Goal: Task Accomplishment & Management: Use online tool/utility

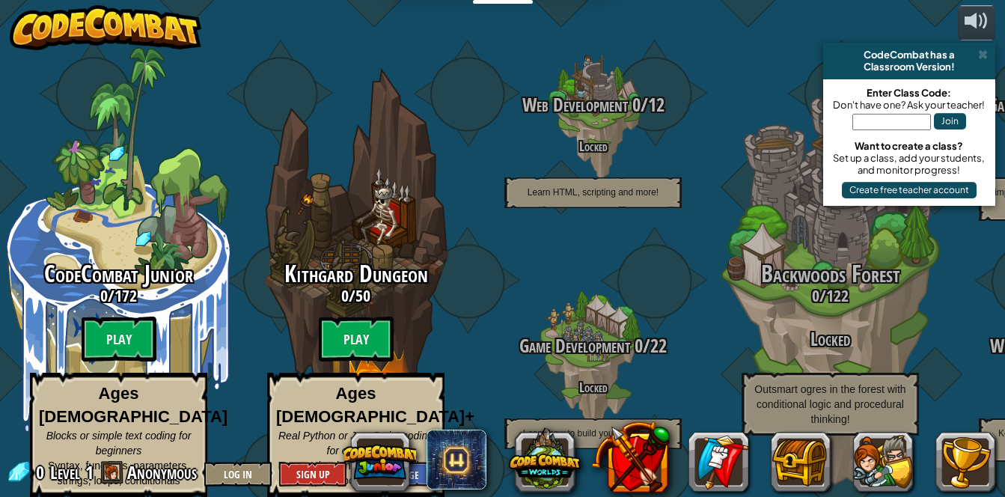
click at [119, 471] on span at bounding box center [112, 472] width 22 height 22
click at [147, 481] on span "Anonymous" at bounding box center [162, 472] width 70 height 24
click at [168, 480] on span "Anonymous" at bounding box center [162, 472] width 70 height 24
click at [138, 472] on span "Anonymous" at bounding box center [162, 472] width 70 height 24
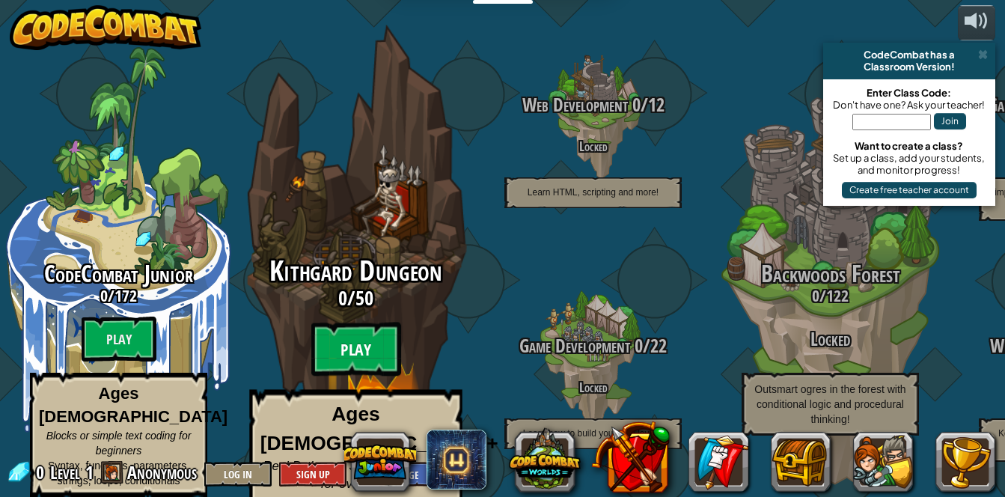
click at [337, 330] on btn "Play" at bounding box center [356, 349] width 90 height 54
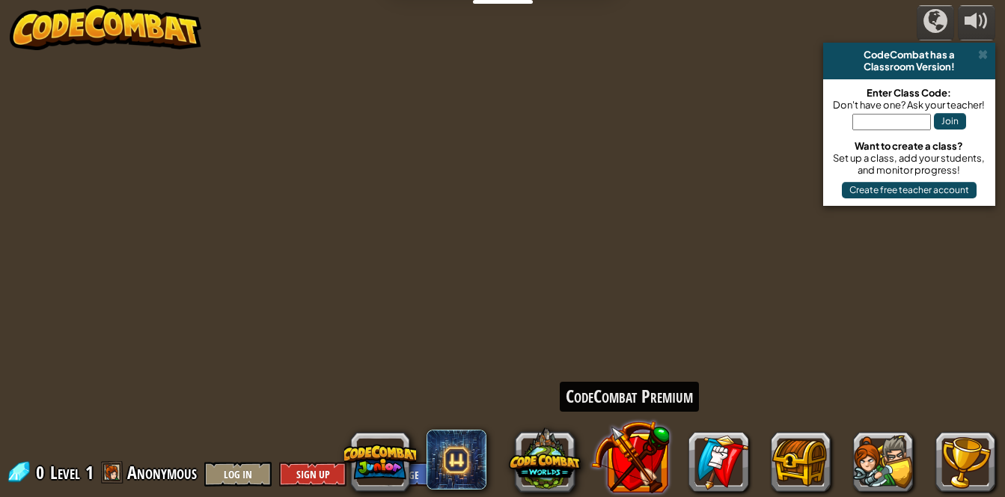
click at [622, 467] on button at bounding box center [629, 456] width 79 height 79
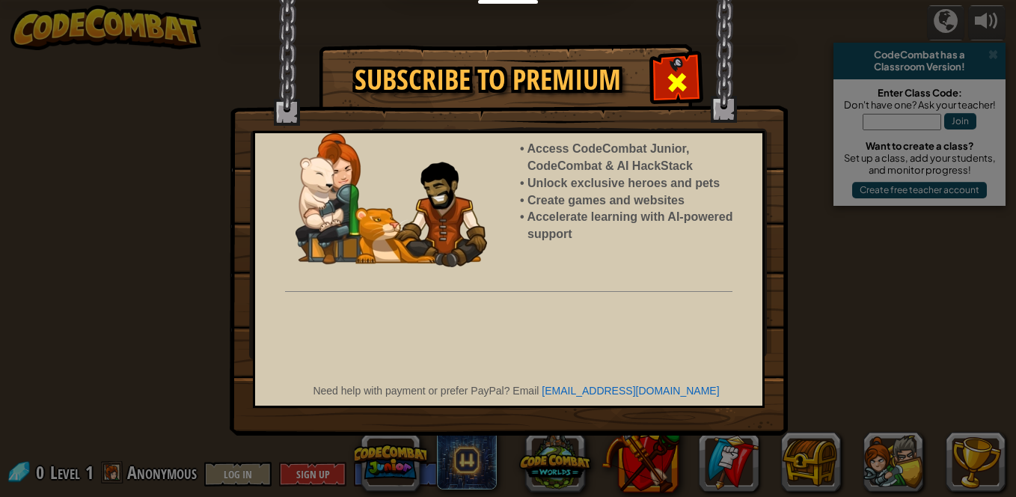
click at [677, 88] on span at bounding box center [677, 82] width 24 height 24
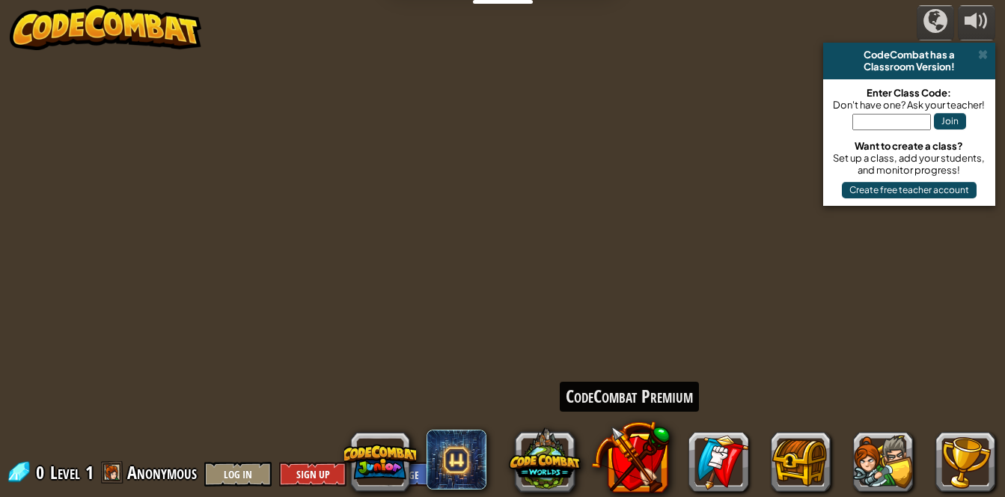
click at [165, 479] on span "Anonymous" at bounding box center [162, 472] width 70 height 24
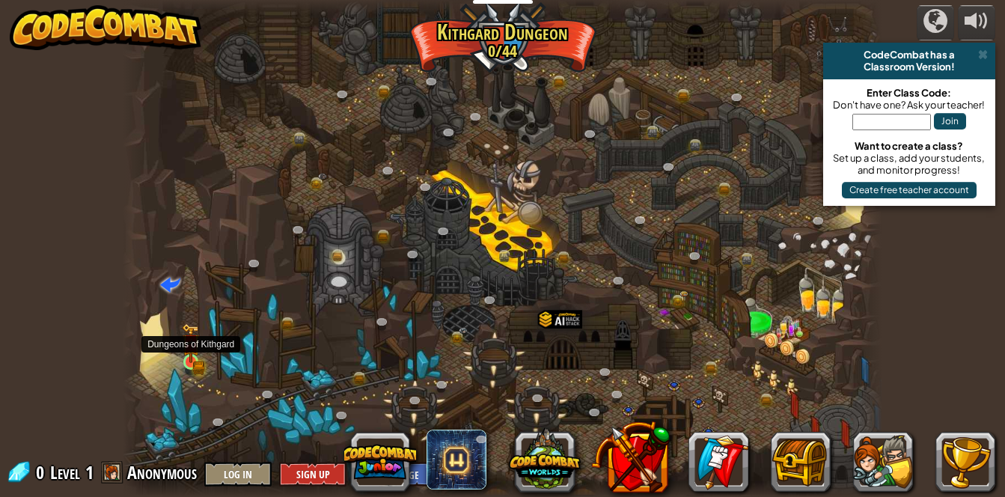
click at [184, 360] on img at bounding box center [191, 343] width 18 height 40
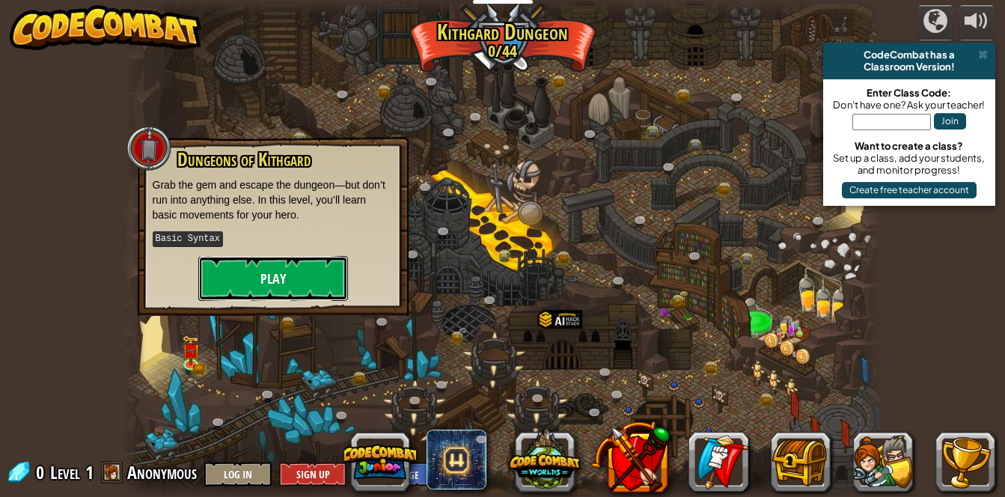
click at [278, 283] on button "Play" at bounding box center [273, 278] width 150 height 45
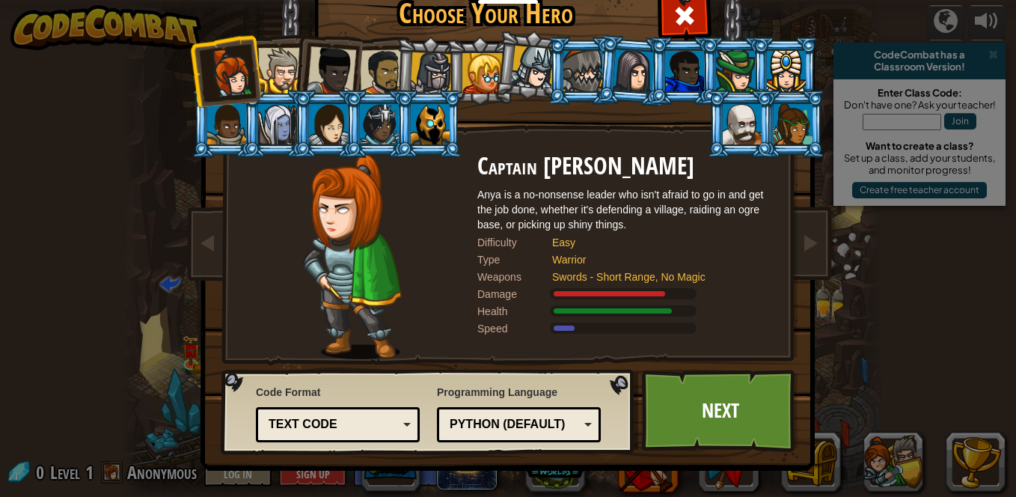
click at [288, 65] on div at bounding box center [281, 71] width 46 height 46
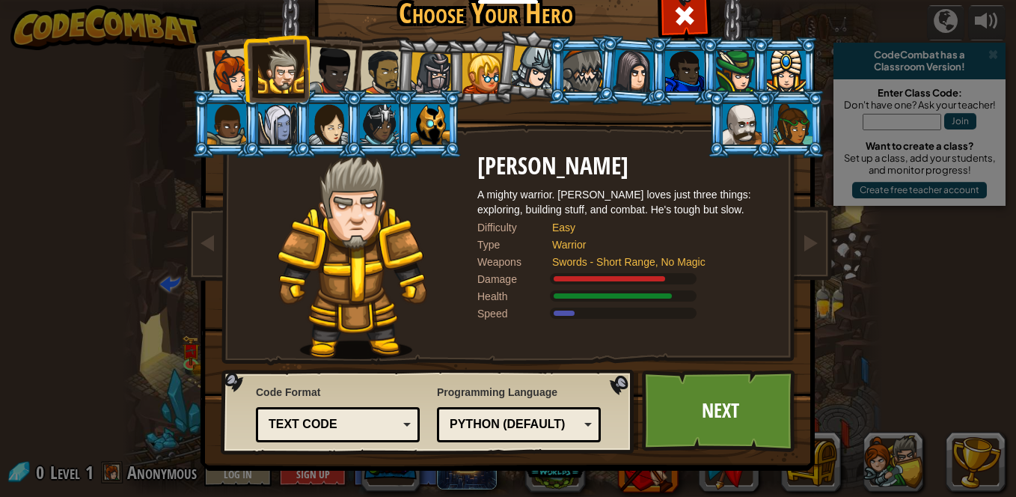
click at [223, 76] on div at bounding box center [230, 72] width 49 height 49
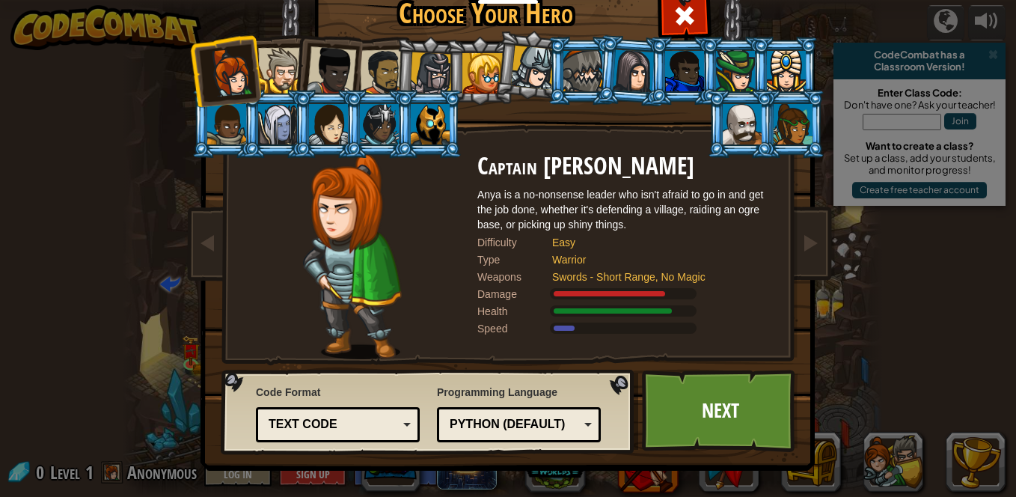
click at [275, 112] on div at bounding box center [277, 124] width 39 height 40
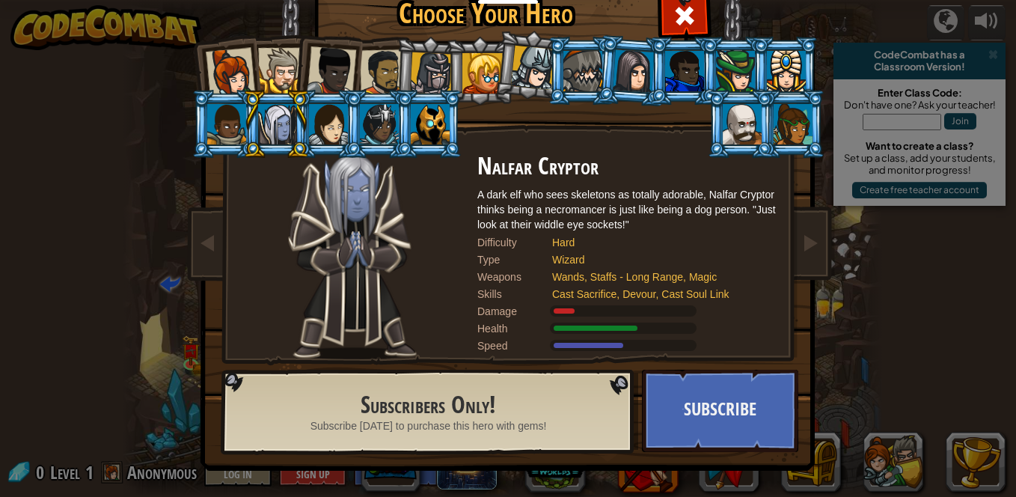
click at [496, 79] on li at bounding box center [530, 65] width 74 height 75
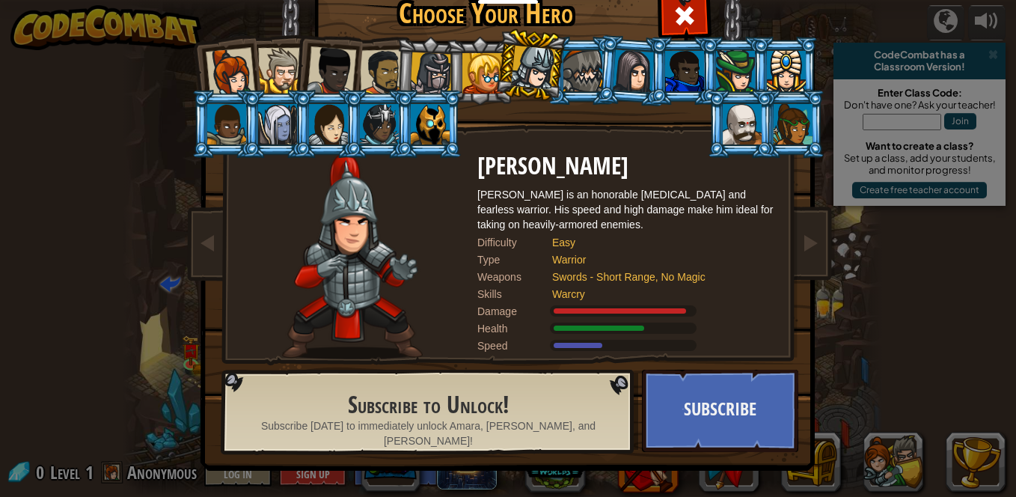
click at [443, 76] on div at bounding box center [431, 73] width 43 height 43
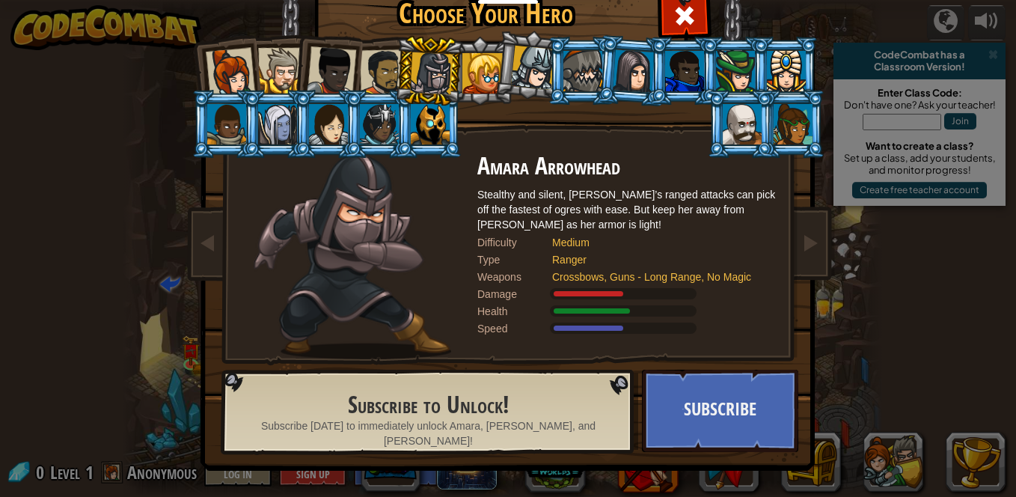
click at [391, 79] on div at bounding box center [383, 72] width 46 height 46
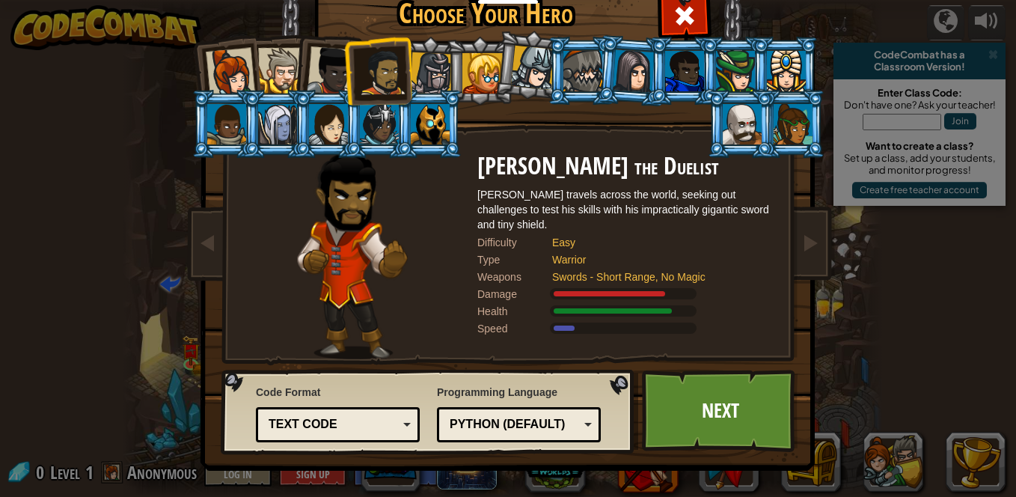
click at [337, 76] on div at bounding box center [331, 70] width 49 height 49
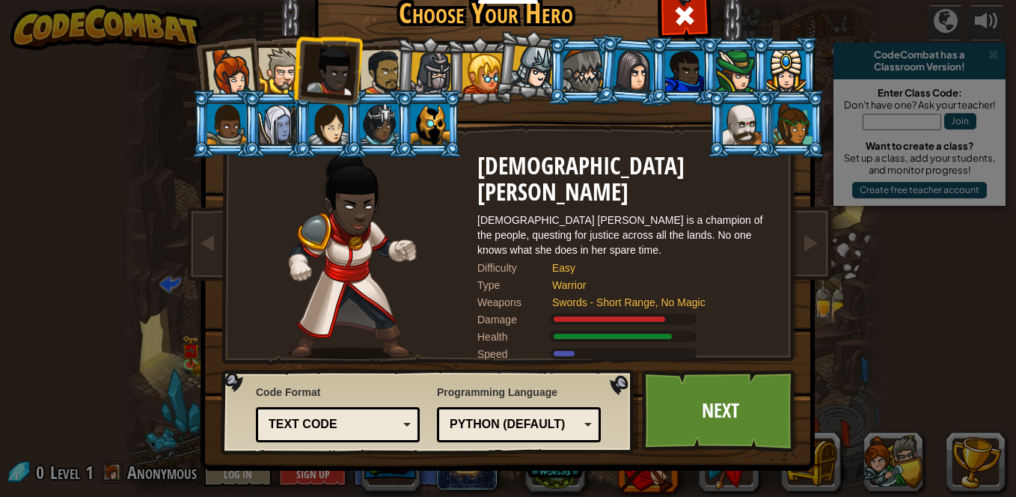
drag, startPoint x: 365, startPoint y: 70, endPoint x: 379, endPoint y: 70, distance: 13.5
click at [373, 70] on div at bounding box center [383, 72] width 46 height 46
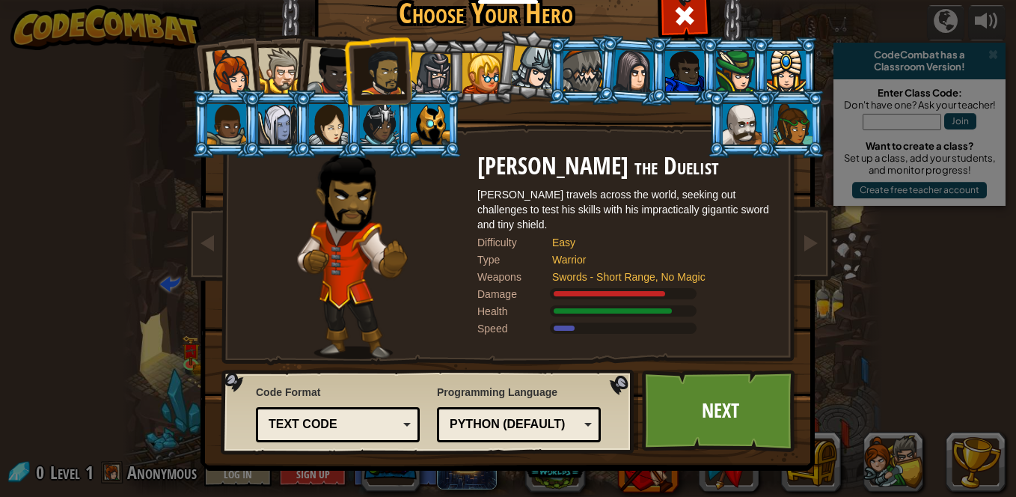
click at [316, 76] on div at bounding box center [331, 70] width 49 height 49
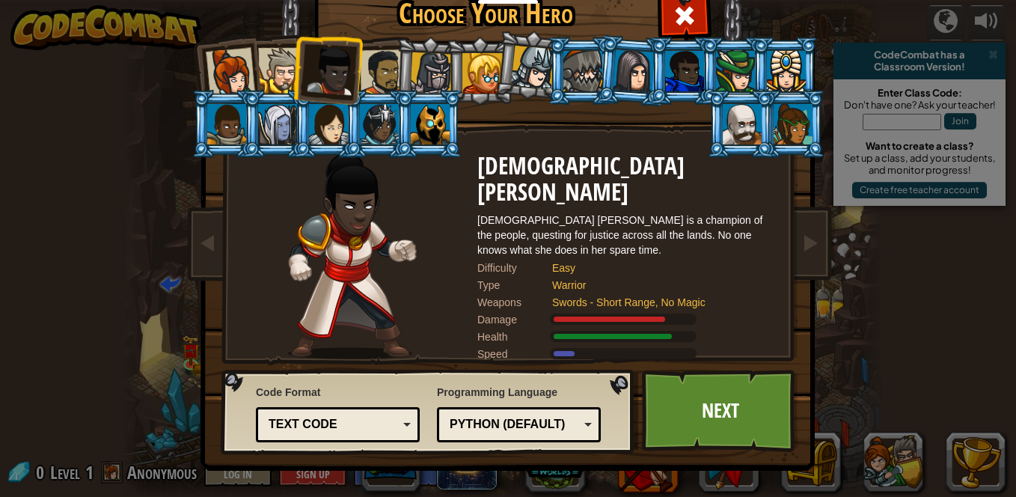
click at [278, 76] on div at bounding box center [281, 71] width 46 height 46
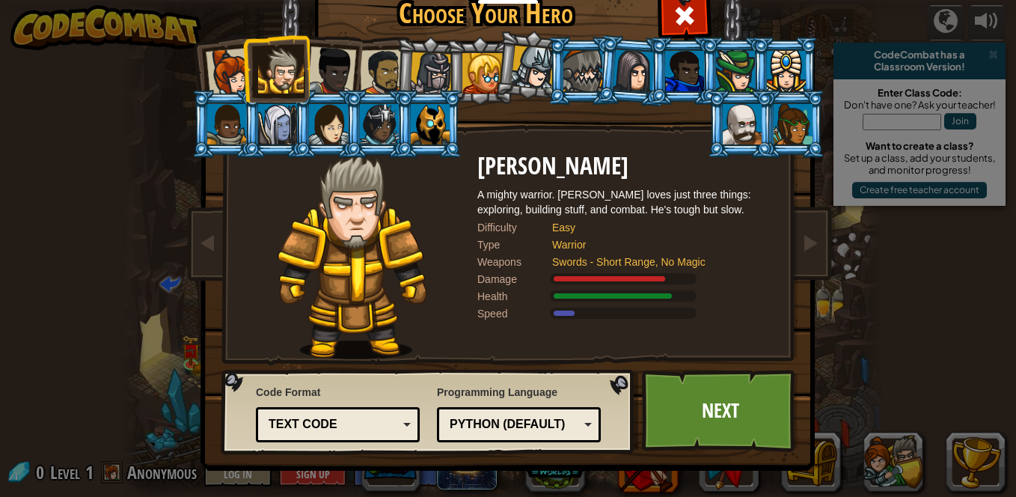
click at [248, 76] on li at bounding box center [275, 68] width 67 height 68
click at [520, 64] on div at bounding box center [533, 68] width 44 height 44
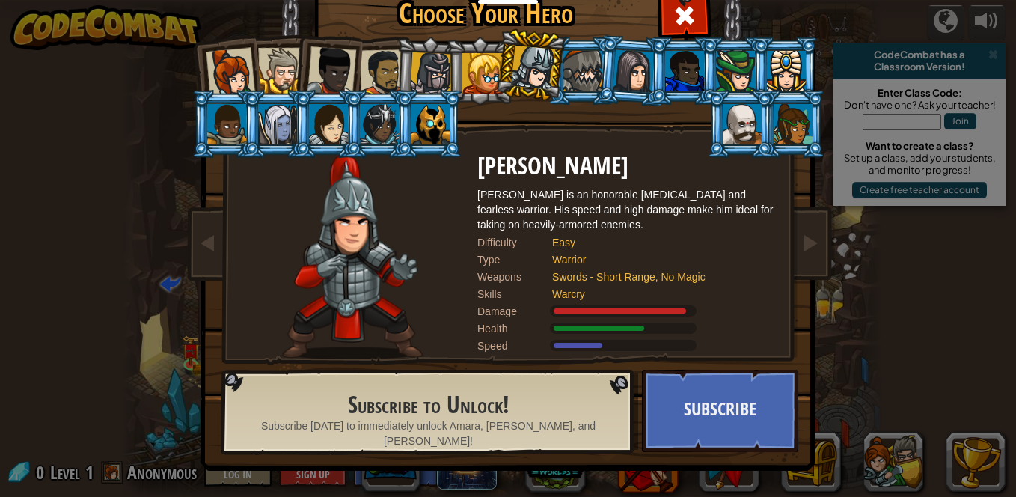
click at [471, 77] on div at bounding box center [482, 73] width 40 height 40
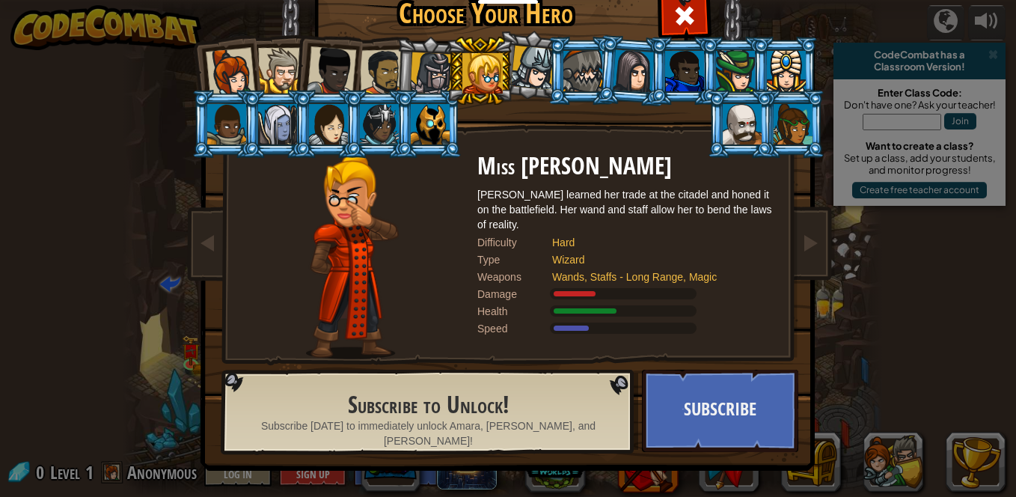
click at [523, 79] on div at bounding box center [533, 68] width 44 height 44
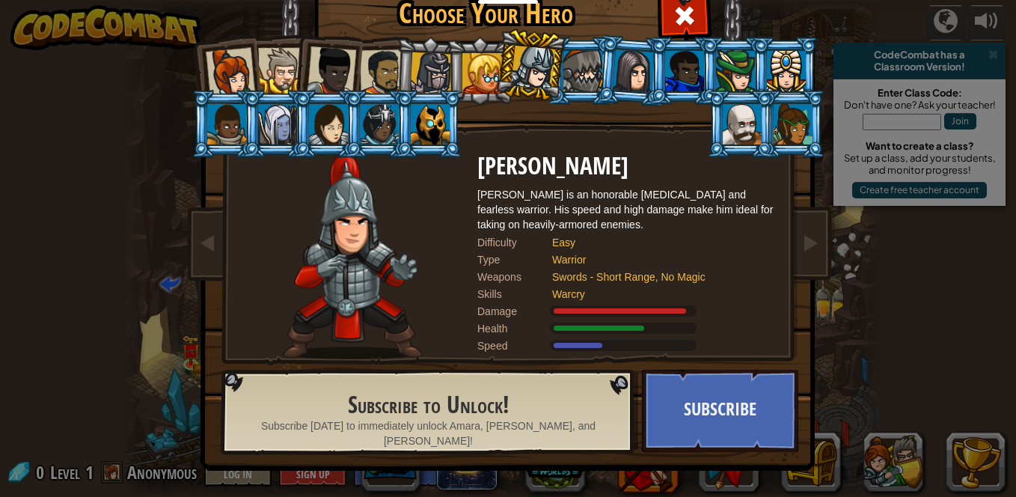
click at [390, 84] on div at bounding box center [383, 72] width 46 height 46
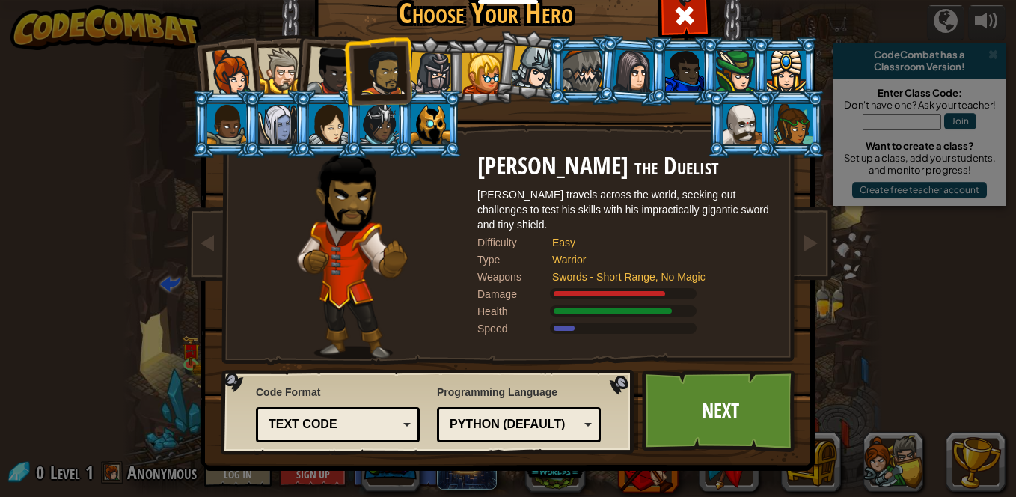
click at [755, 129] on div at bounding box center [742, 124] width 39 height 40
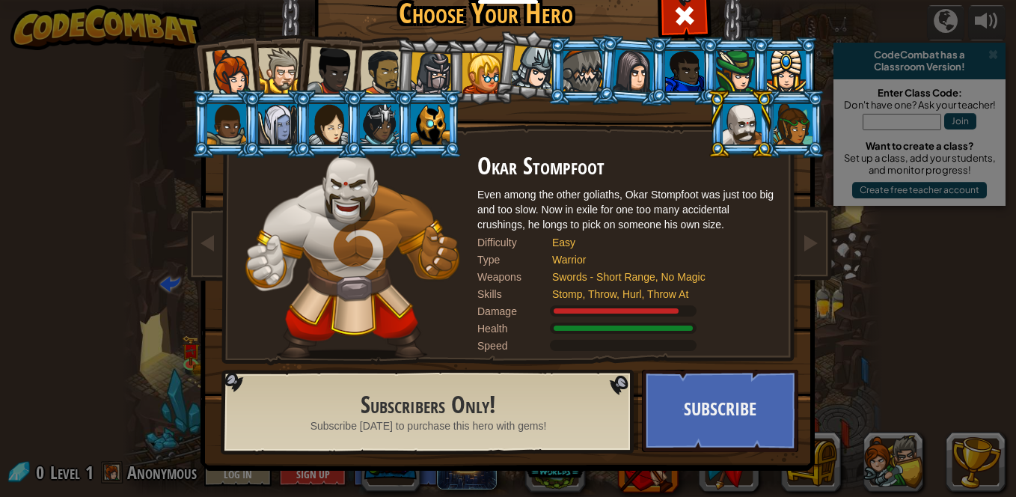
click at [809, 123] on div at bounding box center [792, 124] width 39 height 40
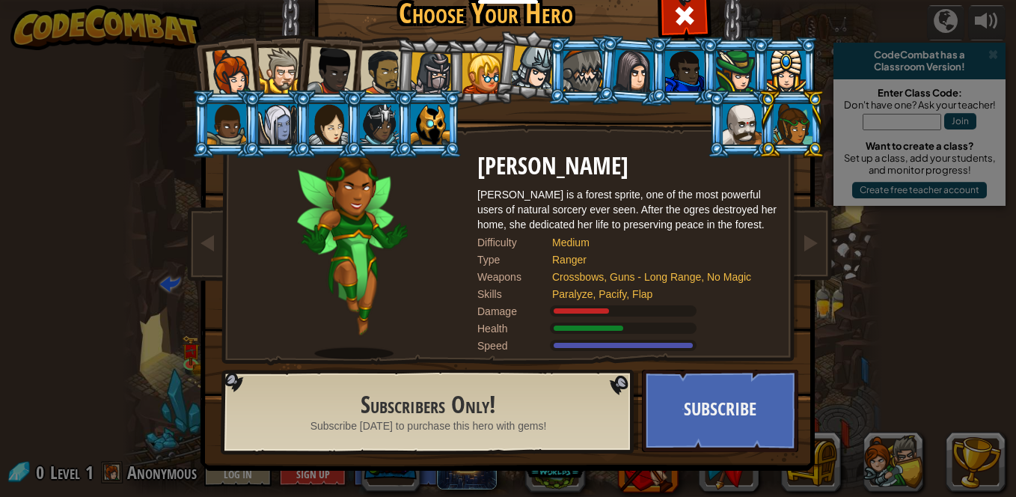
click at [792, 76] on div at bounding box center [786, 71] width 39 height 40
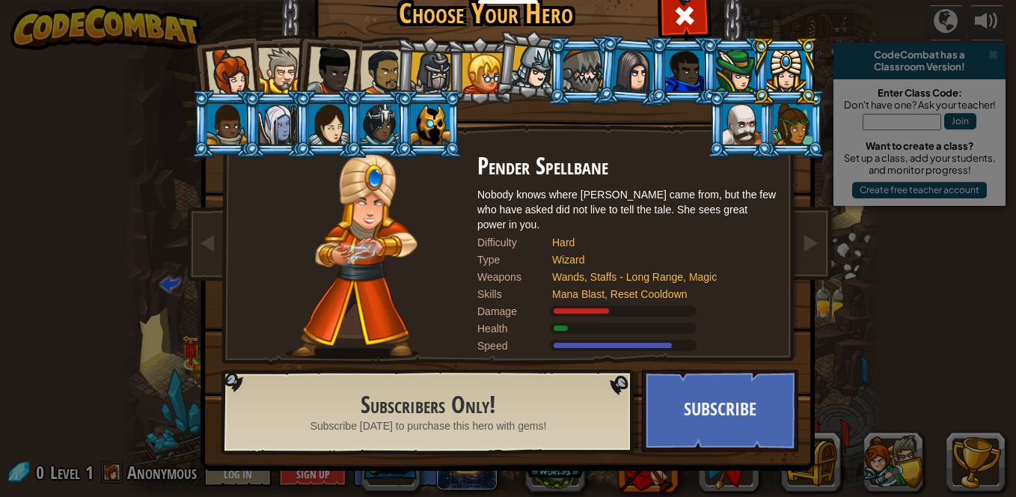
click at [716, 71] on div at bounding box center [735, 71] width 39 height 40
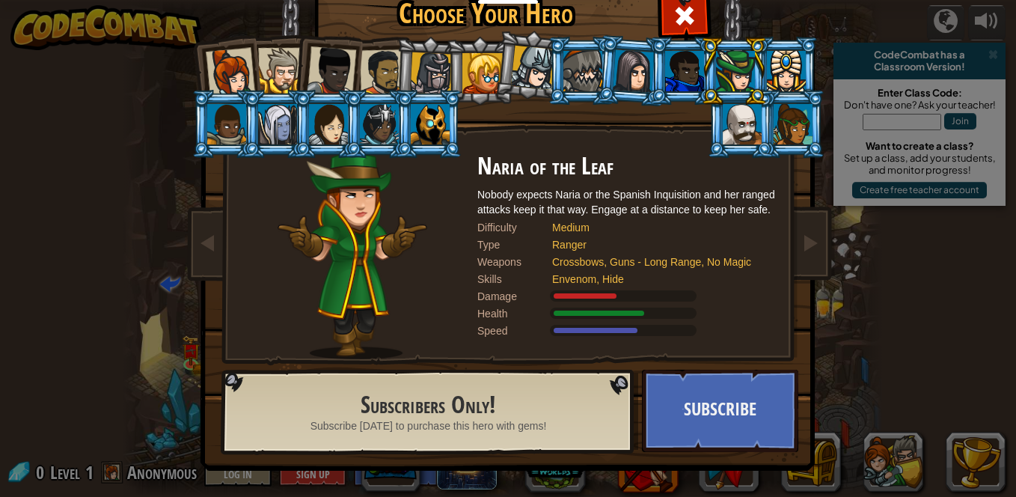
click at [661, 62] on li at bounding box center [682, 71] width 67 height 68
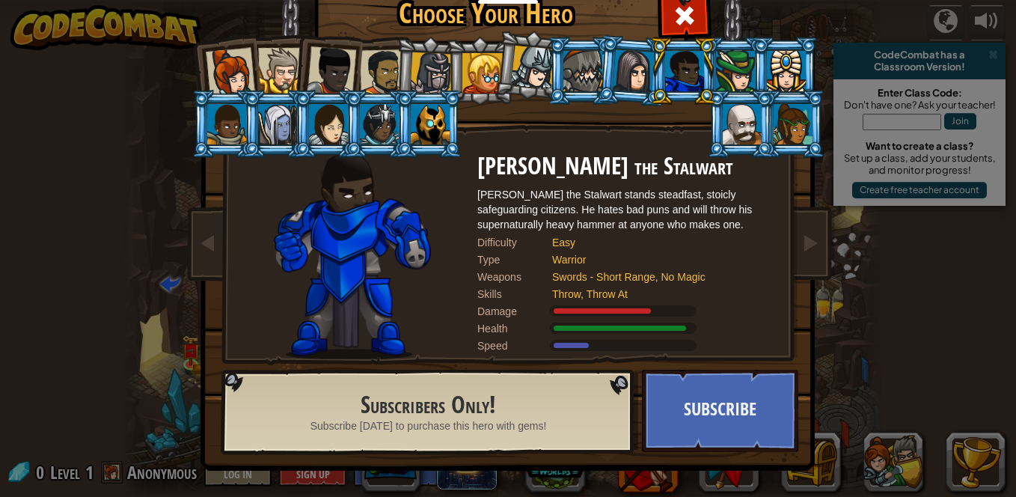
click at [536, 79] on div at bounding box center [533, 68] width 44 height 44
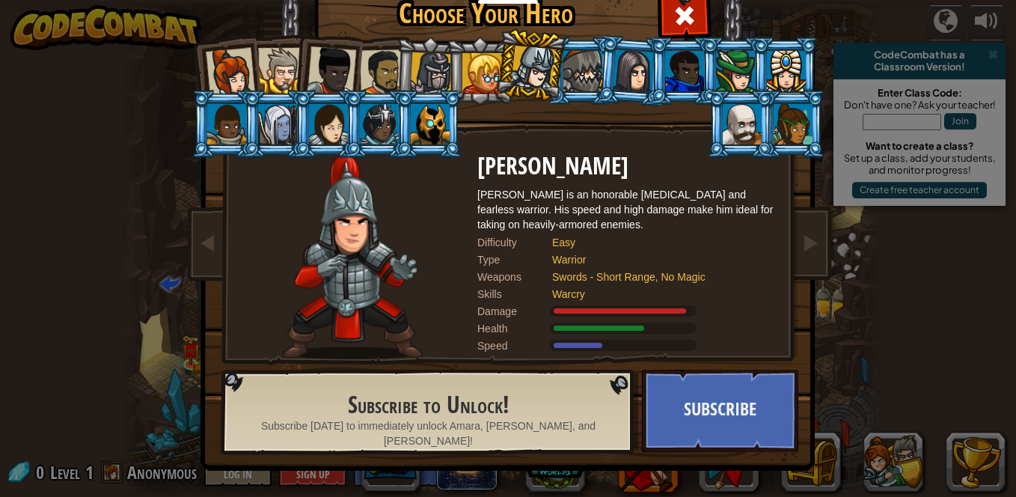
click at [490, 77] on div at bounding box center [482, 73] width 40 height 40
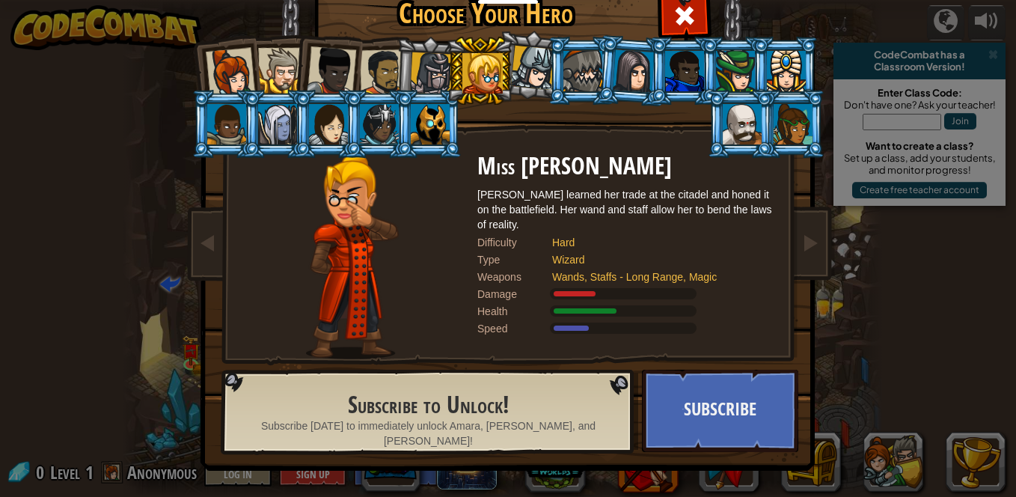
click at [432, 70] on div at bounding box center [431, 73] width 43 height 43
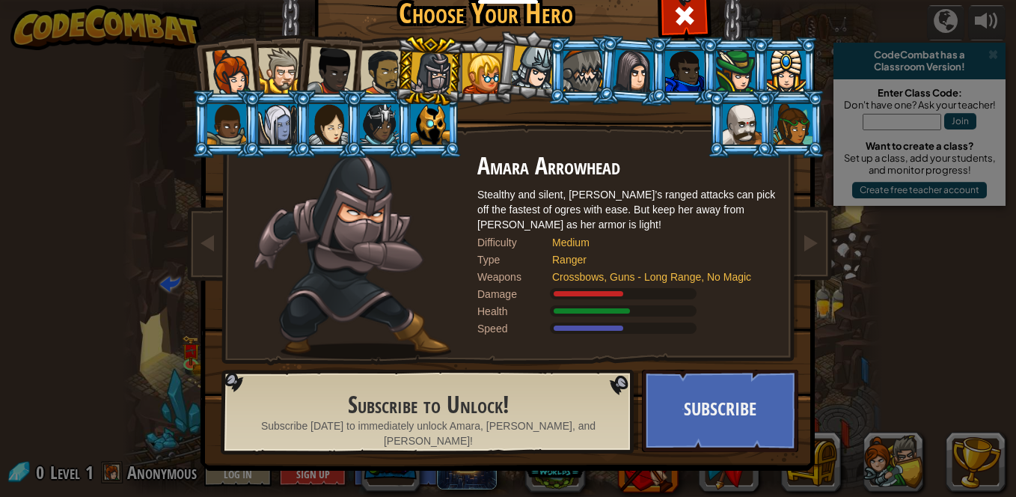
click at [484, 67] on div at bounding box center [482, 73] width 40 height 40
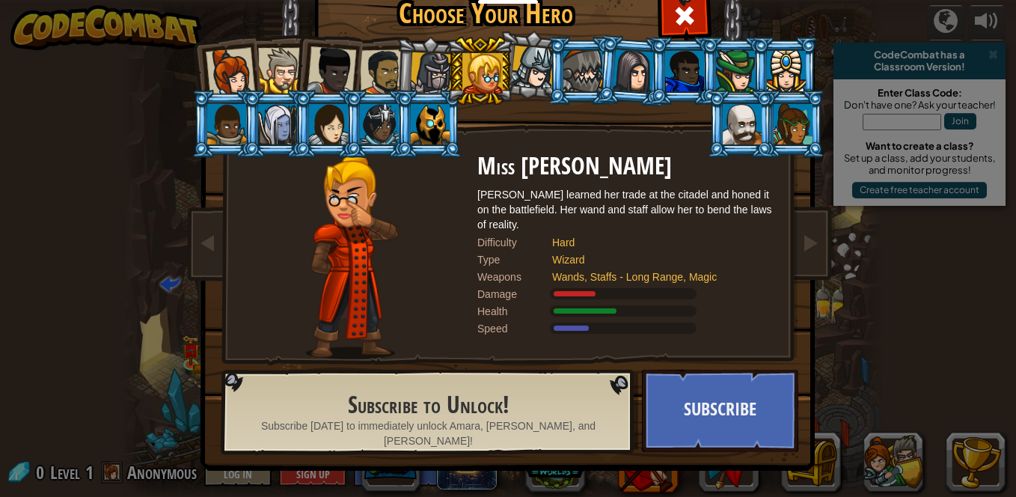
click at [419, 72] on div at bounding box center [431, 73] width 43 height 43
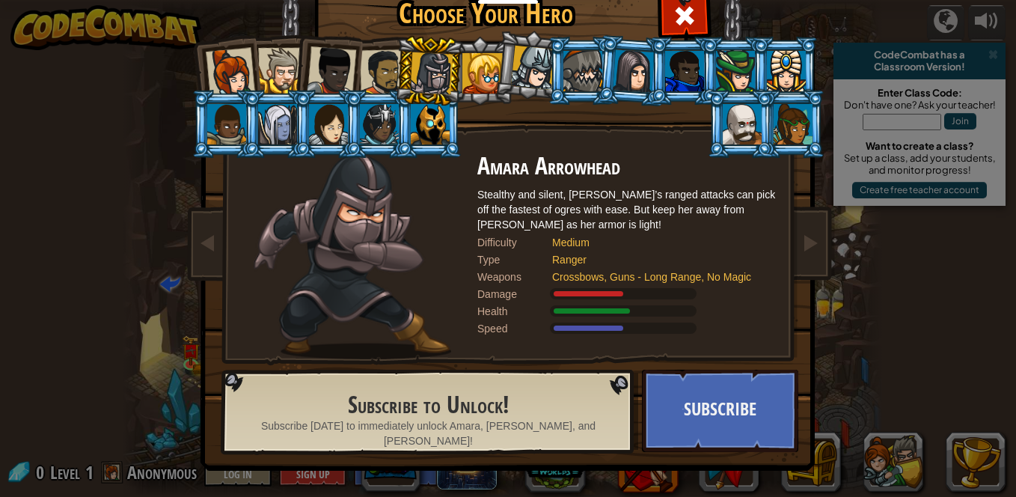
click at [383, 71] on div at bounding box center [383, 72] width 46 height 46
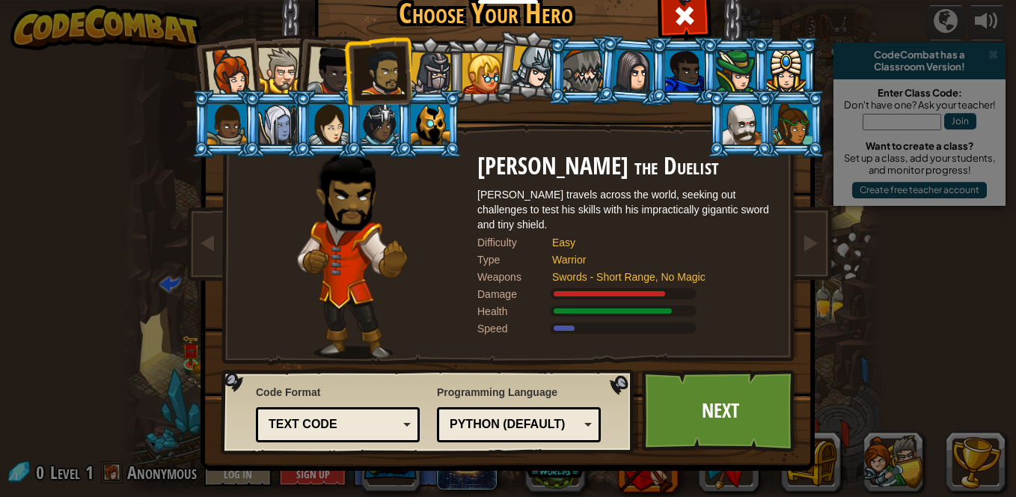
click at [313, 82] on div at bounding box center [331, 70] width 49 height 49
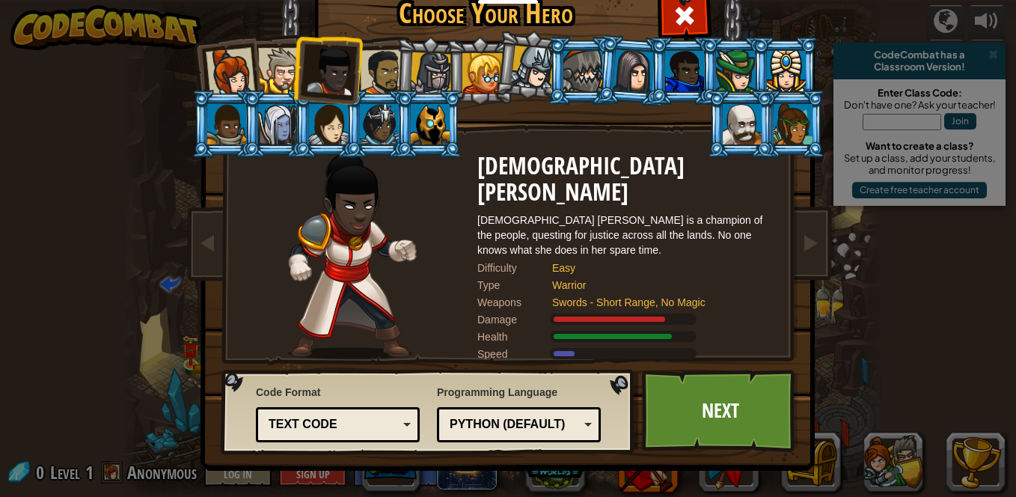
click at [392, 62] on div at bounding box center [383, 72] width 46 height 46
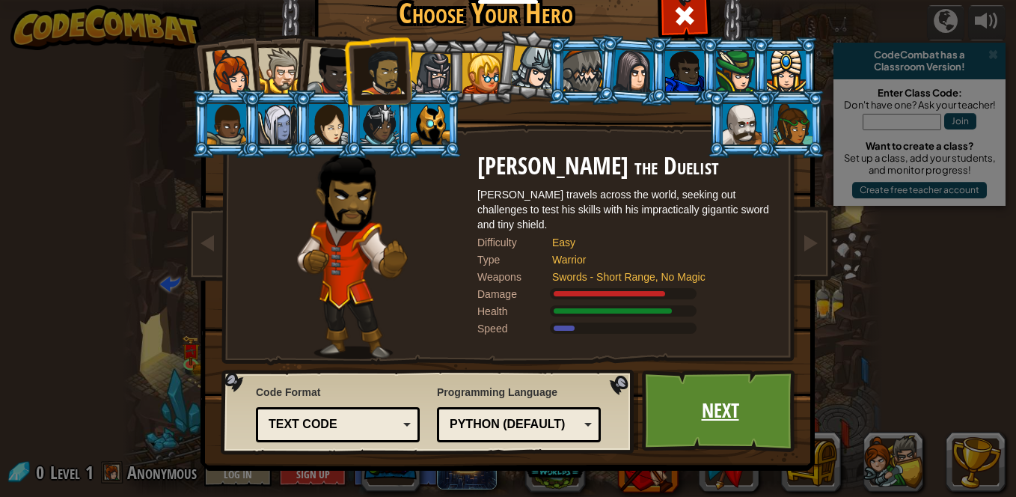
click at [706, 395] on link "Next" at bounding box center [720, 411] width 156 height 82
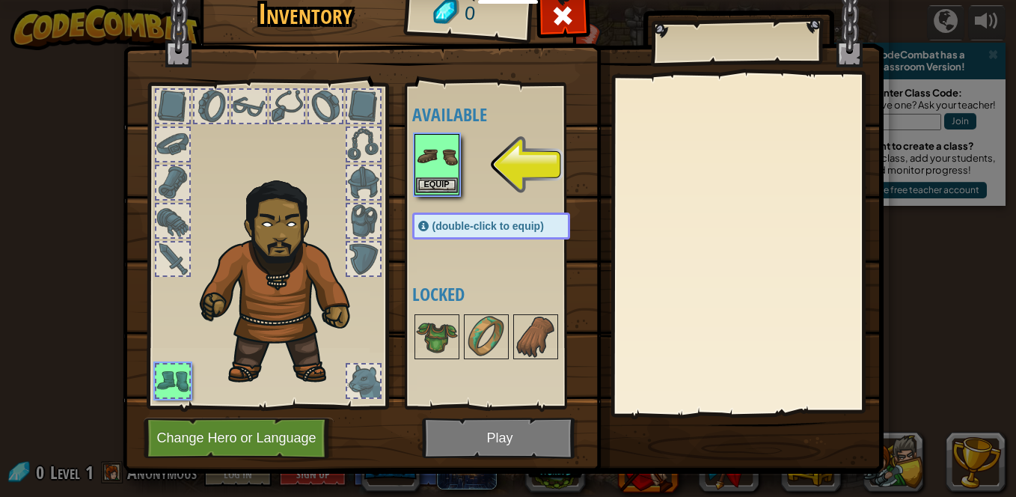
click at [445, 170] on img at bounding box center [437, 156] width 42 height 42
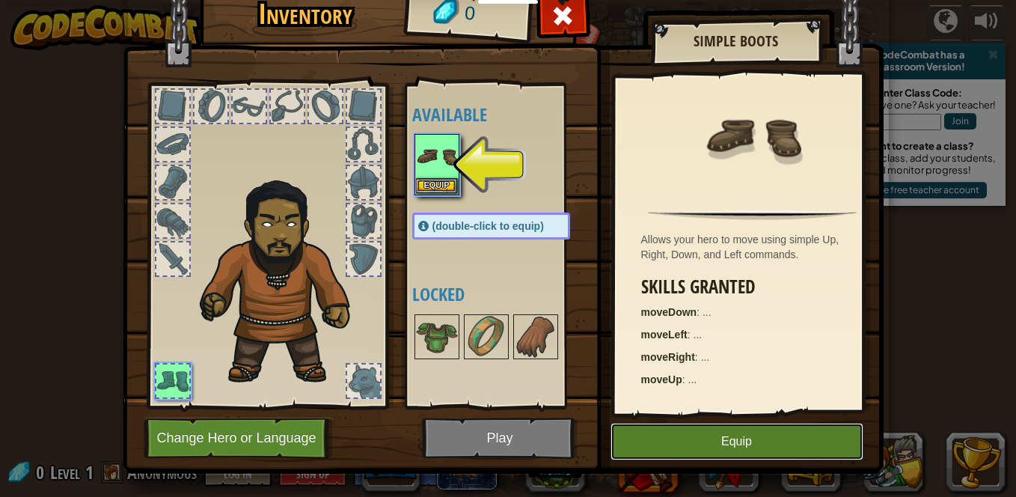
click at [773, 436] on button "Equip" at bounding box center [736, 441] width 253 height 37
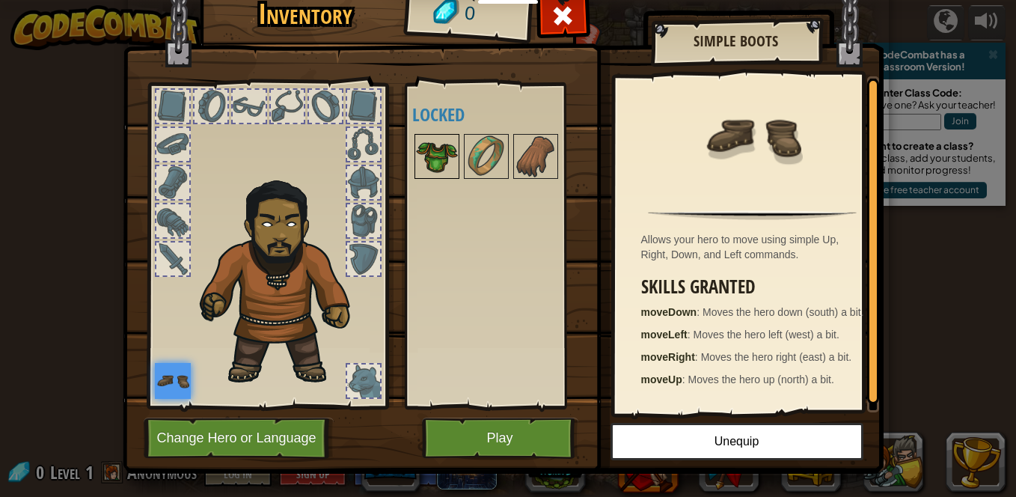
click at [432, 163] on img at bounding box center [437, 156] width 42 height 42
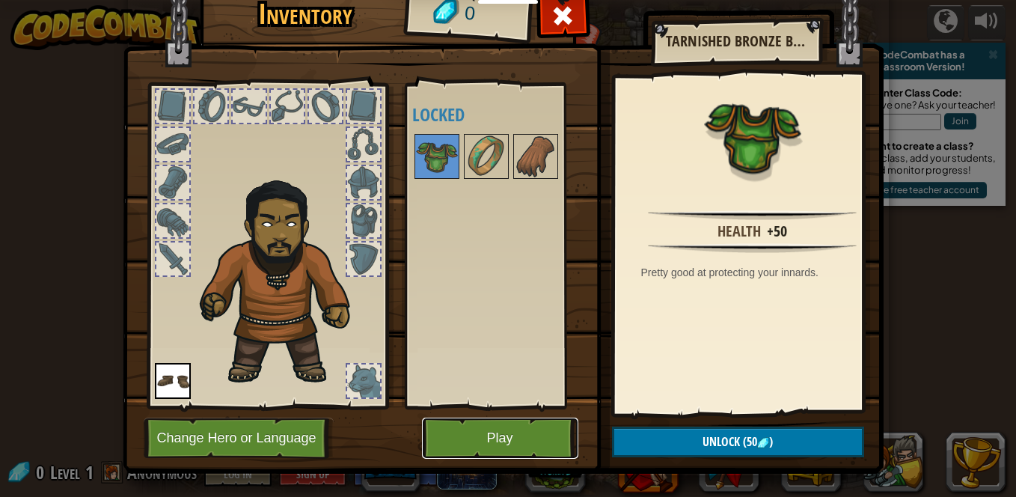
click at [500, 437] on button "Play" at bounding box center [500, 437] width 156 height 41
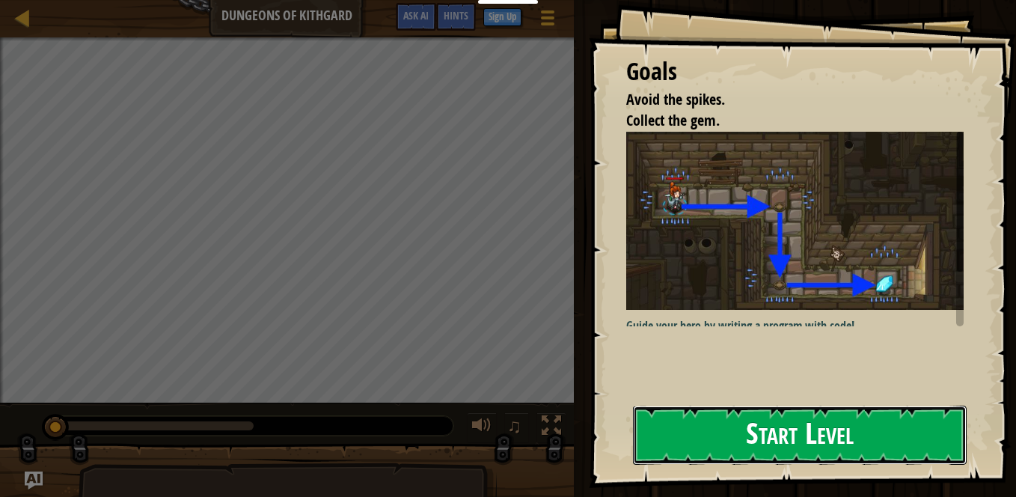
click at [803, 410] on button "Start Level" at bounding box center [800, 434] width 334 height 59
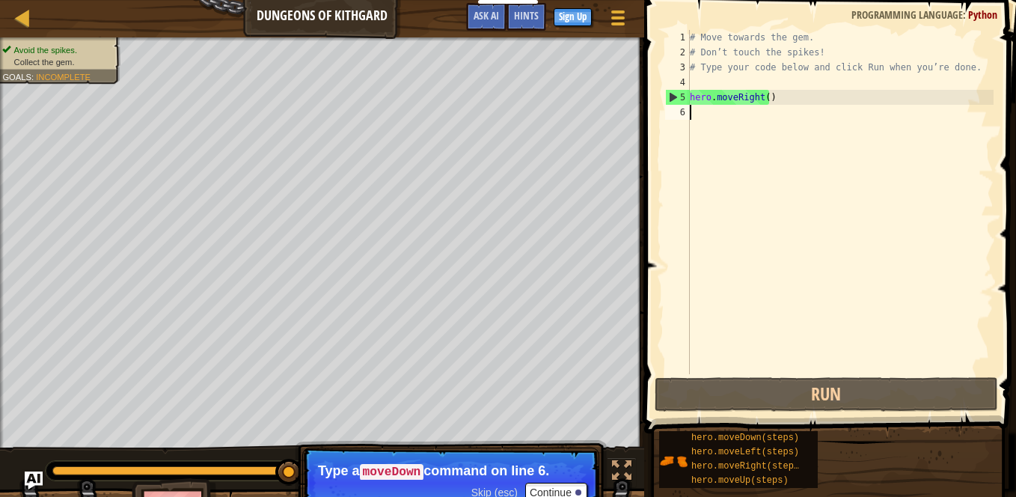
type textarea "H"
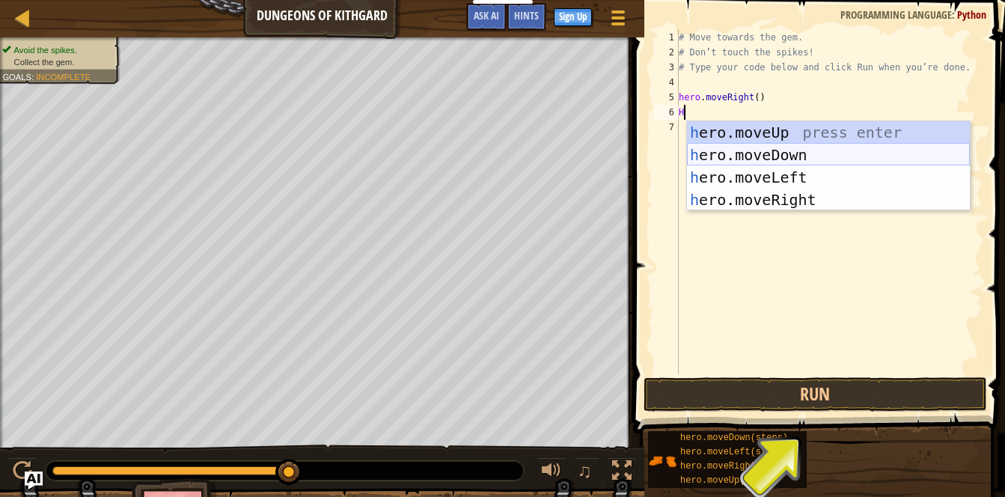
click at [784, 150] on div "h ero.moveUp press enter h ero.moveDown press enter h ero.moveLeft press enter …" at bounding box center [828, 188] width 283 height 135
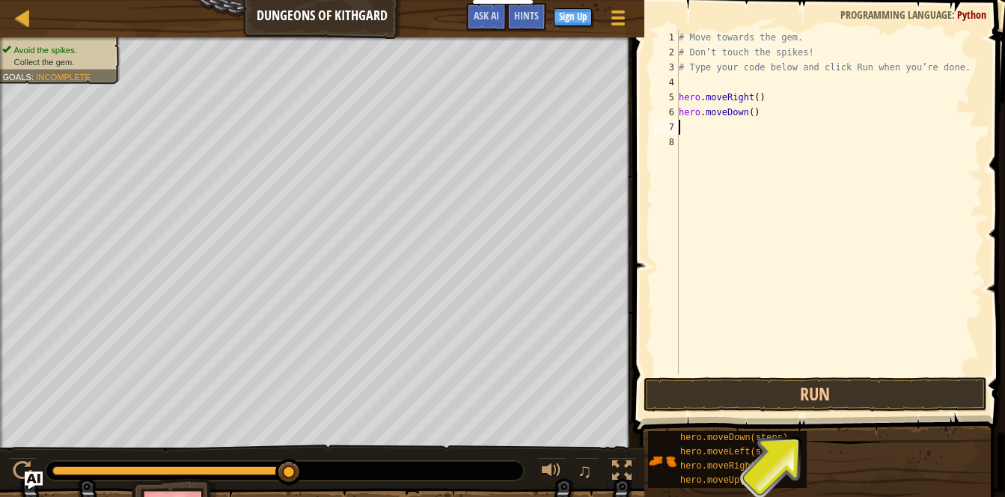
type textarea "H"
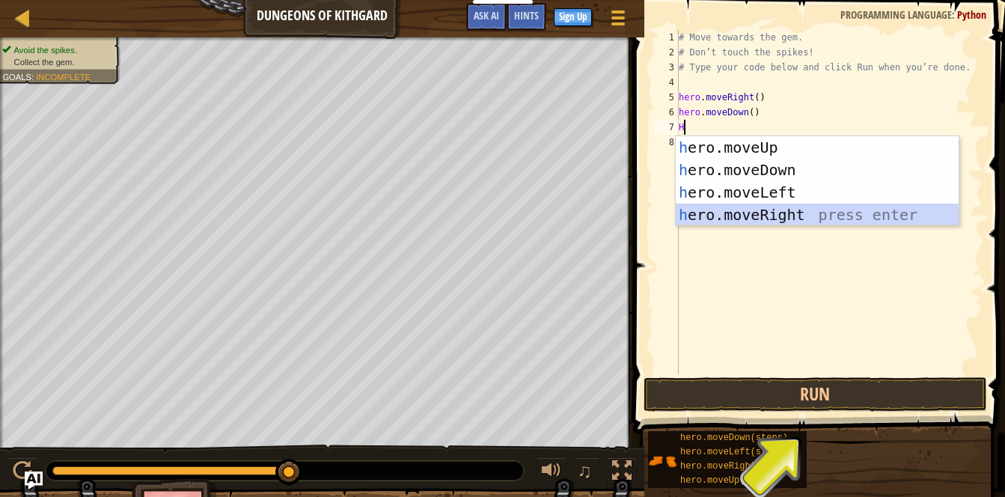
click at [830, 206] on div "h ero.moveUp press enter h ero.moveDown press enter h ero.moveLeft press enter …" at bounding box center [816, 203] width 283 height 135
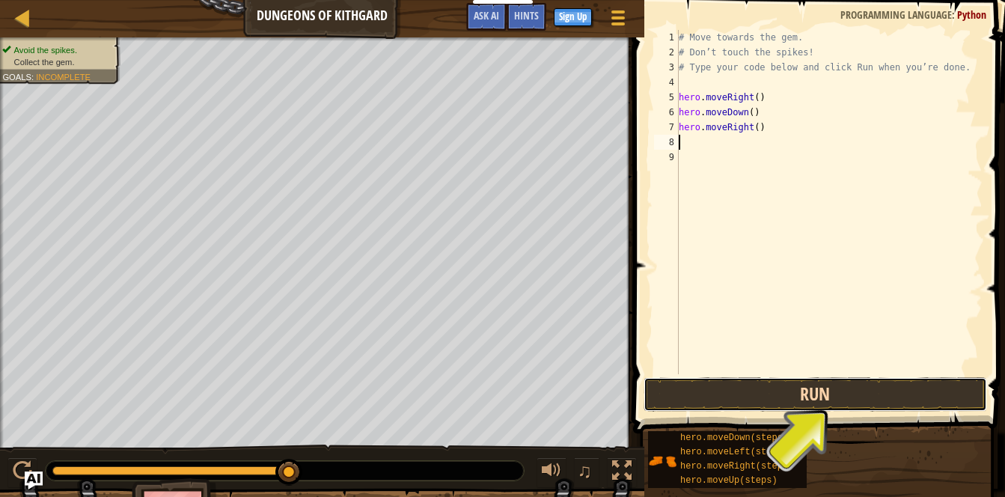
click at [875, 381] on button "Run" at bounding box center [814, 394] width 343 height 34
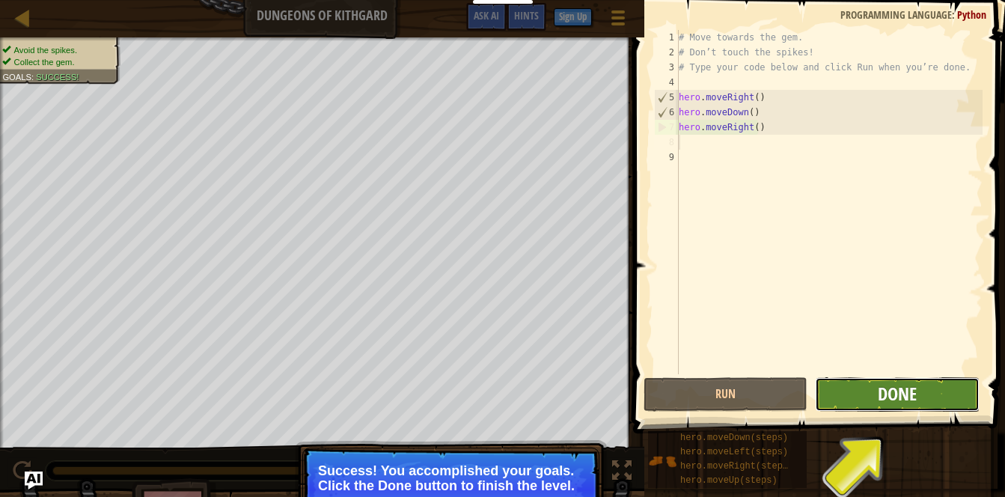
click at [910, 393] on span "Done" at bounding box center [896, 393] width 39 height 24
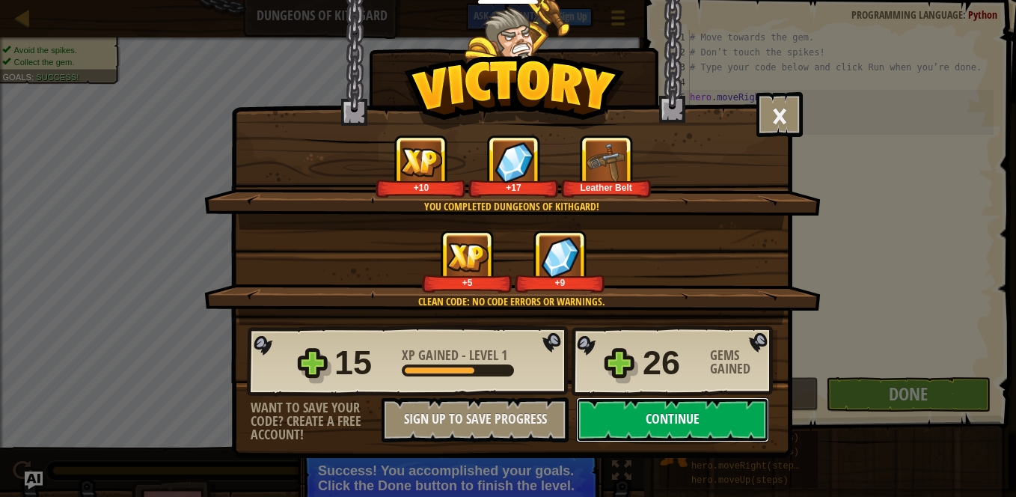
click at [685, 426] on button "Continue" at bounding box center [672, 419] width 193 height 45
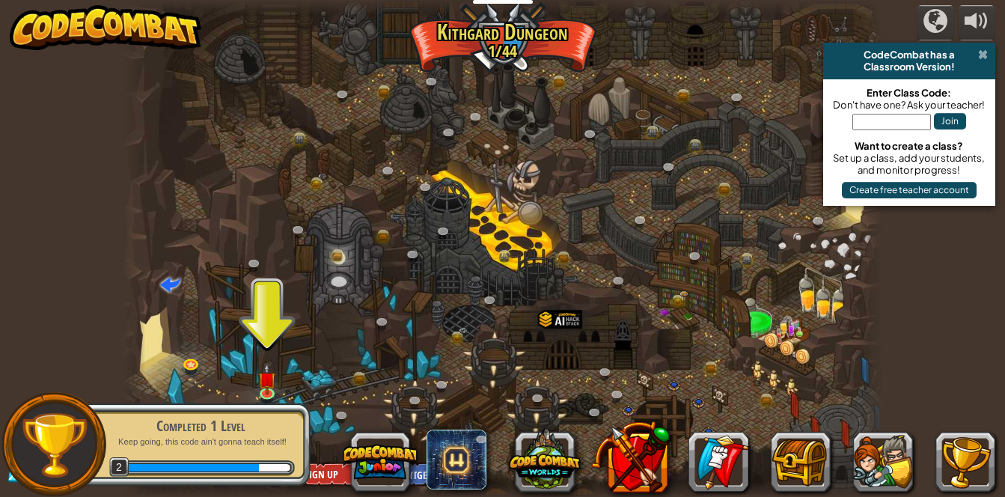
click at [986, 57] on span at bounding box center [983, 55] width 10 height 12
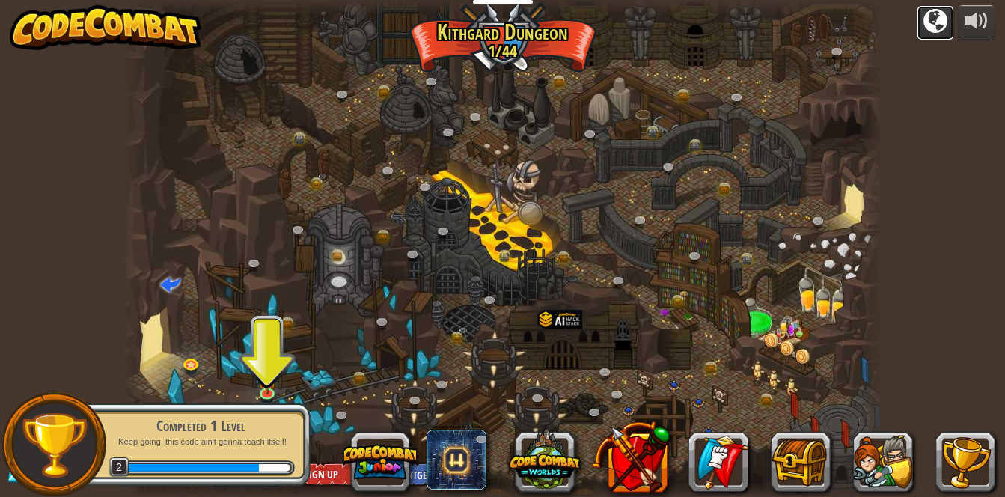
click at [941, 23] on div at bounding box center [935, 21] width 24 height 24
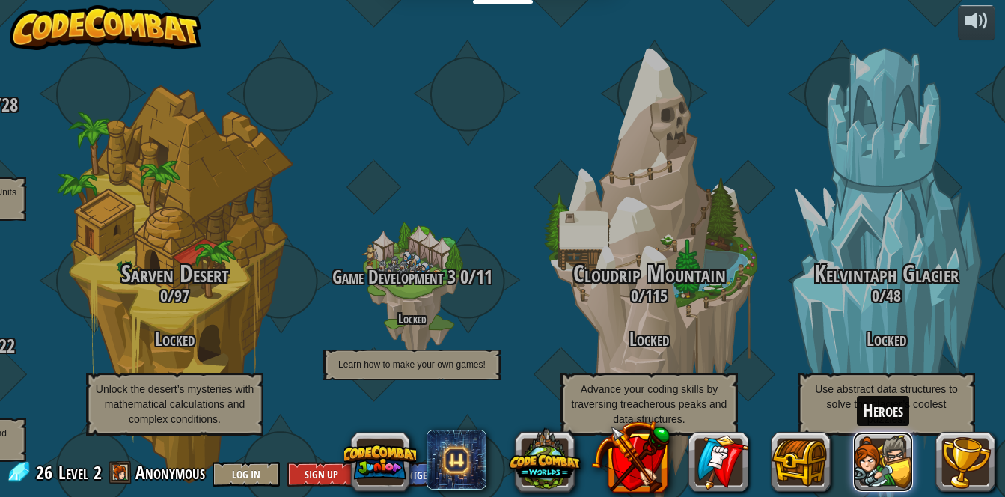
click at [907, 462] on button at bounding box center [883, 462] width 60 height 60
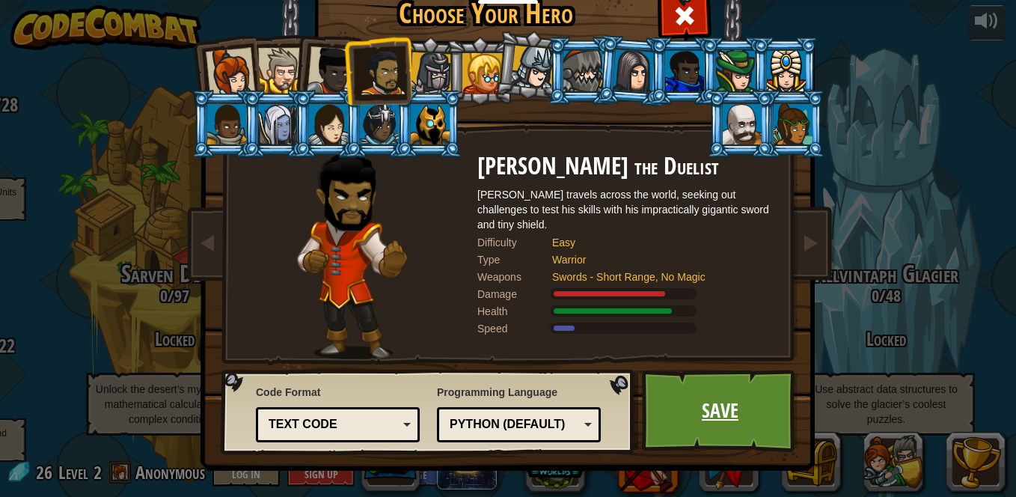
click at [762, 432] on link "Save" at bounding box center [720, 411] width 156 height 82
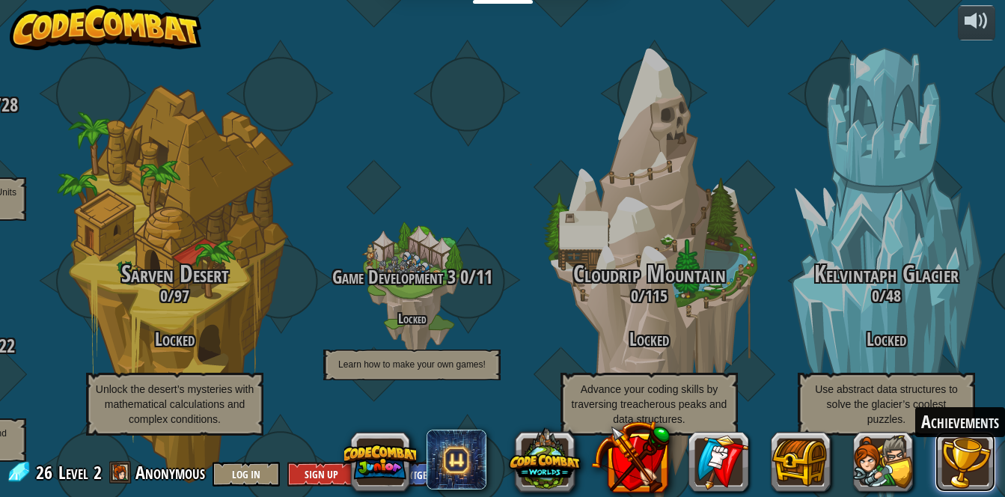
click at [958, 466] on button at bounding box center [965, 462] width 60 height 60
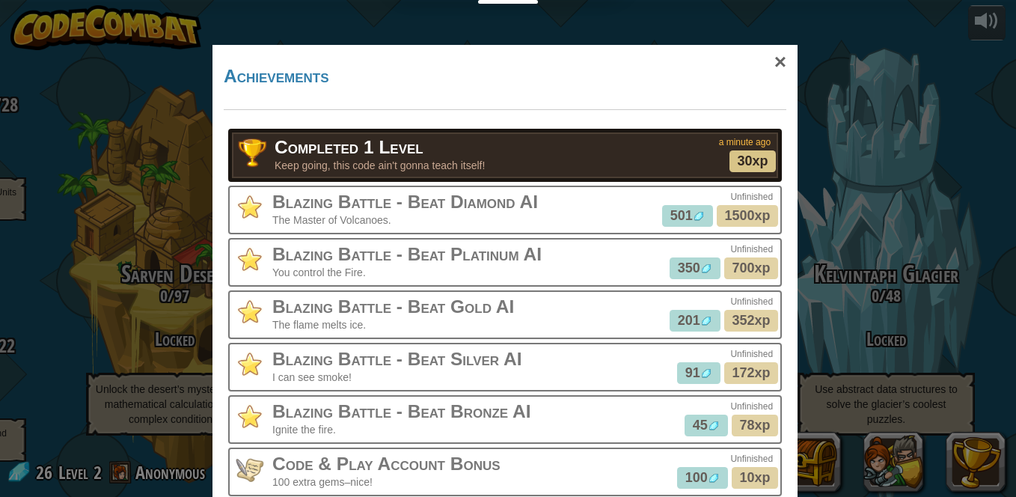
click at [741, 153] on span "30xp" at bounding box center [752, 160] width 31 height 15
click at [760, 153] on span "30xp" at bounding box center [752, 160] width 31 height 15
click at [782, 55] on div "×" at bounding box center [780, 61] width 34 height 43
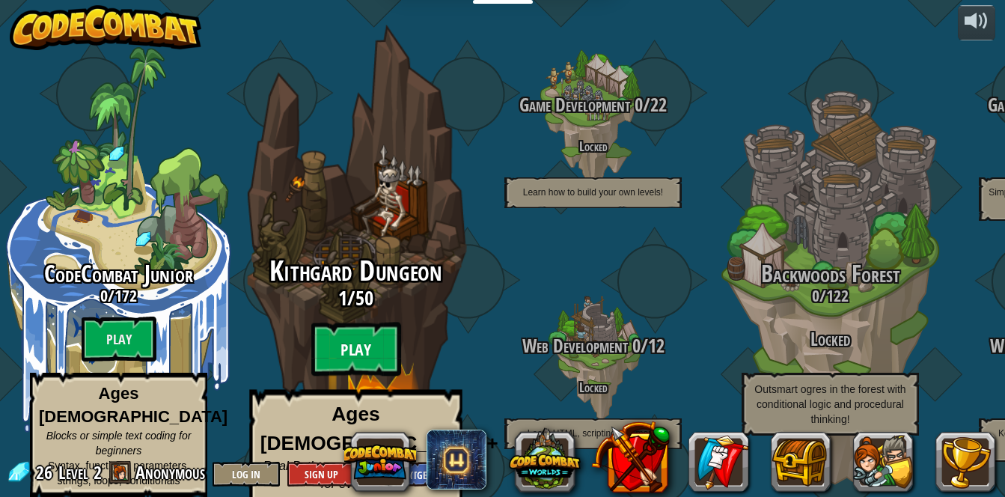
click at [343, 331] on btn "Play" at bounding box center [356, 349] width 90 height 54
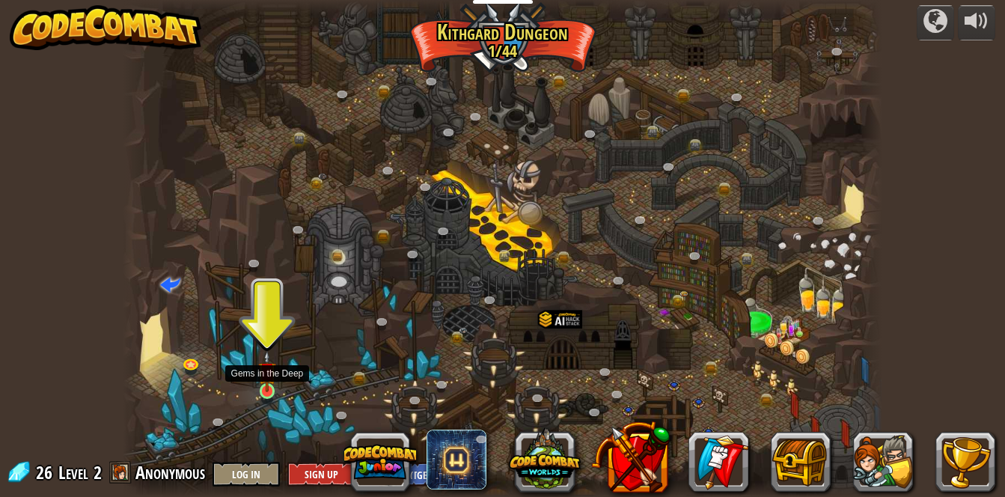
click at [271, 380] on img at bounding box center [267, 371] width 18 height 42
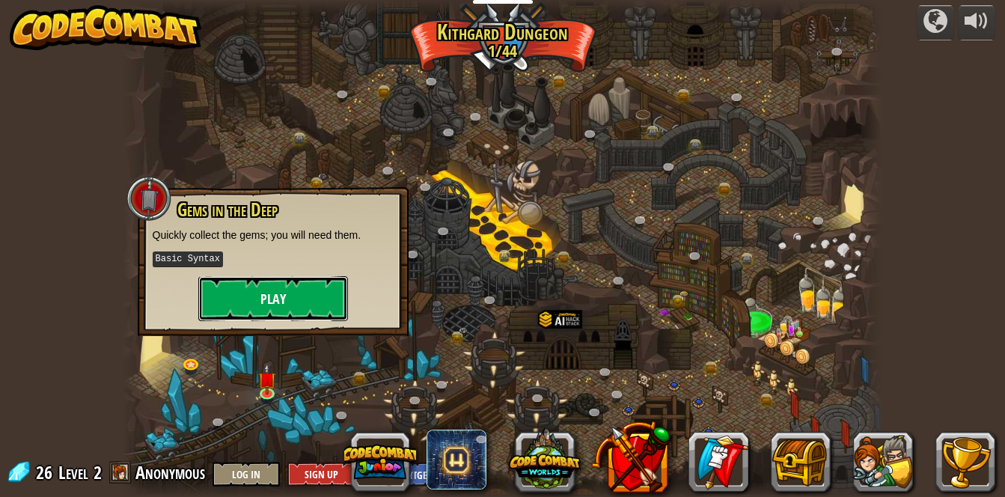
click at [325, 297] on button "Play" at bounding box center [273, 298] width 150 height 45
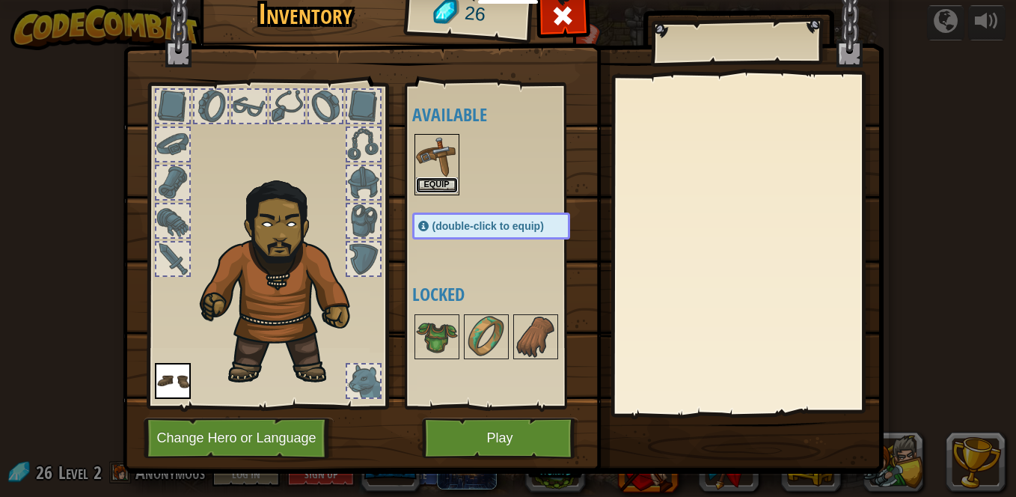
click at [447, 191] on button "Equip" at bounding box center [437, 185] width 42 height 16
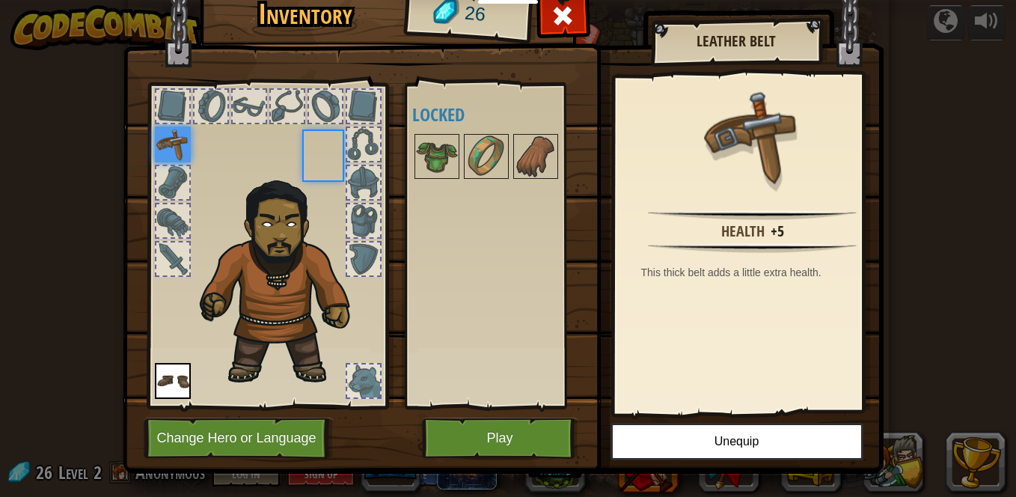
click at [447, 191] on div "Available Equip Equip (double-click to equip) Locked" at bounding box center [506, 246] width 188 height 312
click at [193, 111] on div at bounding box center [211, 106] width 36 height 36
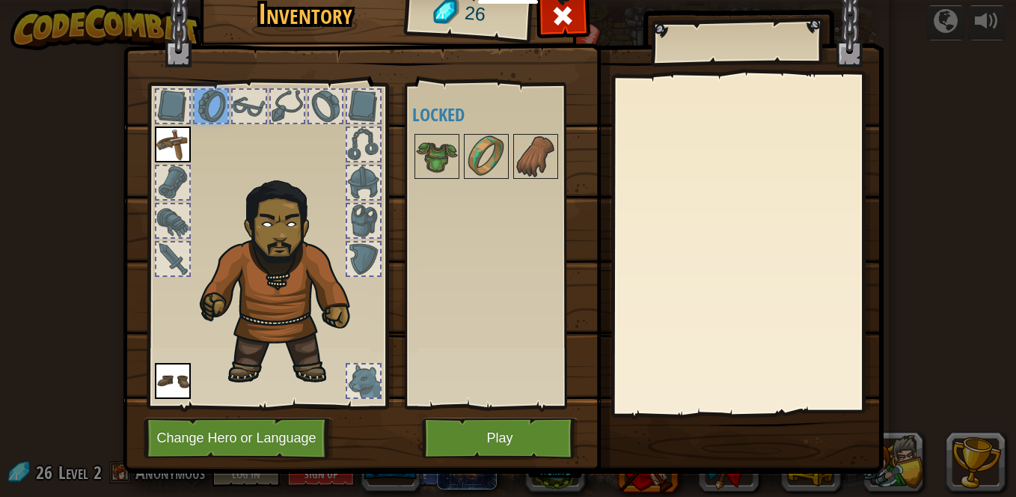
click at [156, 120] on div at bounding box center [172, 106] width 33 height 33
click at [167, 174] on div at bounding box center [172, 182] width 33 height 33
click at [167, 148] on img at bounding box center [173, 144] width 36 height 36
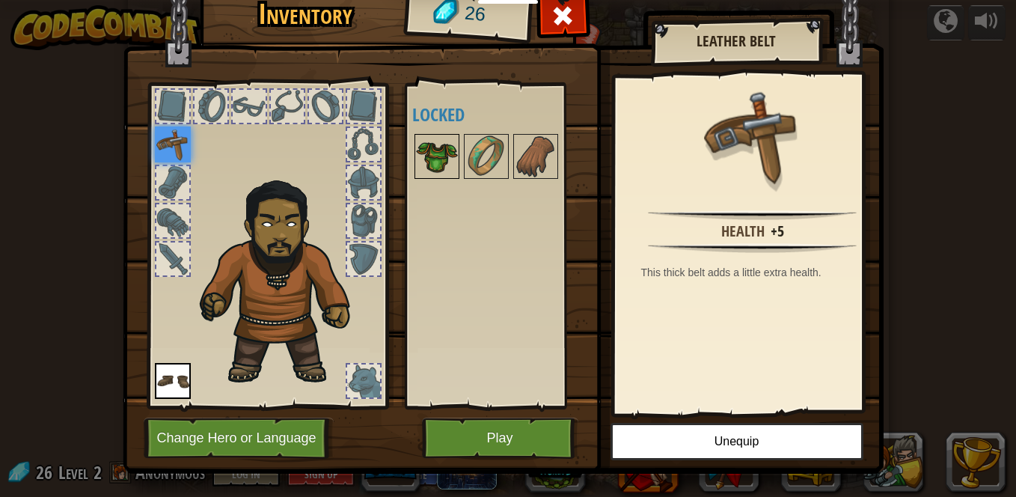
click at [438, 150] on img at bounding box center [437, 156] width 42 height 42
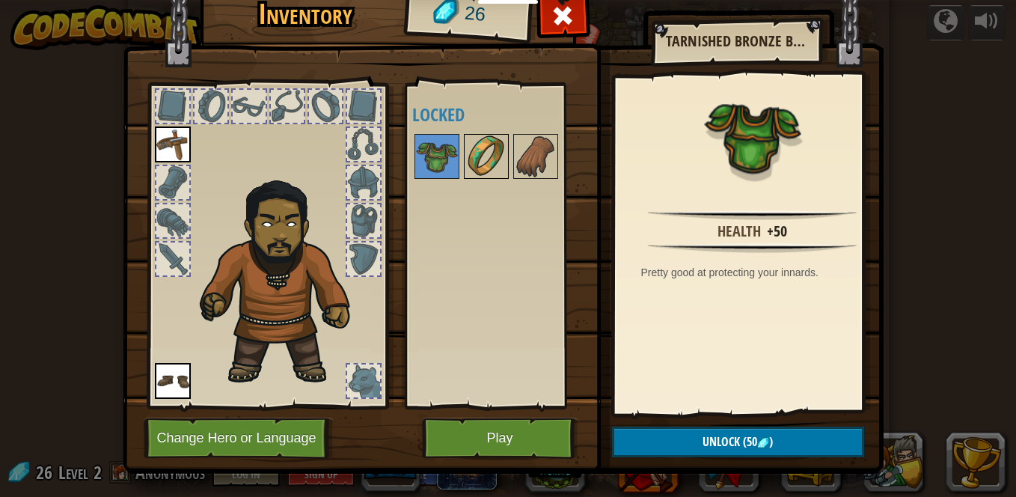
click at [476, 163] on img at bounding box center [486, 156] width 42 height 42
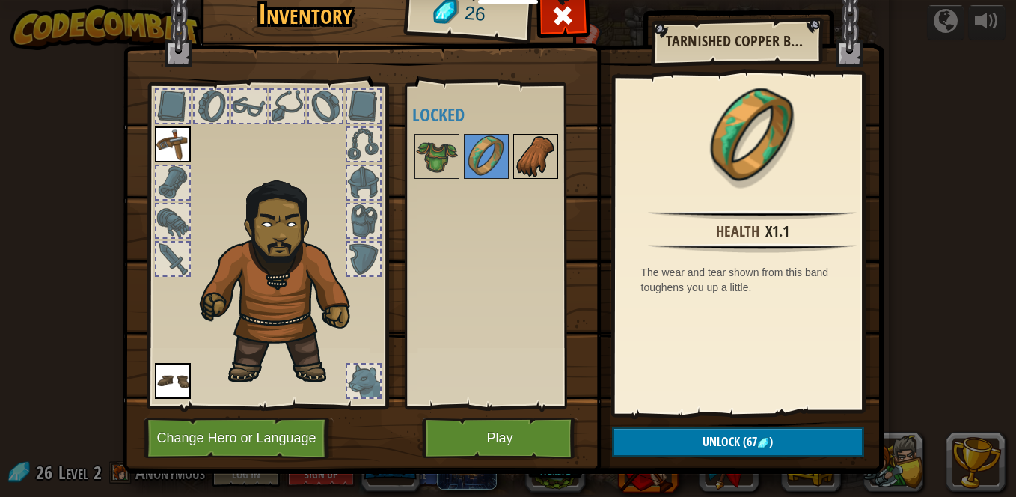
click at [518, 158] on img at bounding box center [536, 156] width 42 height 42
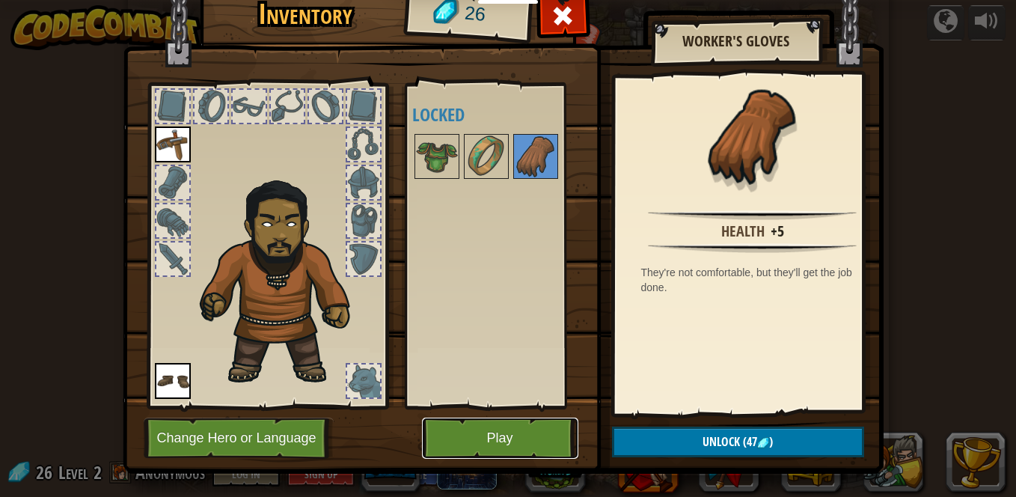
click at [484, 426] on button "Play" at bounding box center [500, 437] width 156 height 41
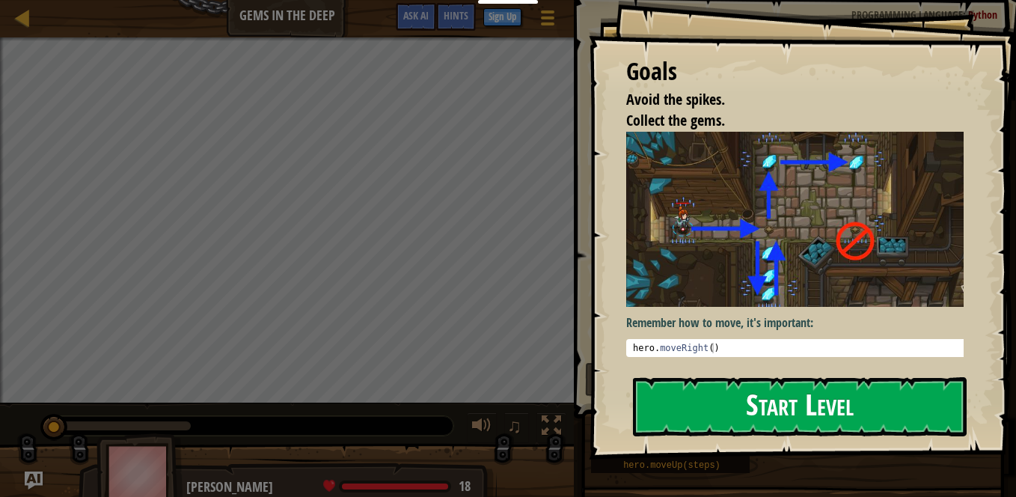
click at [711, 381] on button "Start Level" at bounding box center [800, 406] width 334 height 59
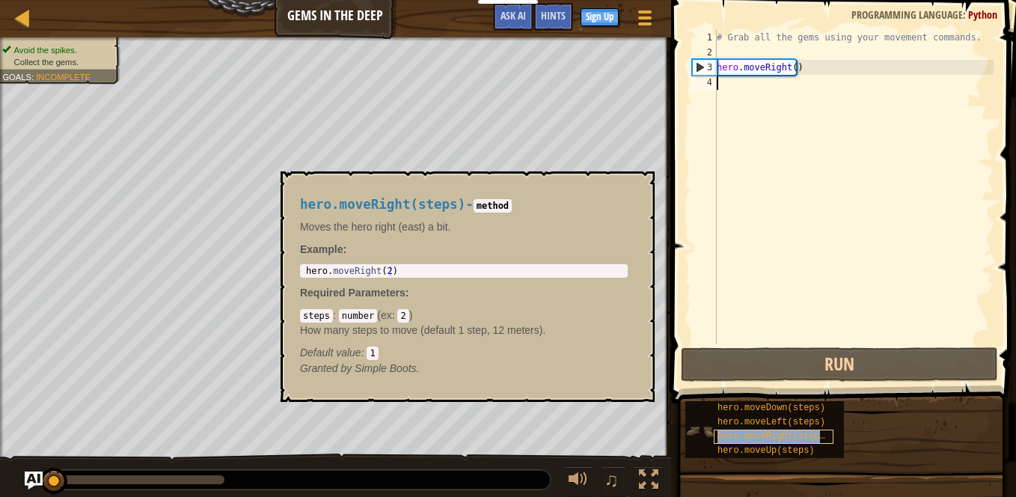
click at [801, 430] on div "hero.moveRight(steps)" at bounding box center [774, 436] width 120 height 14
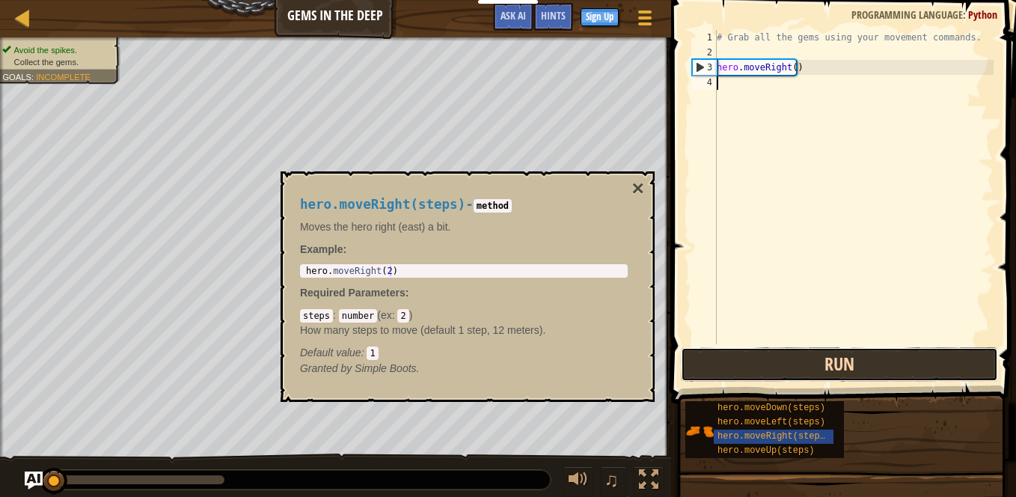
click at [754, 362] on button "Run" at bounding box center [839, 364] width 317 height 34
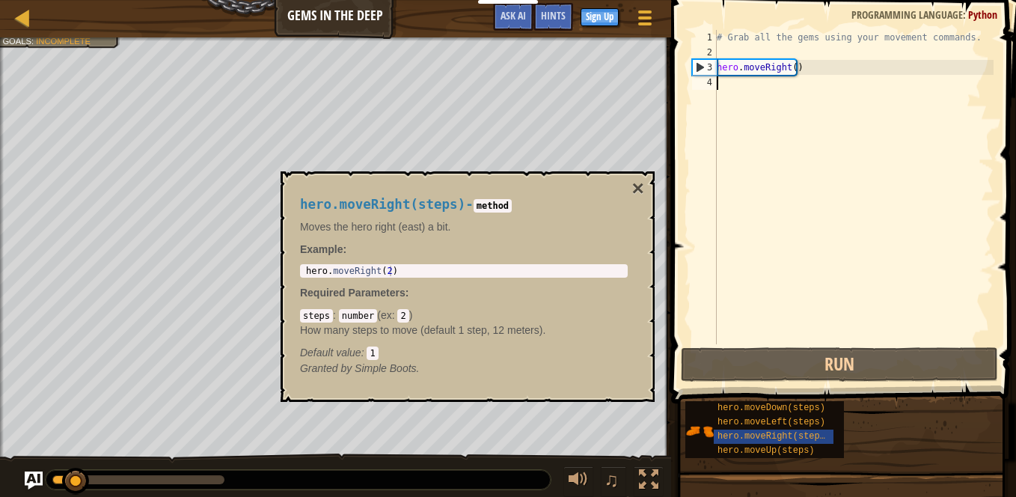
drag, startPoint x: 725, startPoint y: 344, endPoint x: 716, endPoint y: 341, distance: 9.5
click at [717, 342] on div "1 2 3 4 # Grab all the gems using your movement commands. hero . moveRight ( ) …" at bounding box center [840, 230] width 349 height 447
click at [732, 248] on div "# Grab all the gems using your movement commands. hero . moveRight ( )" at bounding box center [854, 202] width 280 height 344
click at [895, 246] on div "# Grab all the gems using your movement commands. hero . moveRight ( )" at bounding box center [854, 202] width 280 height 344
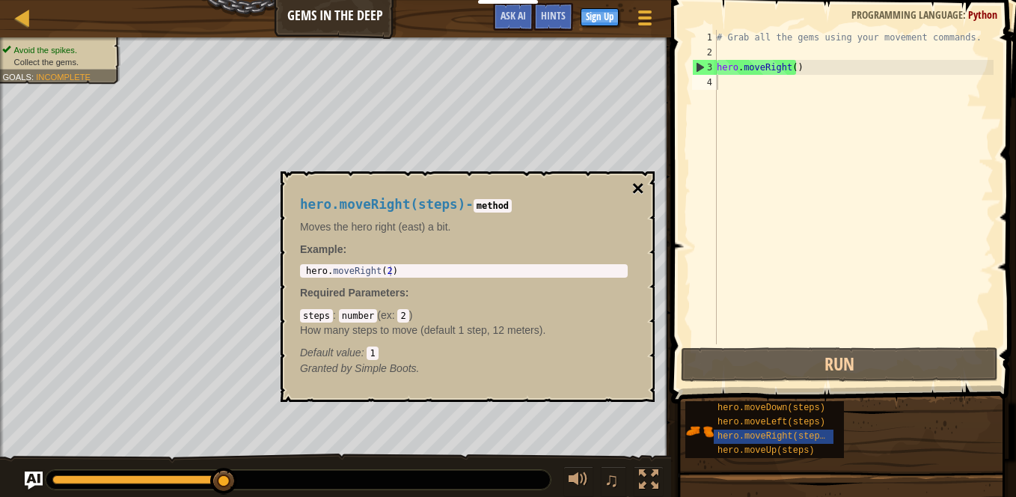
click at [635, 187] on button "×" at bounding box center [638, 188] width 12 height 21
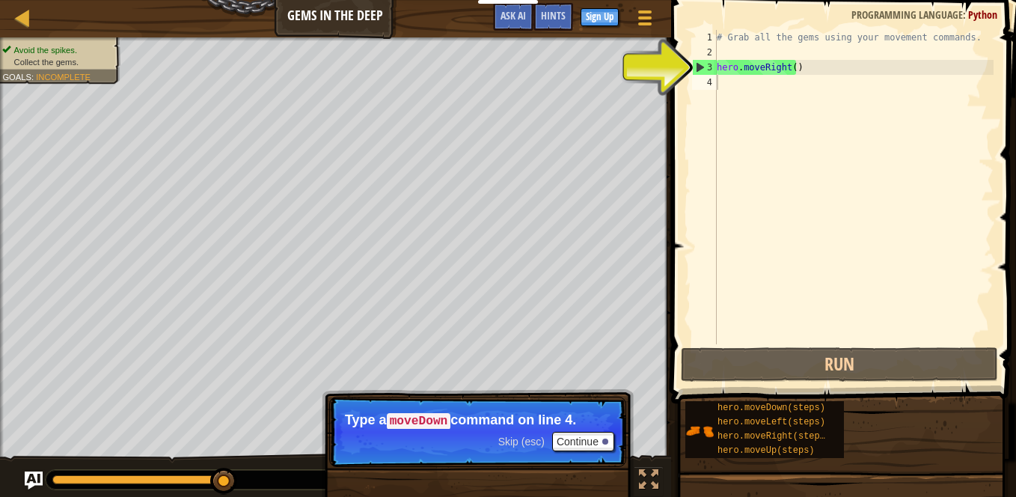
click at [720, 80] on div "# Grab all the gems using your movement commands. hero . moveRight ( )" at bounding box center [854, 202] width 280 height 344
click at [721, 82] on div "# Grab all the gems using your movement commands. hero . moveRight ( )" at bounding box center [854, 202] width 280 height 344
type textarea "H"
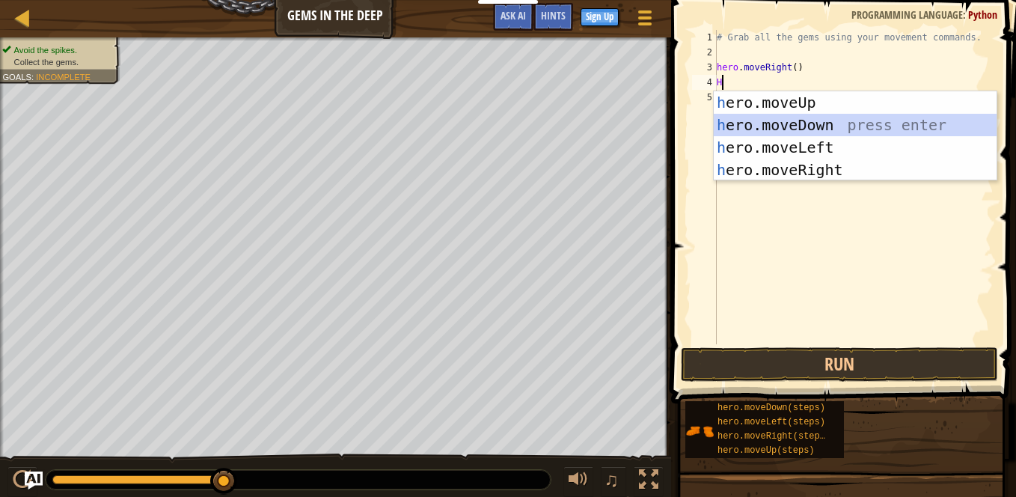
click at [767, 132] on div "h ero.moveUp press enter h ero.moveDown press enter h ero.moveLeft press enter …" at bounding box center [855, 158] width 283 height 135
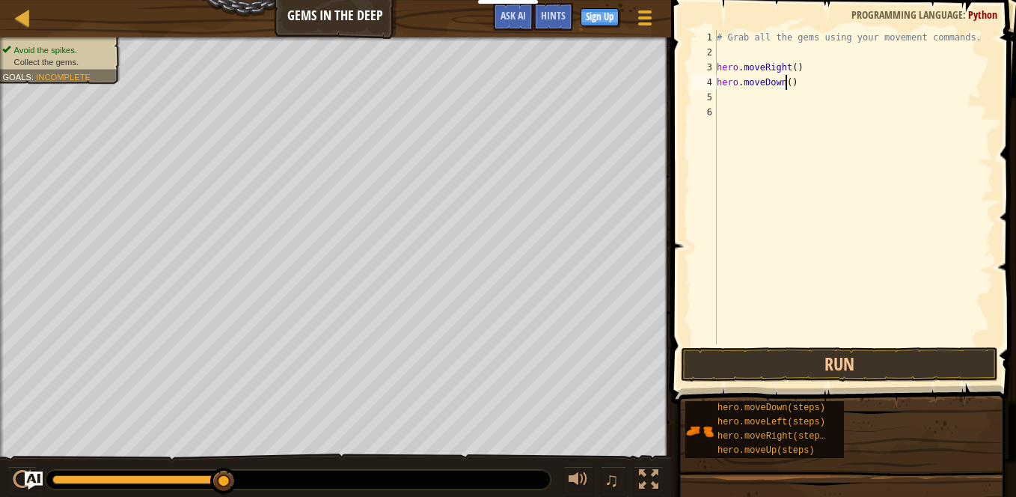
click at [785, 83] on div "# Grab all the gems using your movement commands. hero . moveRight ( ) hero . m…" at bounding box center [854, 202] width 280 height 344
type textarea "hero.moveDown(2)"
click at [833, 370] on button "Run" at bounding box center [839, 364] width 317 height 34
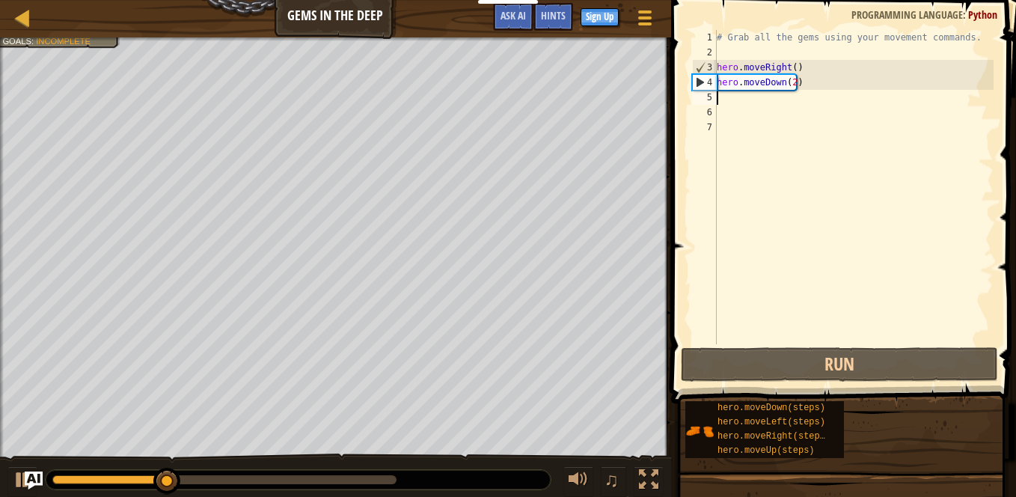
type textarea "H"
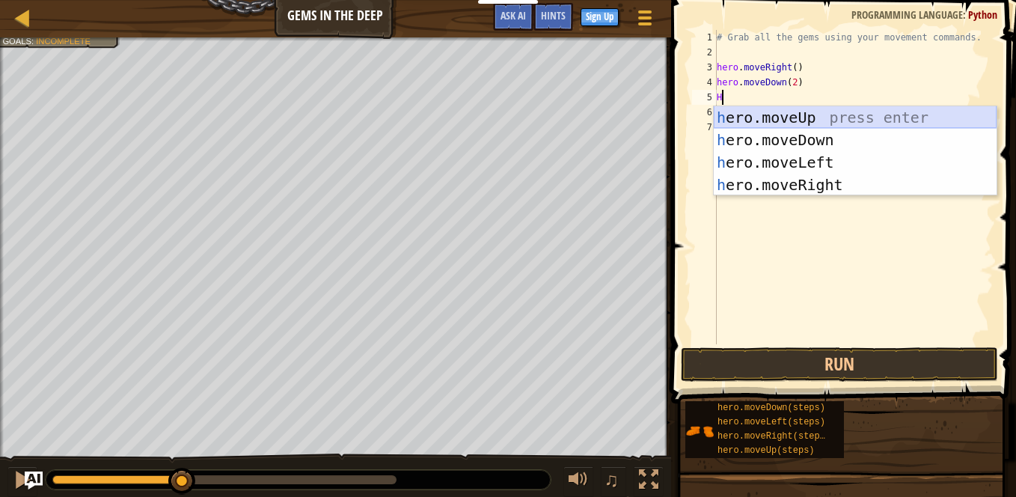
click at [779, 118] on div "h ero.moveUp press enter h ero.moveDown press enter h ero.moveLeft press enter …" at bounding box center [855, 173] width 283 height 135
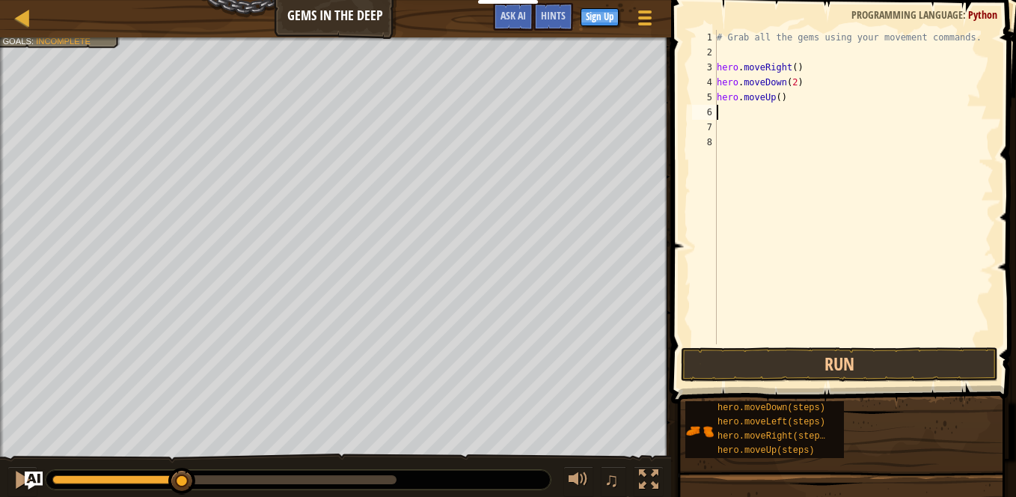
click at [774, 94] on div "# Grab all the gems using your movement commands. hero . moveRight ( ) hero . m…" at bounding box center [854, 202] width 280 height 344
click at [820, 368] on button "Run" at bounding box center [839, 364] width 317 height 34
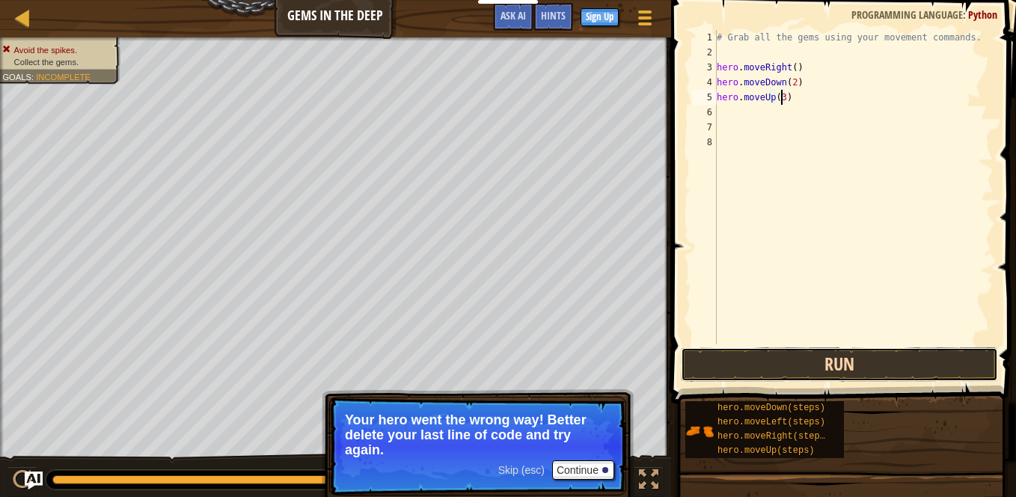
drag, startPoint x: 795, startPoint y: 358, endPoint x: 788, endPoint y: 353, distance: 8.5
click at [790, 354] on button "Run" at bounding box center [839, 364] width 317 height 34
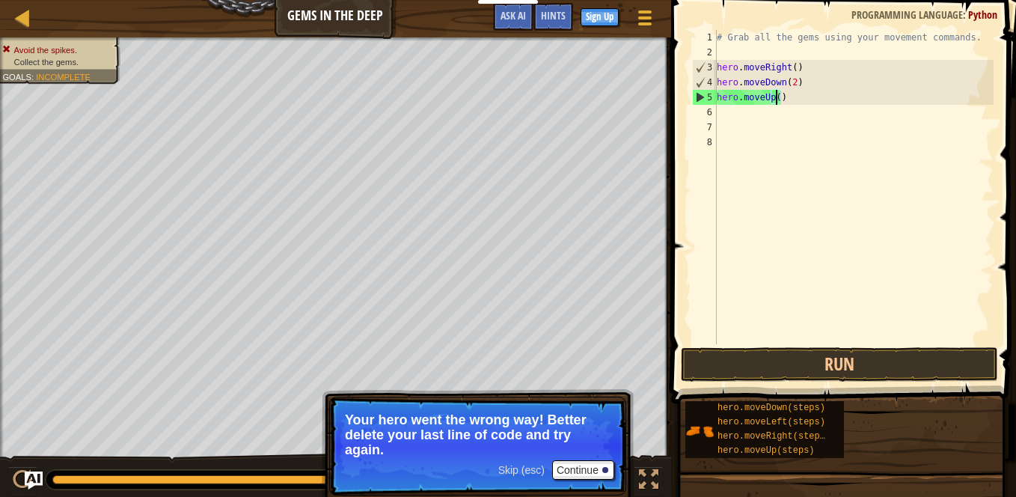
type textarea "hero.moveUp(2)"
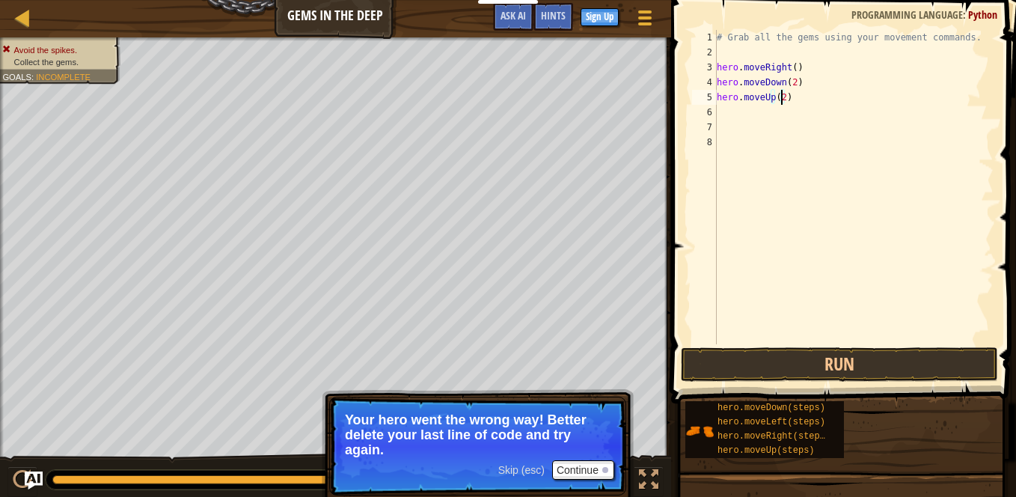
scroll to position [7, 0]
type textarea "H"
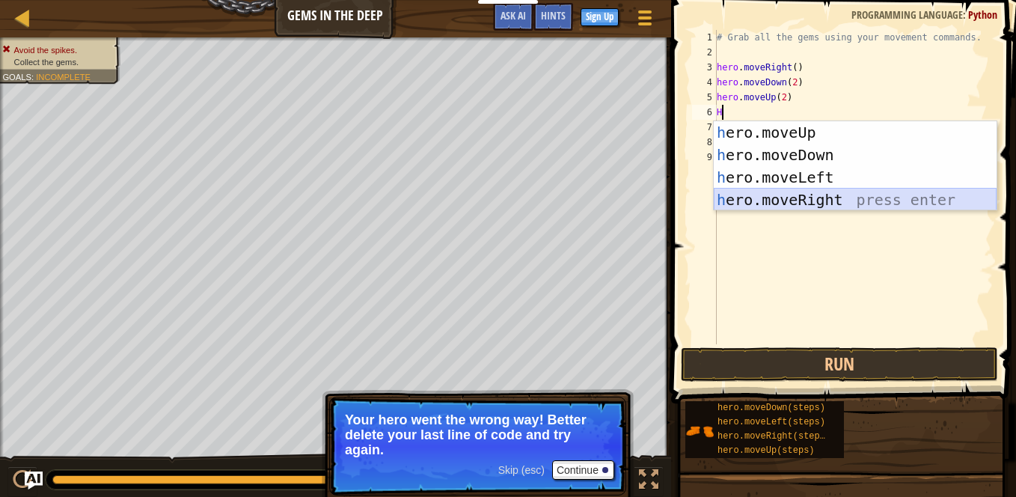
click at [806, 199] on div "h ero.moveUp press enter h ero.moveDown press enter h ero.moveLeft press enter …" at bounding box center [855, 188] width 283 height 135
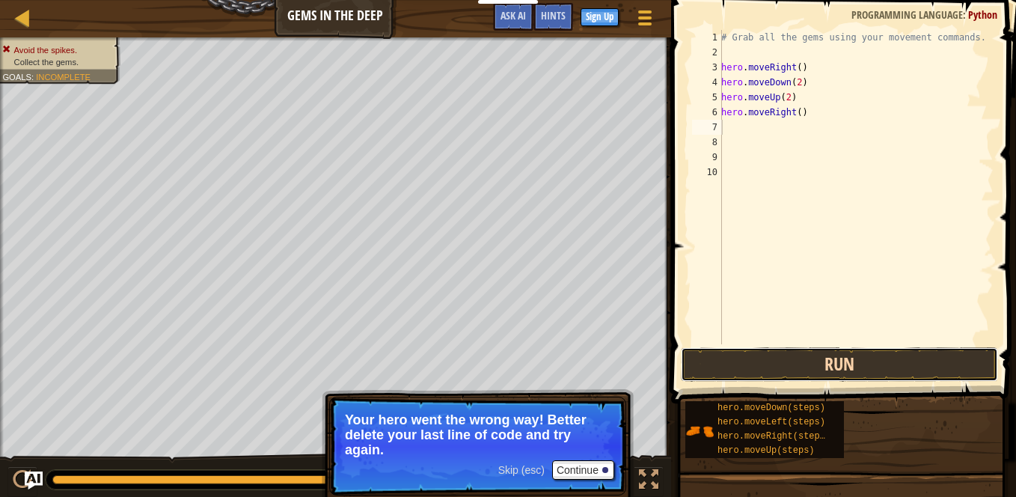
click at [787, 358] on button "Run" at bounding box center [839, 364] width 317 height 34
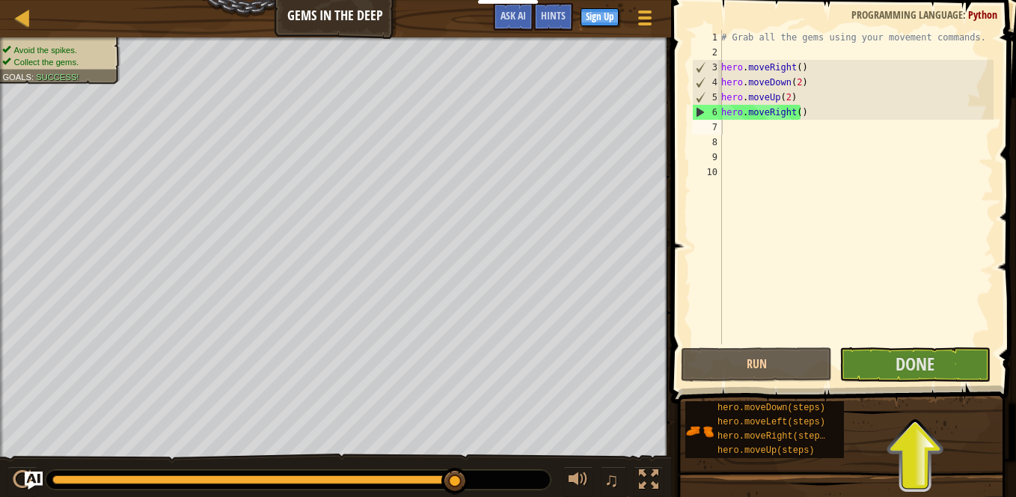
click at [873, 383] on span at bounding box center [844, 180] width 357 height 447
click at [882, 367] on button "Done" at bounding box center [914, 364] width 151 height 34
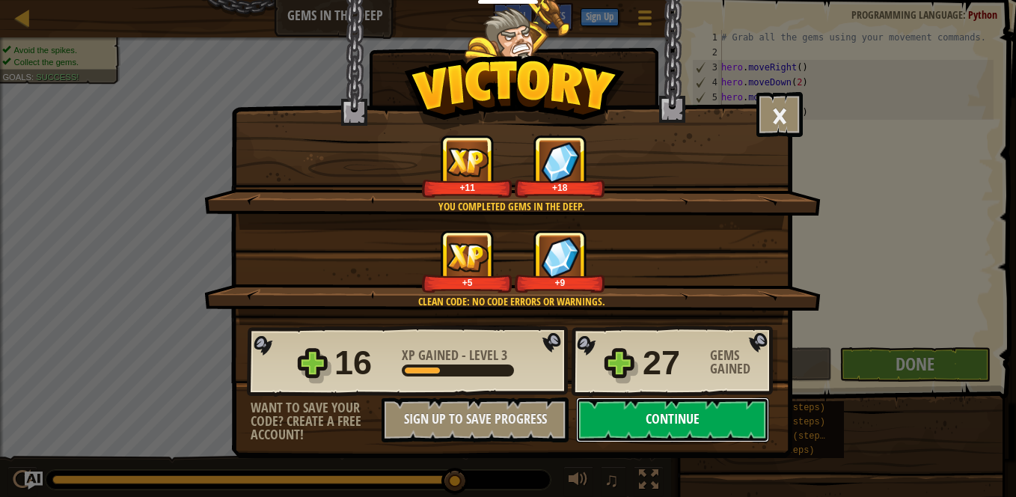
click at [708, 432] on button "Continue" at bounding box center [672, 419] width 193 height 45
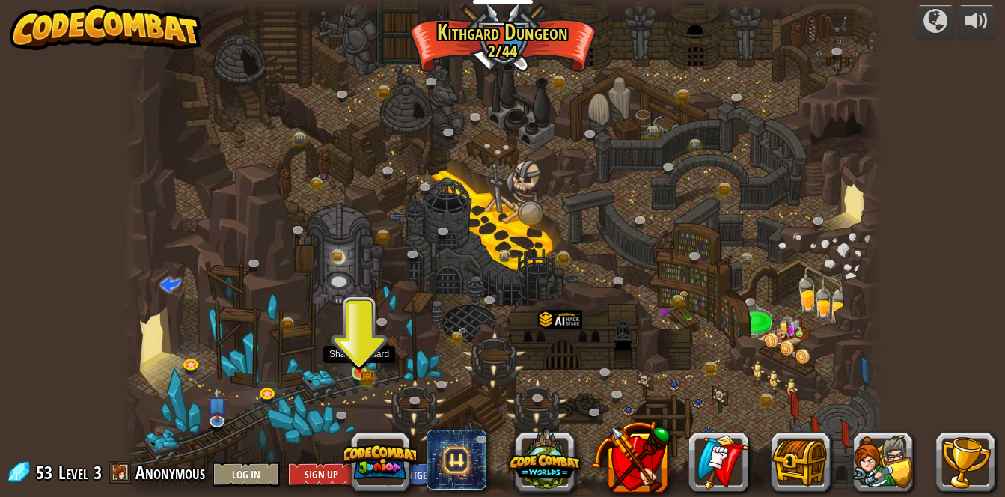
click at [357, 368] on img at bounding box center [359, 354] width 18 height 40
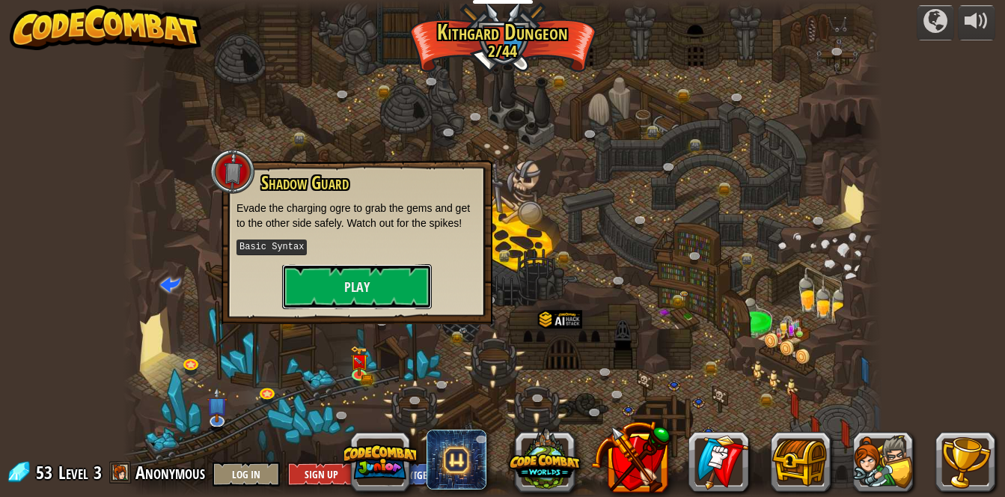
click at [355, 267] on button "Play" at bounding box center [357, 286] width 150 height 45
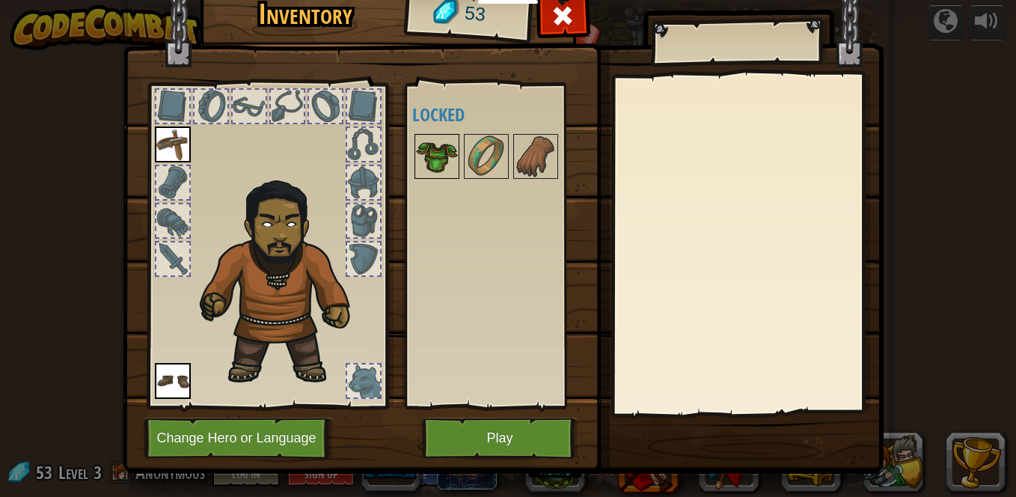
click at [425, 152] on img at bounding box center [437, 156] width 42 height 42
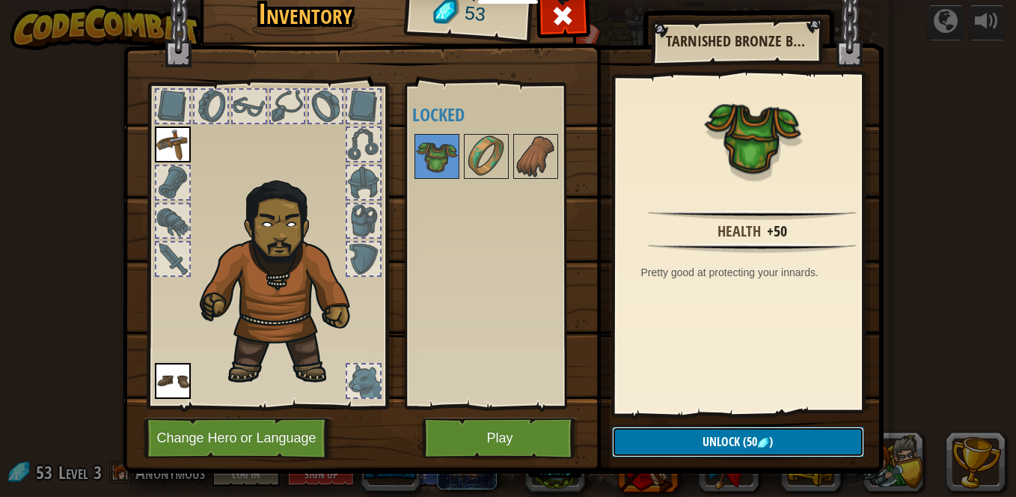
click at [684, 441] on button "Unlock (50 )" at bounding box center [738, 441] width 252 height 31
click at [684, 441] on button "Confirm" at bounding box center [738, 441] width 252 height 31
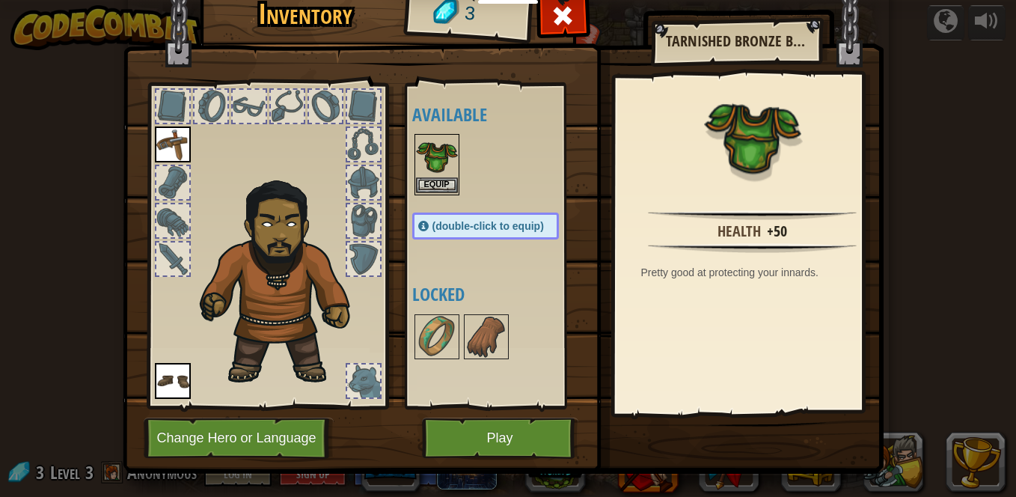
click at [417, 165] on img at bounding box center [437, 156] width 42 height 42
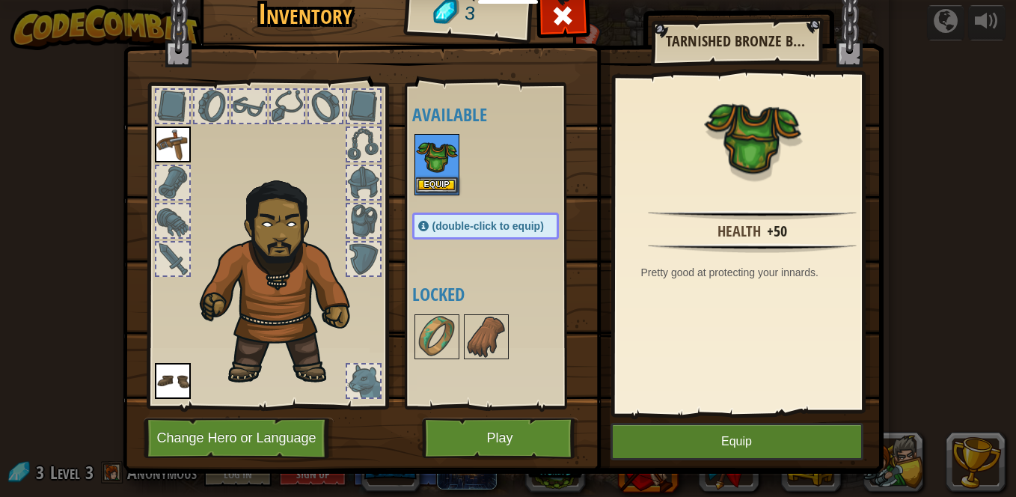
click at [417, 165] on img at bounding box center [437, 156] width 42 height 42
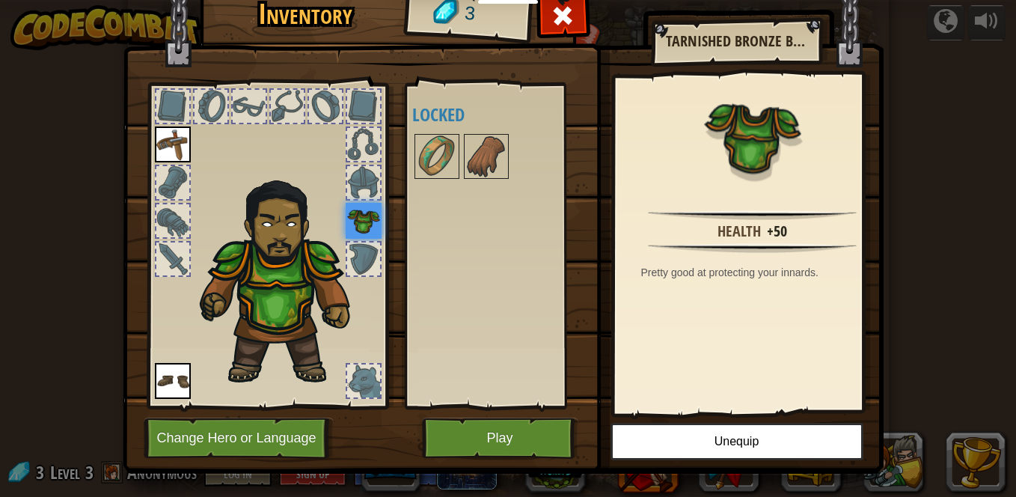
click at [366, 225] on img at bounding box center [364, 221] width 36 height 36
click at [303, 311] on img at bounding box center [283, 278] width 183 height 218
click at [510, 422] on button "Play" at bounding box center [500, 437] width 156 height 41
click at [497, 425] on button "Play" at bounding box center [500, 437] width 156 height 41
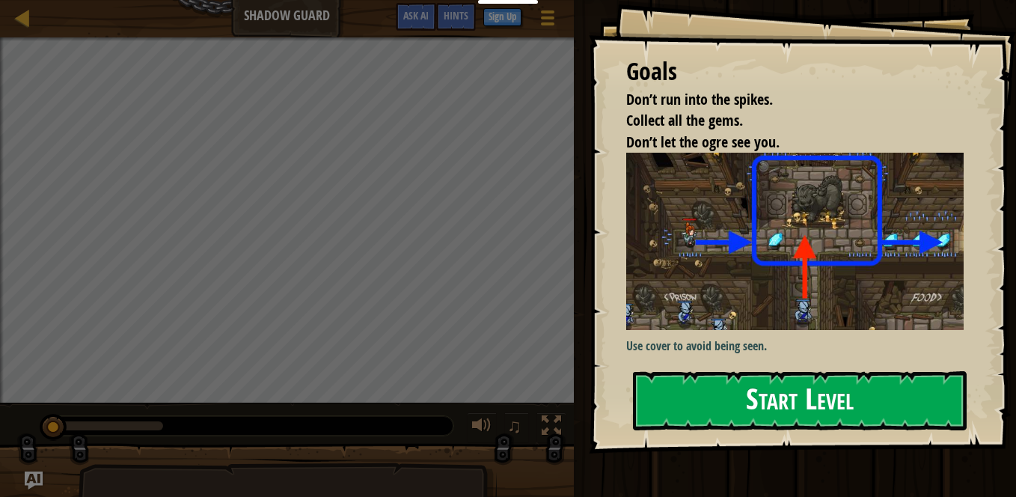
click at [859, 281] on img at bounding box center [800, 241] width 349 height 177
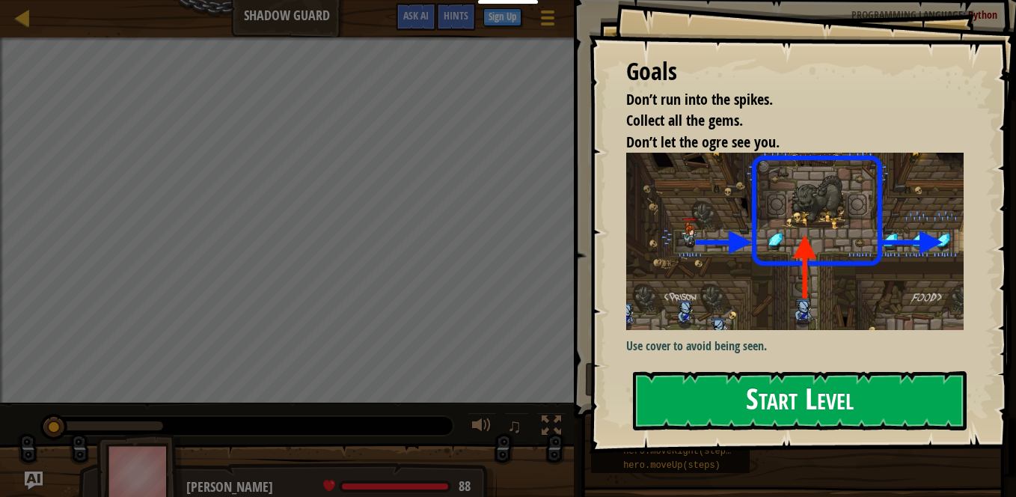
click at [877, 413] on button "Start Level" at bounding box center [800, 400] width 334 height 59
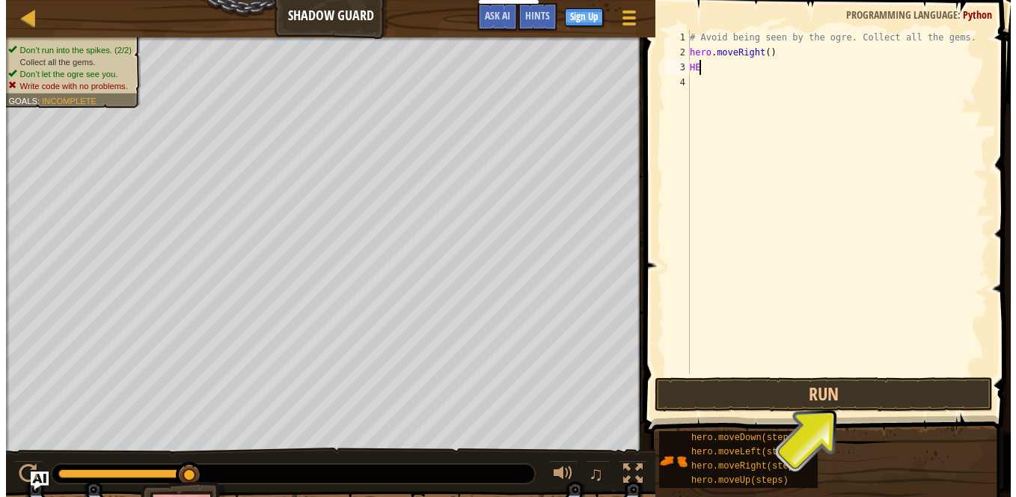
scroll to position [7, 0]
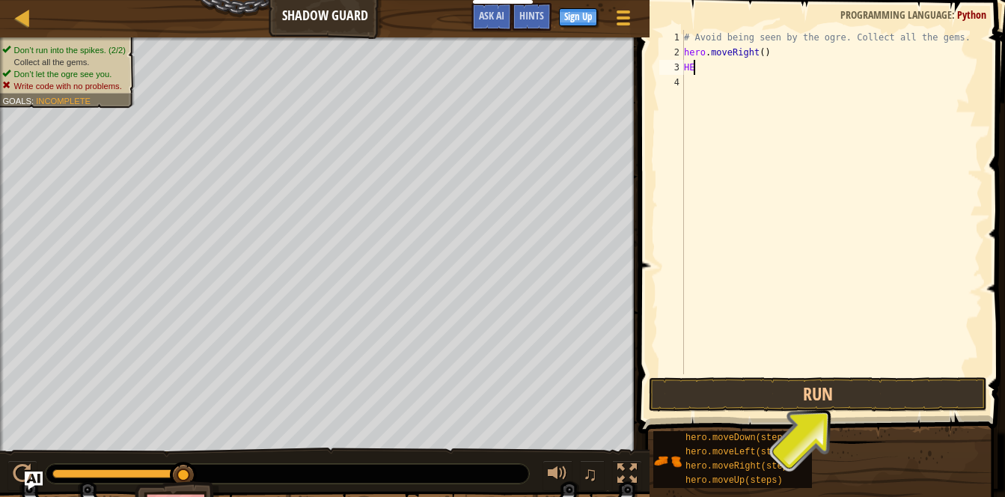
type textarea "H"
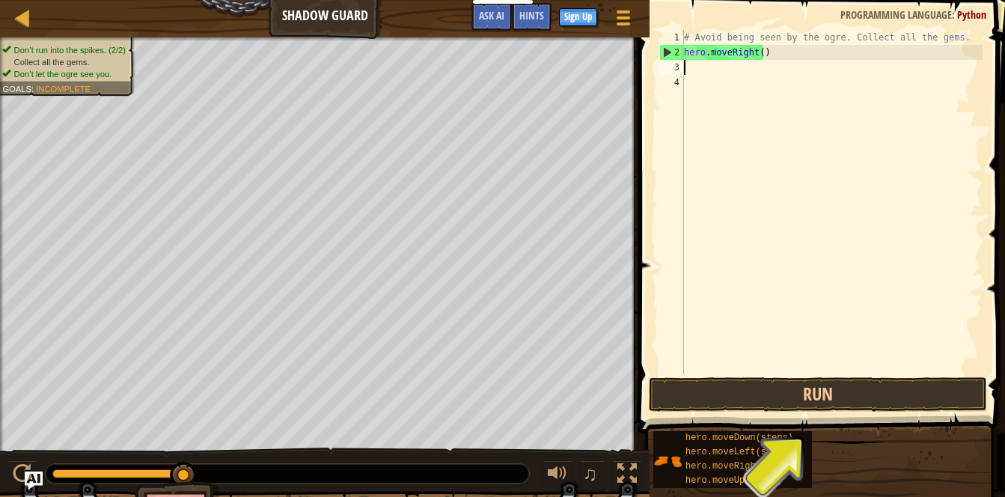
type textarea "H"
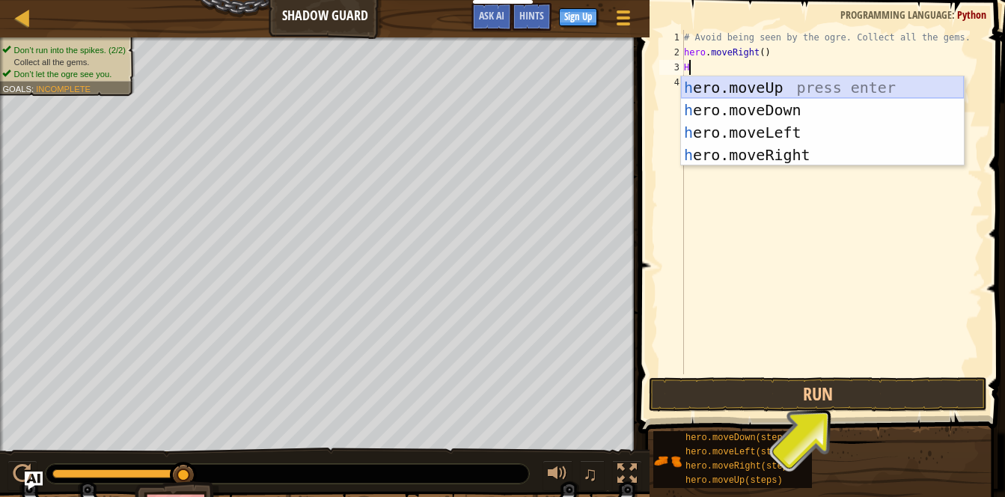
click at [797, 82] on div "h ero.moveUp press enter h ero.moveDown press enter h ero.moveLeft press enter …" at bounding box center [822, 143] width 283 height 135
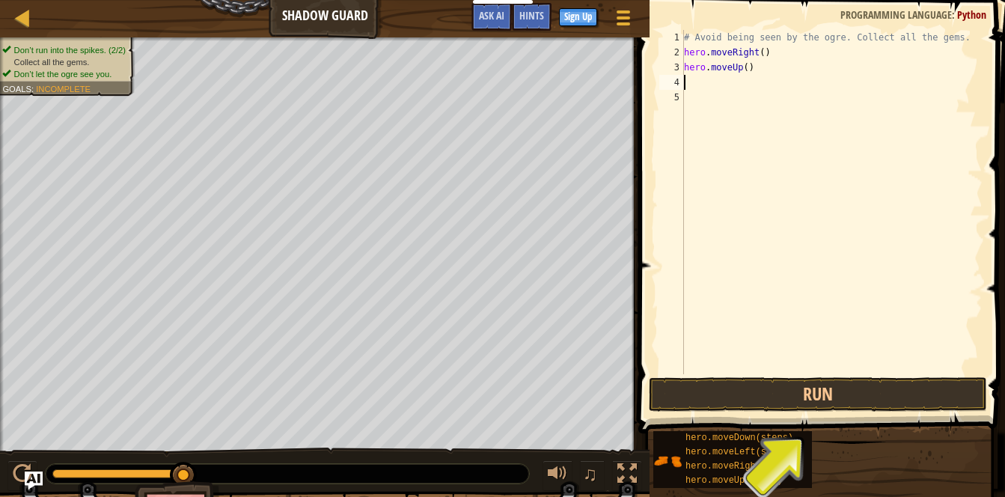
type textarea "H"
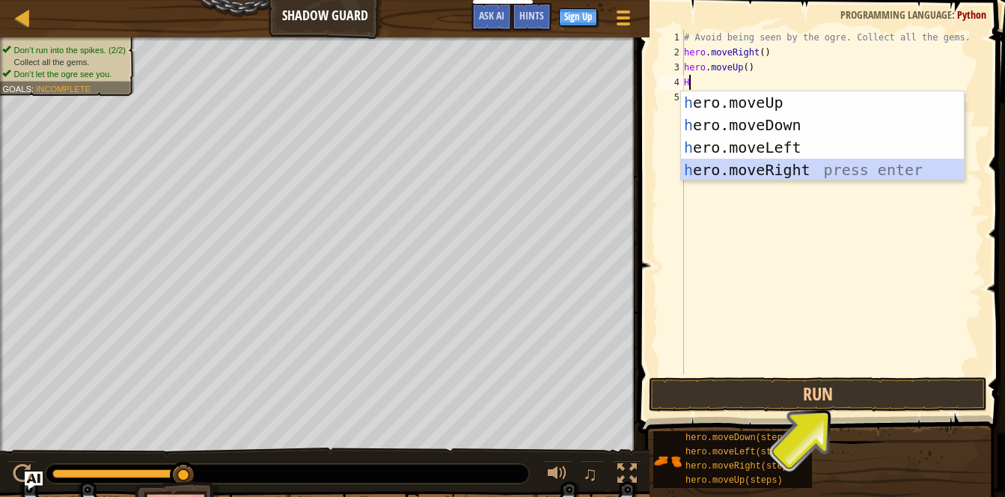
click at [761, 172] on div "h ero.moveUp press enter h ero.moveDown press enter h ero.moveLeft press enter …" at bounding box center [822, 158] width 283 height 135
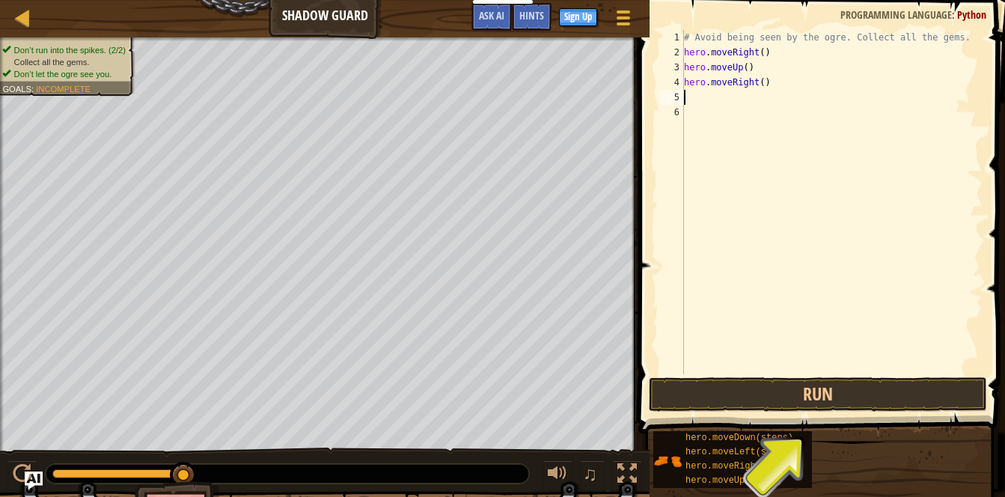
type textarea "H"
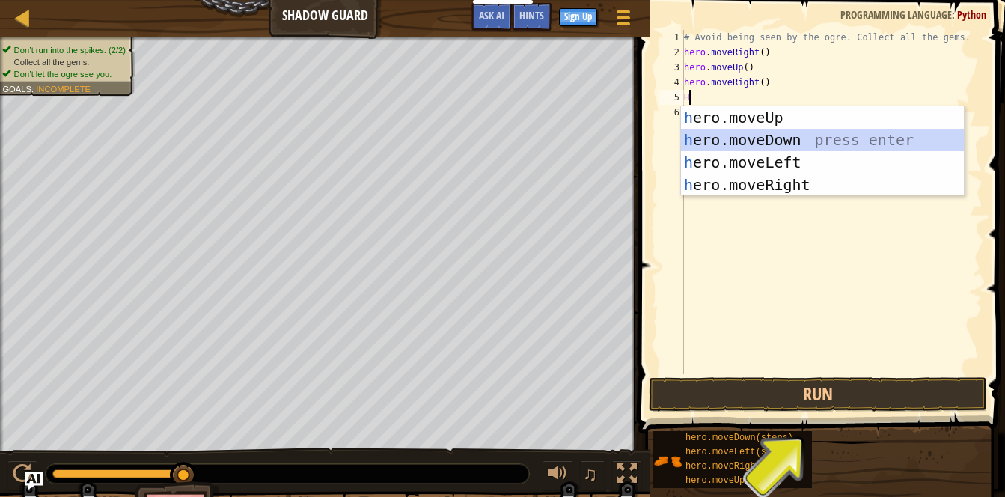
click at [756, 139] on div "h ero.moveUp press enter h ero.moveDown press enter h ero.moveLeft press enter …" at bounding box center [822, 173] width 283 height 135
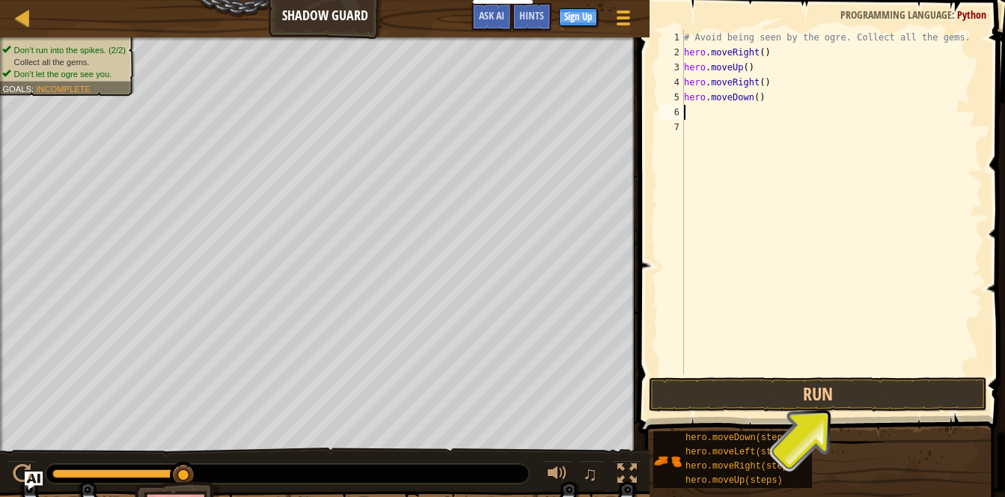
type textarea "H"
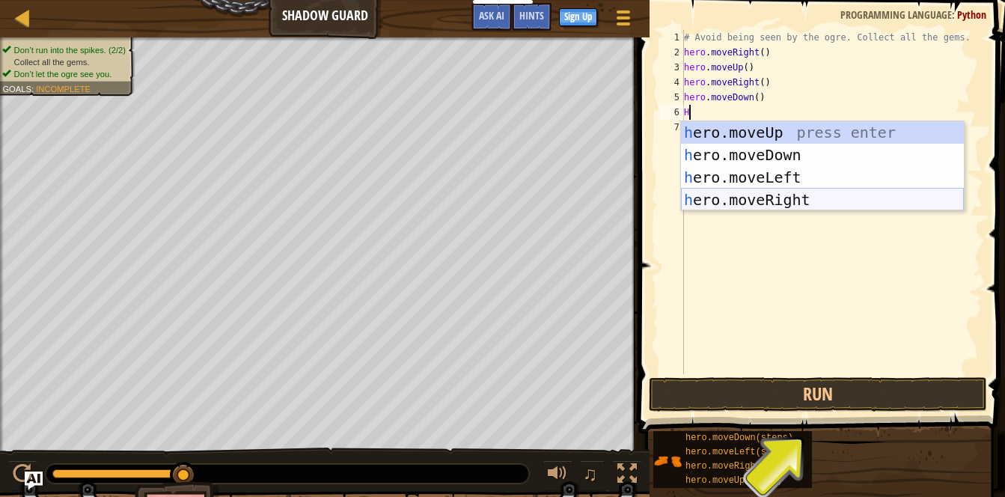
click at [794, 205] on div "h ero.moveUp press enter h ero.moveDown press enter h ero.moveLeft press enter …" at bounding box center [822, 188] width 283 height 135
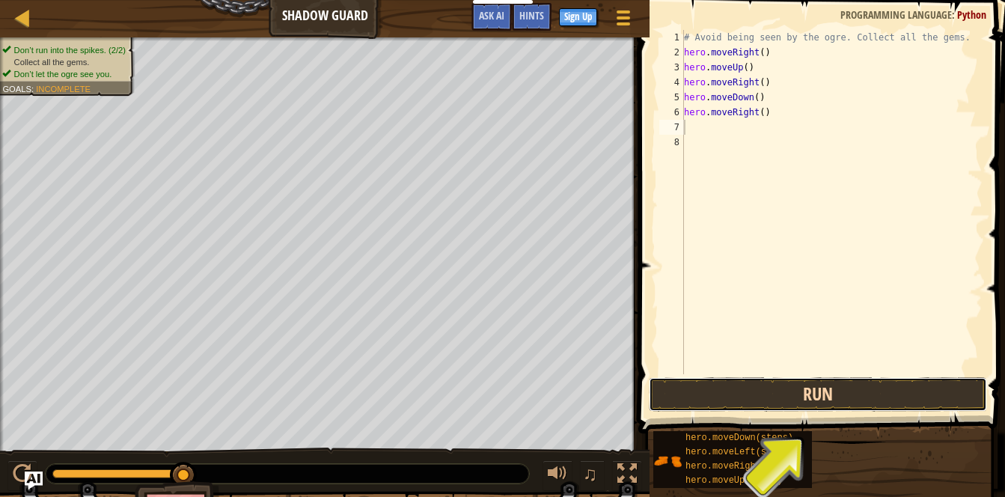
click at [785, 404] on button "Run" at bounding box center [818, 394] width 338 height 34
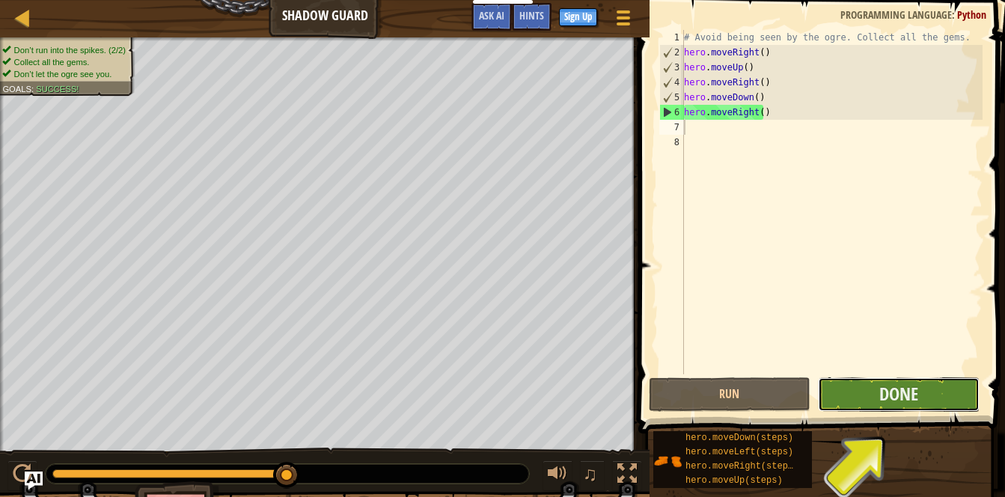
click at [848, 406] on button "Done" at bounding box center [899, 394] width 162 height 34
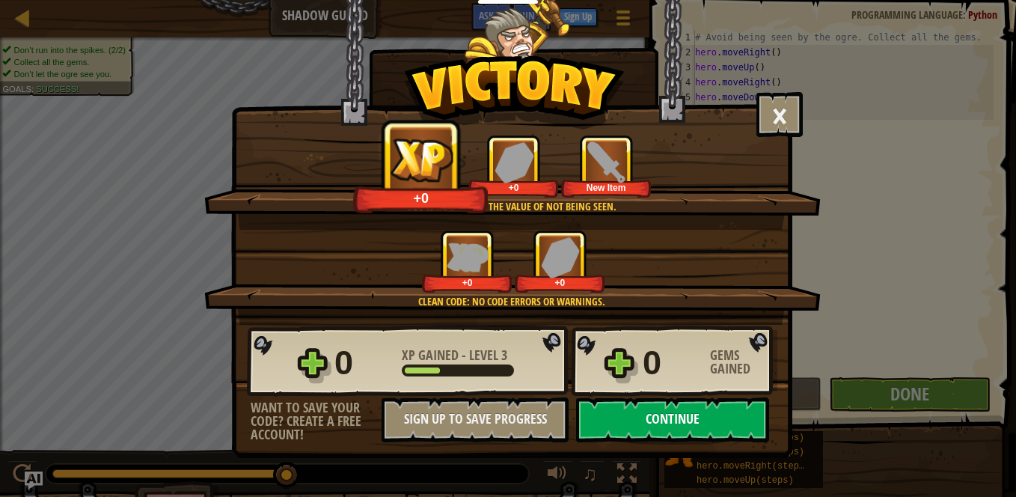
click at [666, 425] on button "Continue" at bounding box center [672, 419] width 193 height 45
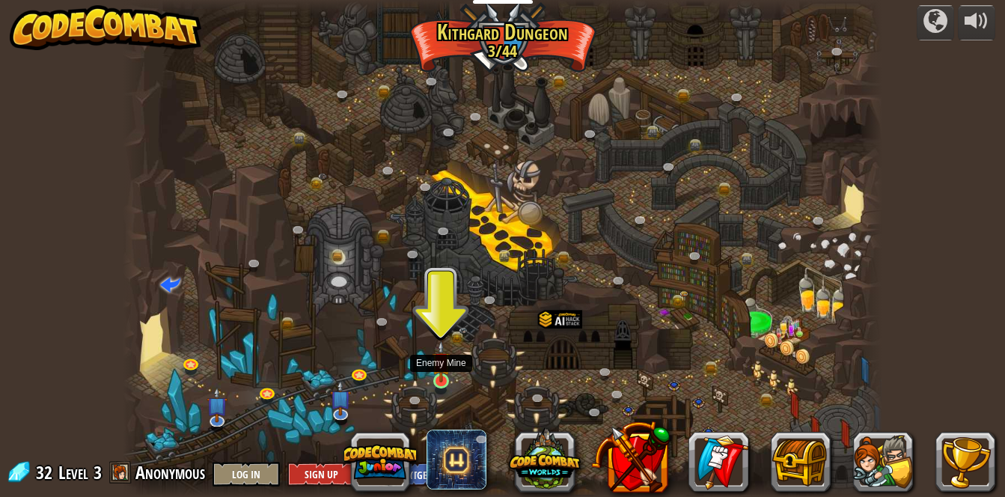
click at [446, 376] on img at bounding box center [441, 361] width 18 height 42
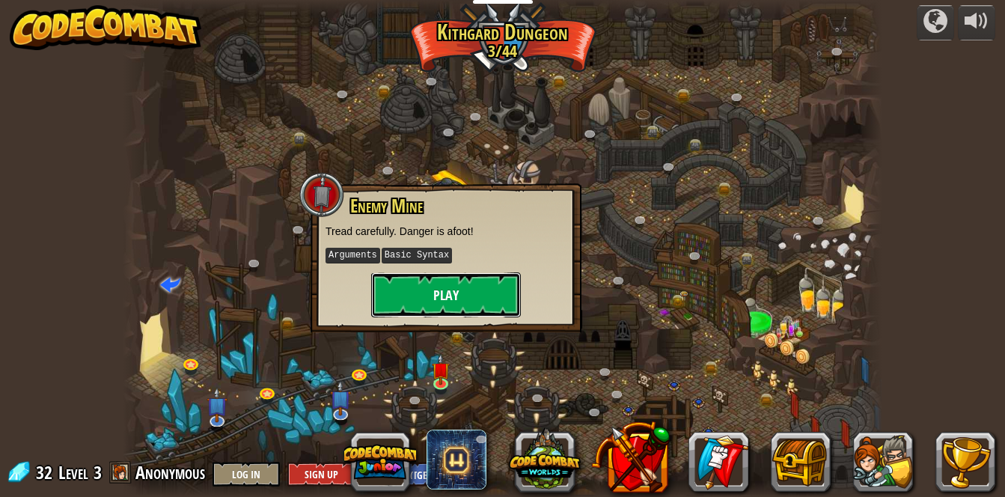
click at [466, 298] on button "Play" at bounding box center [446, 294] width 150 height 45
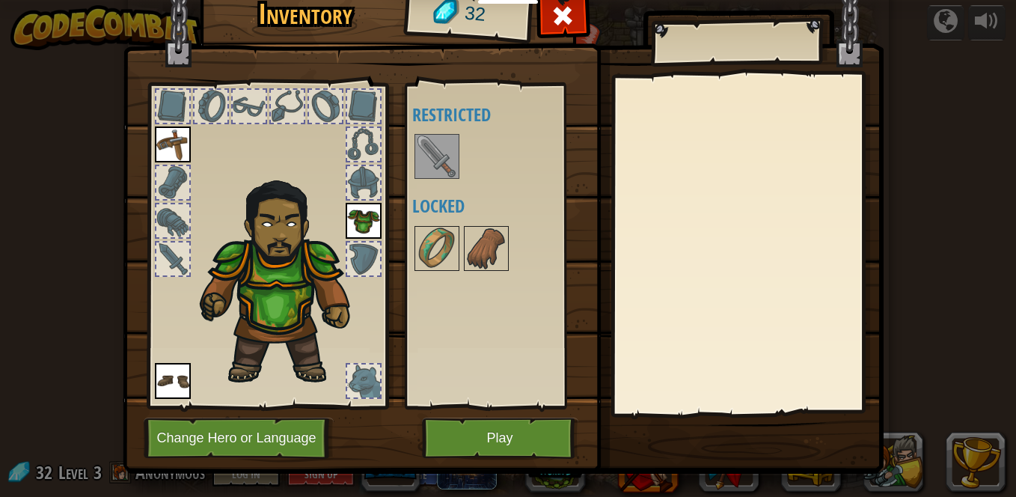
click at [438, 172] on img at bounding box center [437, 156] width 42 height 42
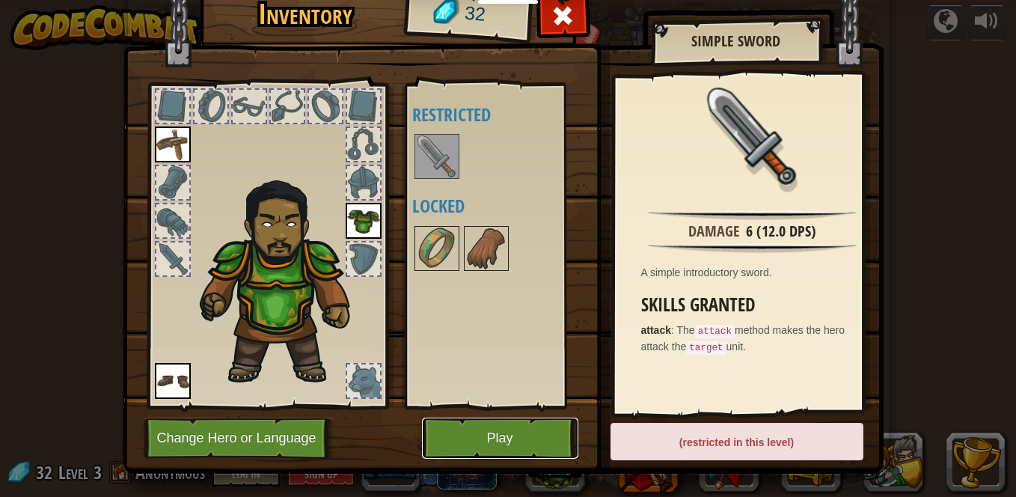
click at [480, 435] on button "Play" at bounding box center [500, 437] width 156 height 41
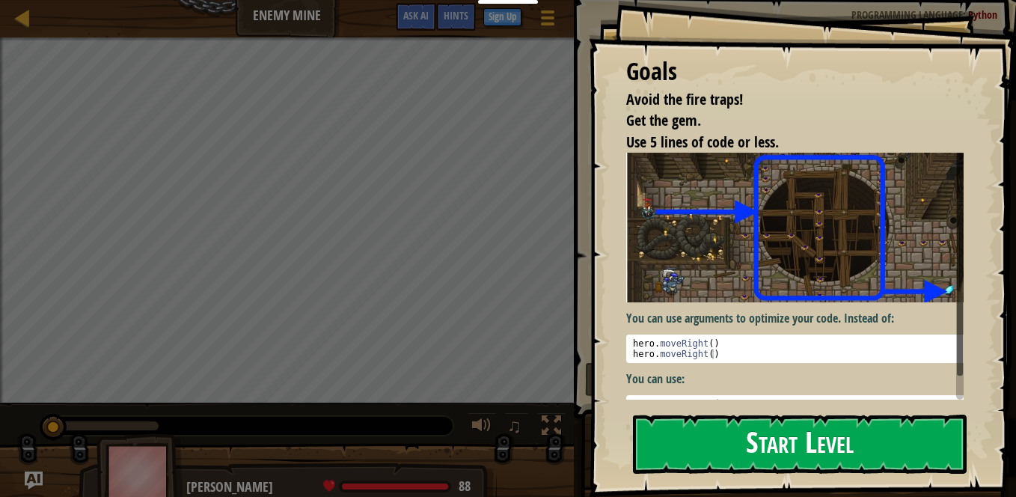
click at [705, 447] on button "Start Level" at bounding box center [800, 443] width 334 height 59
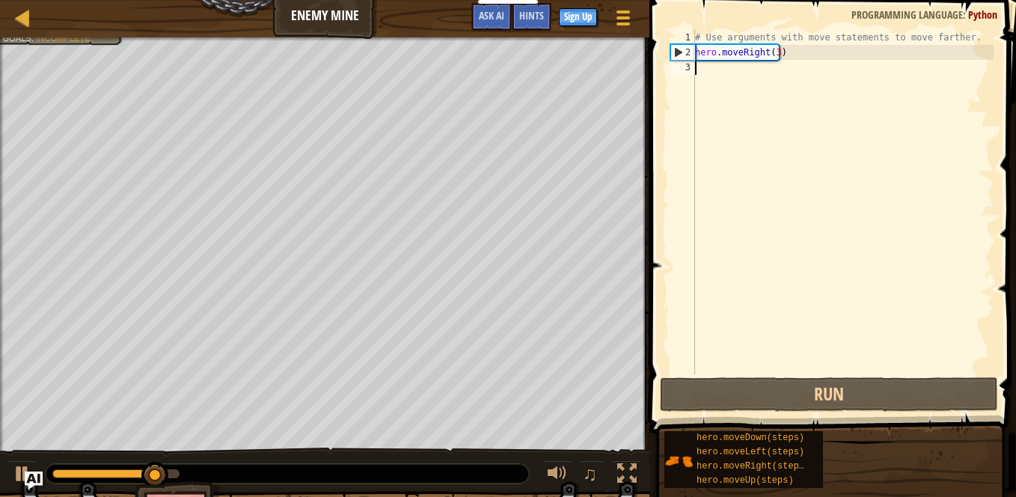
type textarea "H"
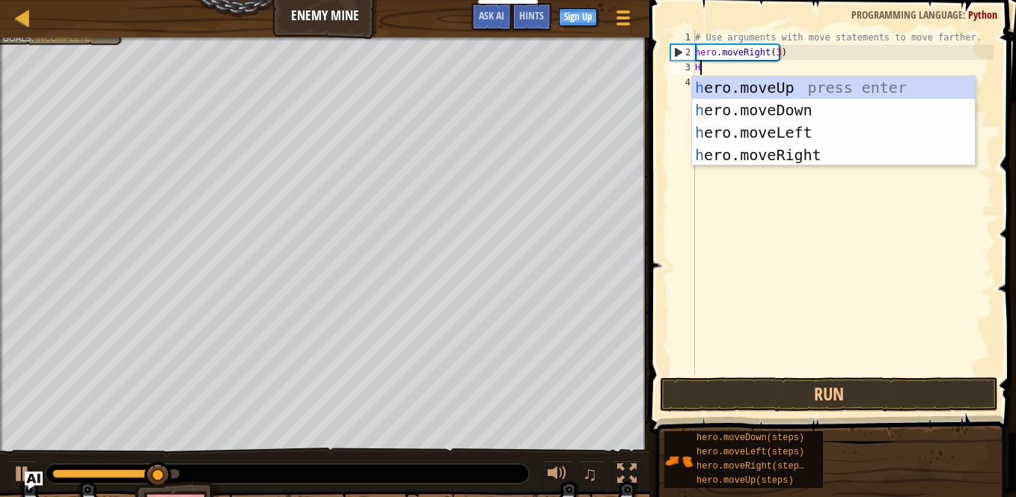
scroll to position [7, 0]
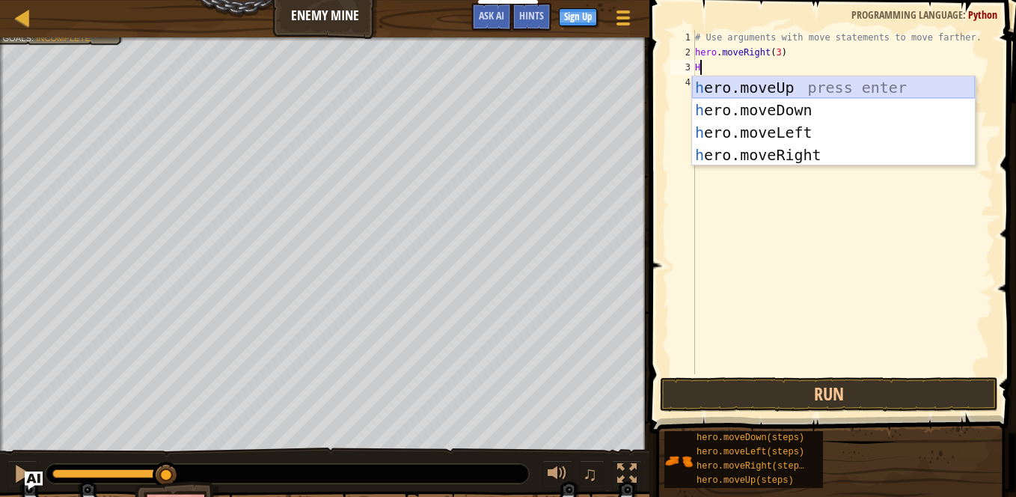
click at [768, 82] on div "h ero.moveUp press enter h ero.moveDown press enter h ero.moveLeft press enter …" at bounding box center [833, 143] width 283 height 135
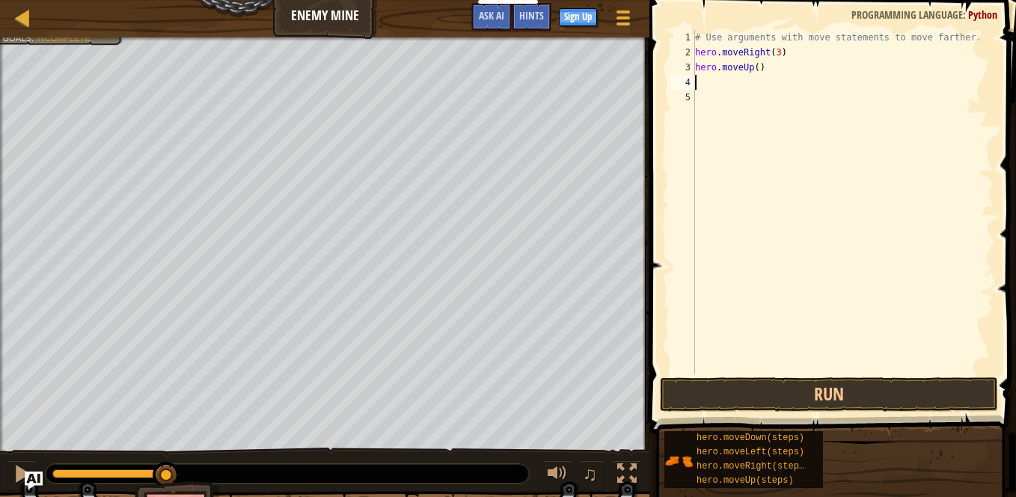
type textarea "H"
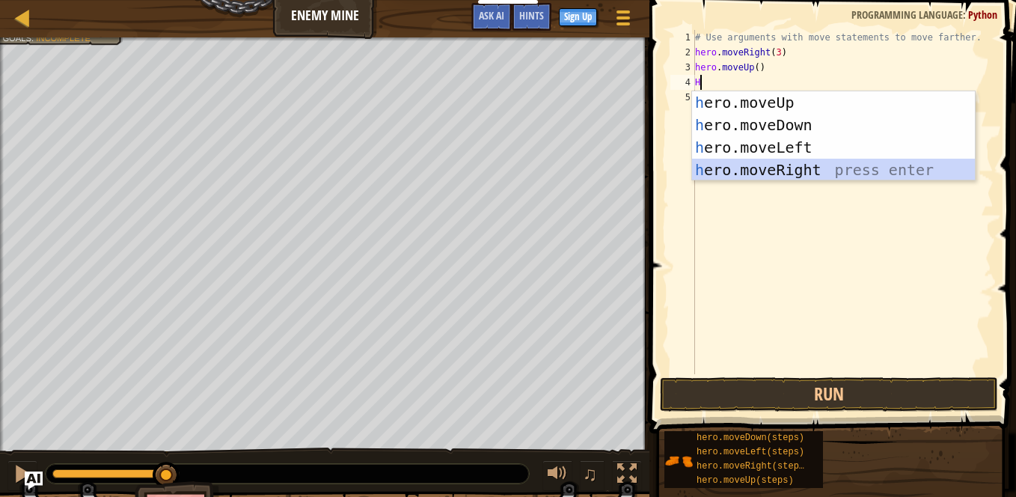
click at [763, 166] on div "h ero.moveUp press enter h ero.moveDown press enter h ero.moveLeft press enter …" at bounding box center [833, 158] width 283 height 135
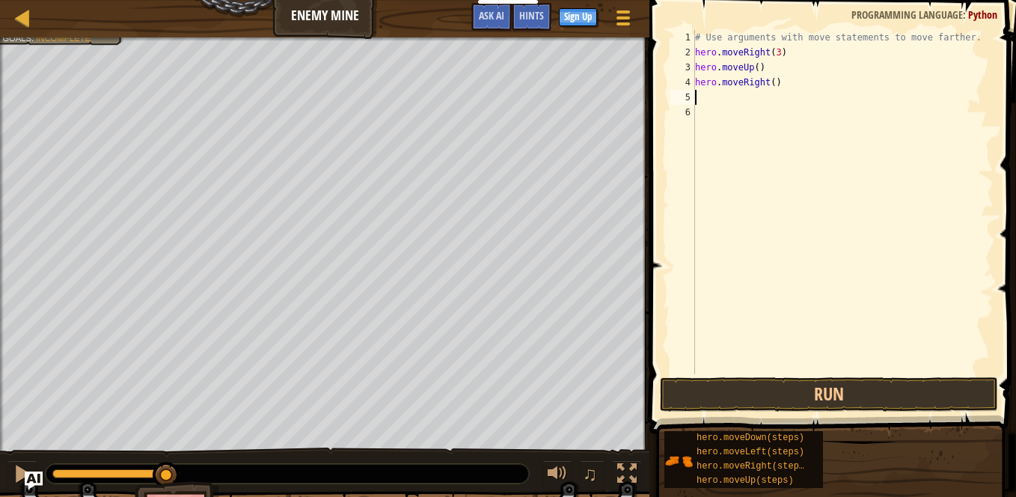
type textarea "H"
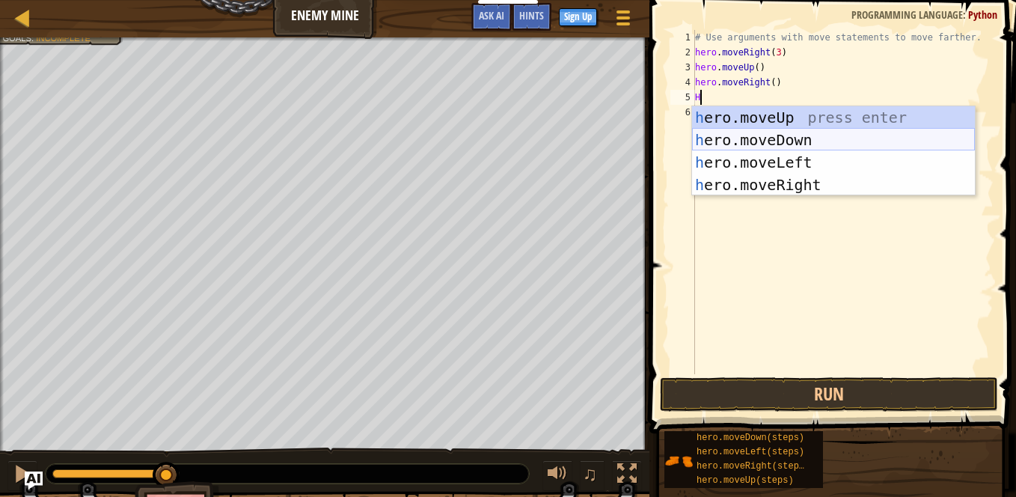
click at [803, 132] on div "h ero.moveUp press enter h ero.moveDown press enter h ero.moveLeft press enter …" at bounding box center [833, 173] width 283 height 135
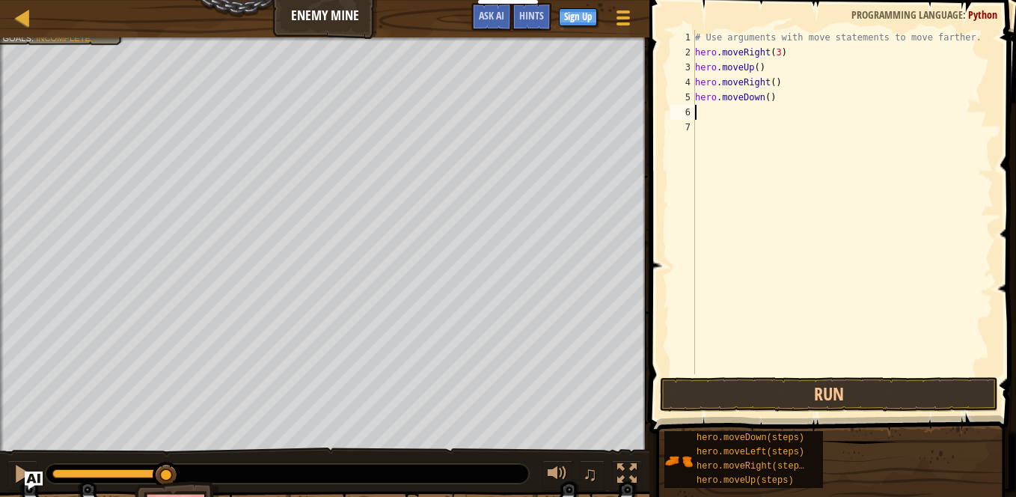
click at [763, 96] on div "# Use arguments with move statements to move farther. hero . moveRight ( 3 ) he…" at bounding box center [842, 217] width 301 height 374
type textarea "hero.moveDown(3)"
click at [713, 114] on div "# Use arguments with move statements to move farther. hero . moveRight ( 3 ) he…" at bounding box center [842, 217] width 301 height 374
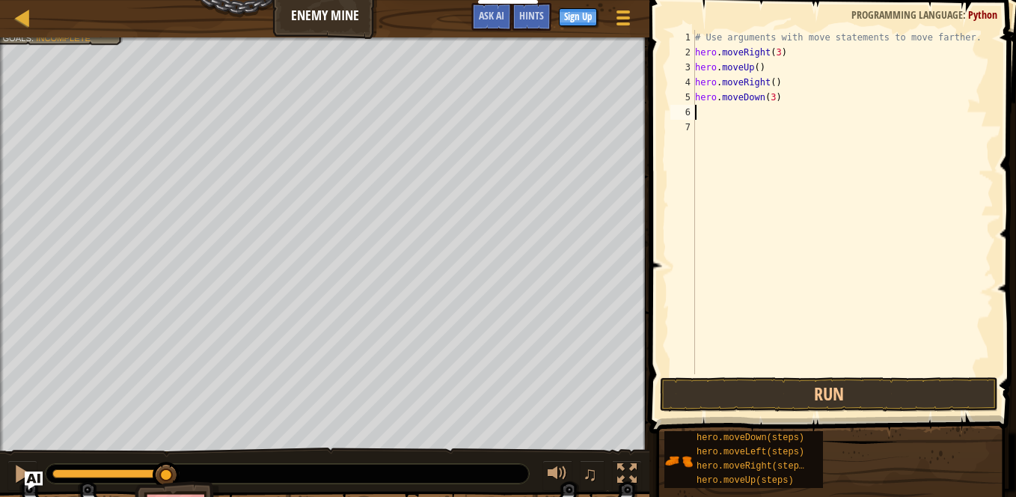
type textarea "H"
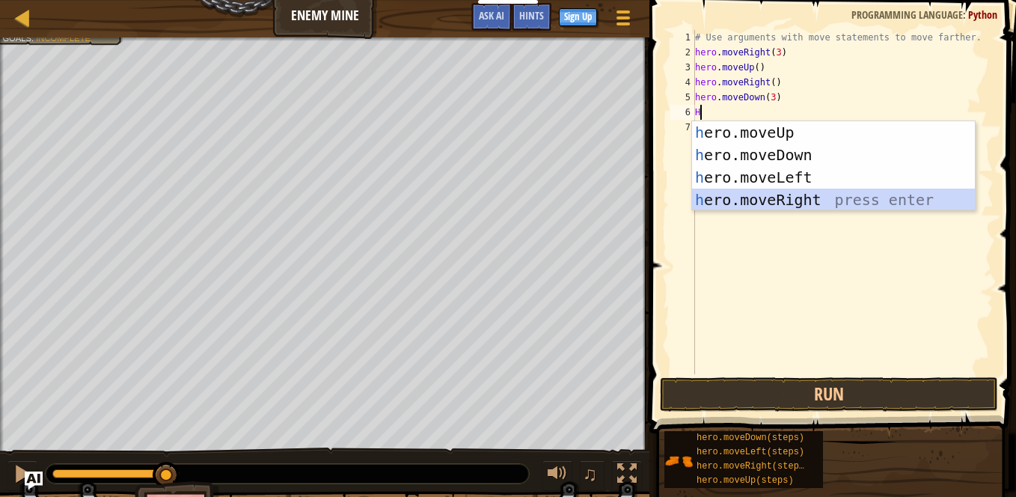
click at [777, 194] on div "h ero.moveUp press enter h ero.moveDown press enter h ero.moveLeft press enter …" at bounding box center [833, 188] width 283 height 135
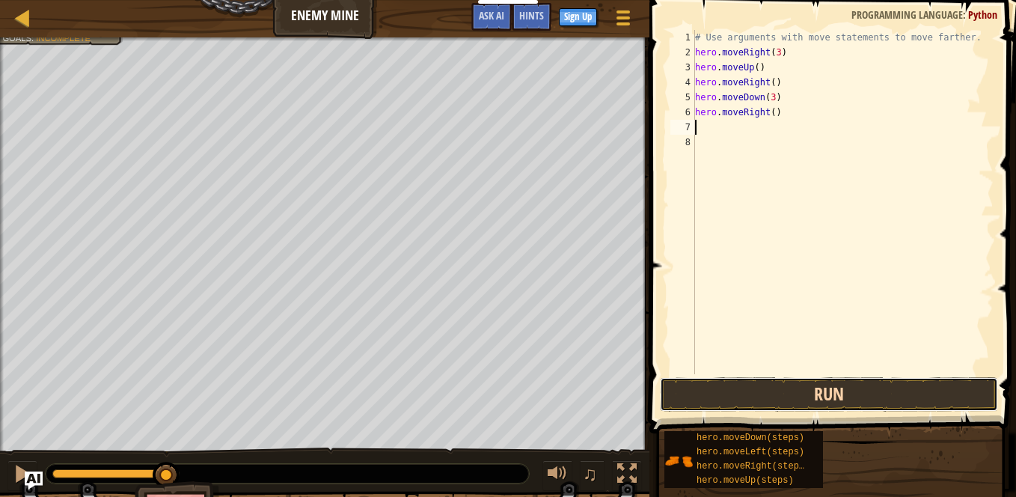
click at [765, 401] on button "Run" at bounding box center [829, 394] width 338 height 34
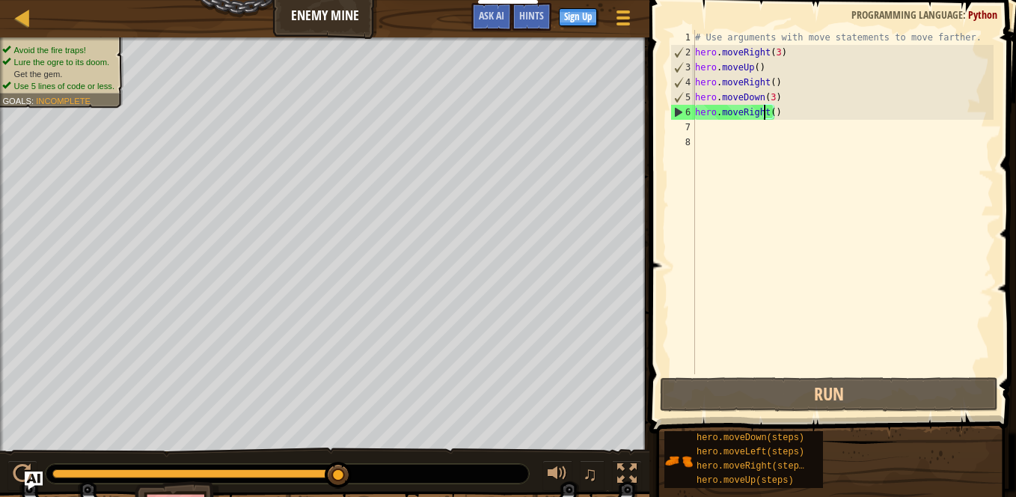
click at [765, 111] on div "# Use arguments with move statements to move farther. hero . moveRight ( 3 ) he…" at bounding box center [842, 217] width 301 height 374
click at [770, 111] on div "# Use arguments with move statements to move farther. hero . moveRight ( 3 ) he…" at bounding box center [842, 217] width 301 height 374
type textarea "hero.moveRight(2)"
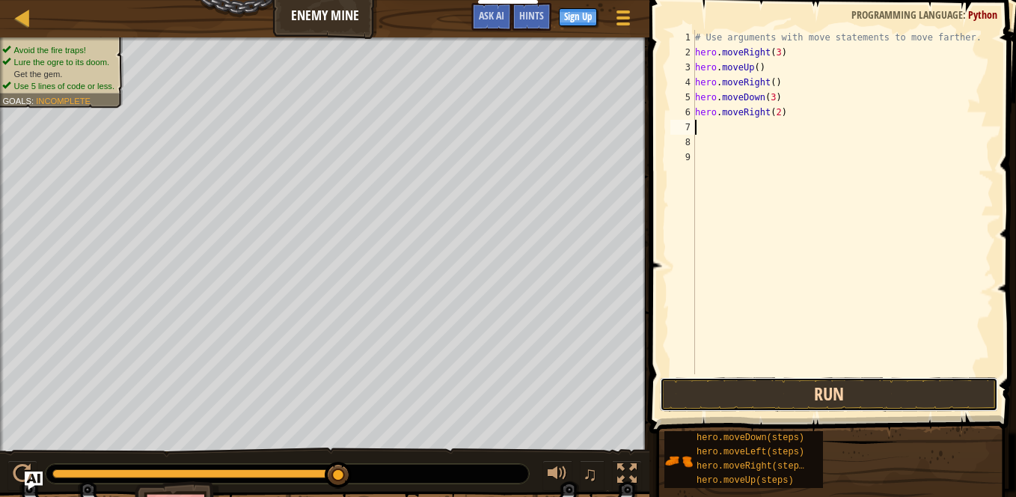
click at [787, 394] on button "Run" at bounding box center [829, 394] width 338 height 34
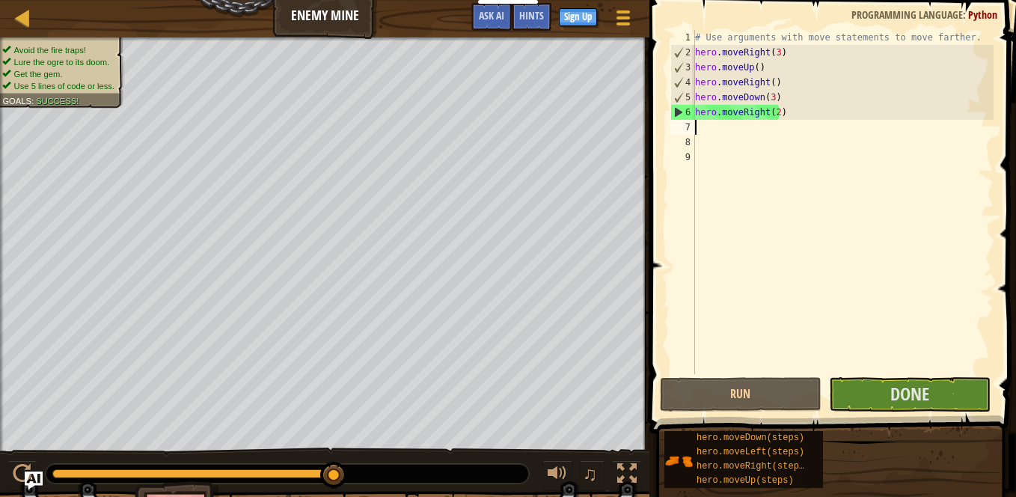
drag, startPoint x: 145, startPoint y: 494, endPoint x: 408, endPoint y: 487, distance: 262.6
click at [357, 0] on html "Educators Create Free Account School & District Solutions Teacher Toolkit Previ…" at bounding box center [508, 0] width 1016 height 0
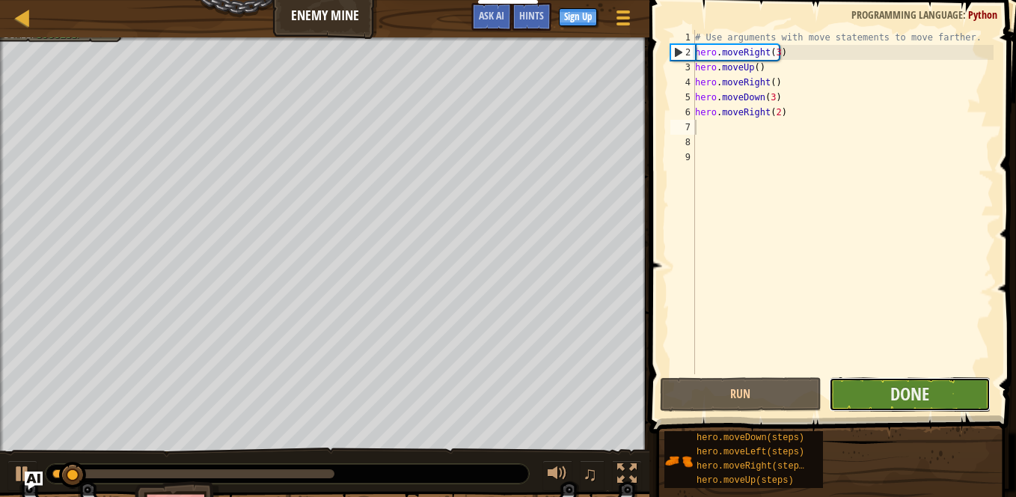
click at [876, 384] on button "Done" at bounding box center [910, 394] width 162 height 34
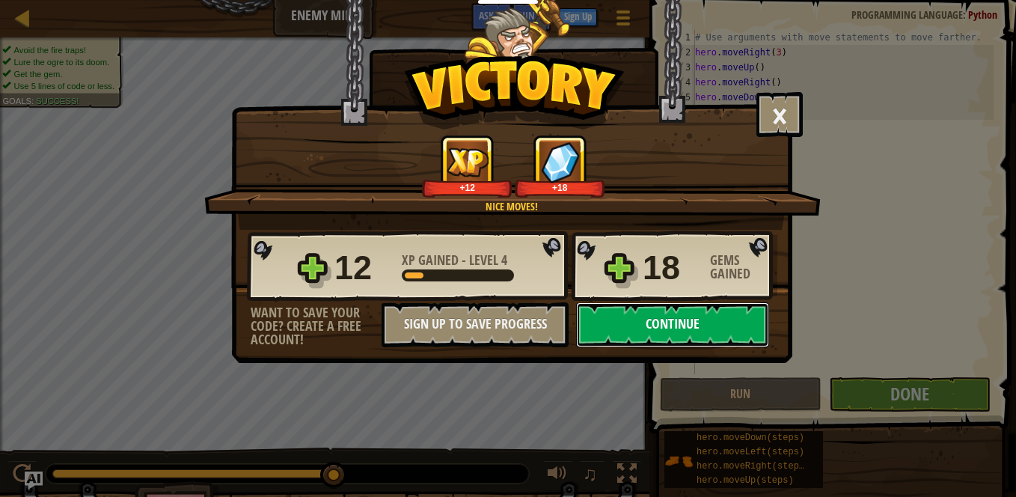
click at [749, 322] on button "Continue" at bounding box center [672, 324] width 193 height 45
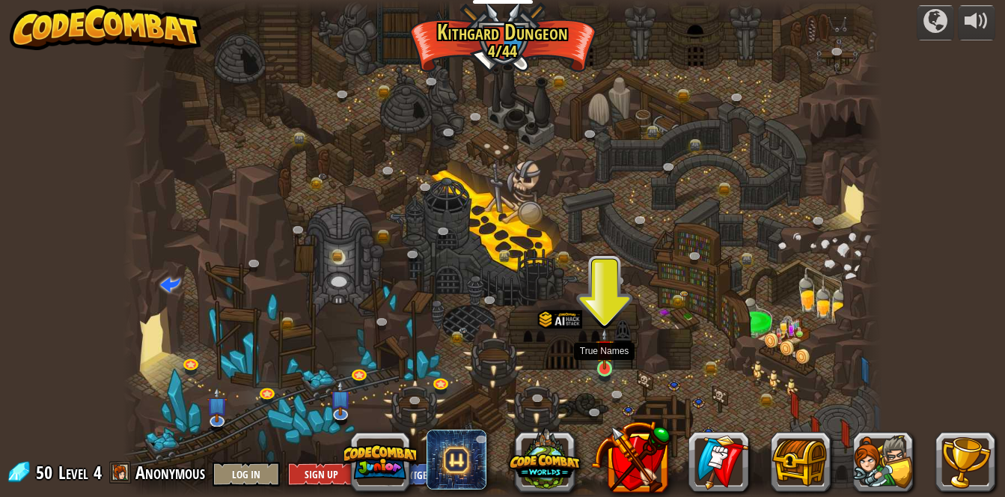
click at [604, 361] on img at bounding box center [604, 349] width 18 height 42
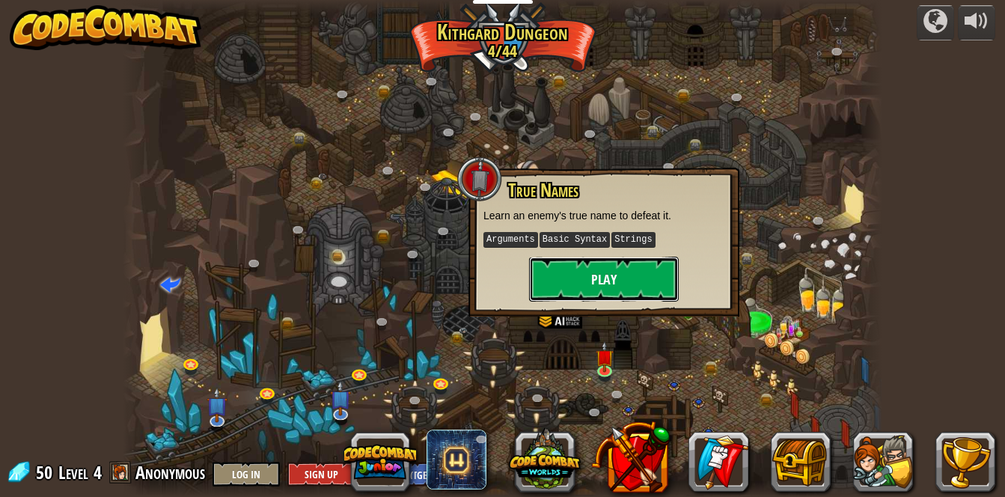
click at [616, 282] on button "Play" at bounding box center [604, 279] width 150 height 45
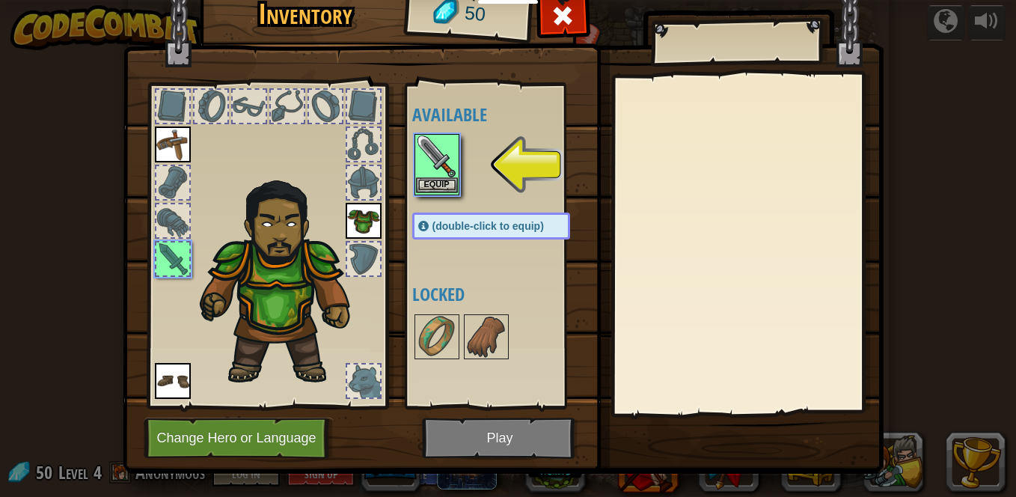
click at [452, 158] on div "Equip" at bounding box center [436, 164] width 45 height 61
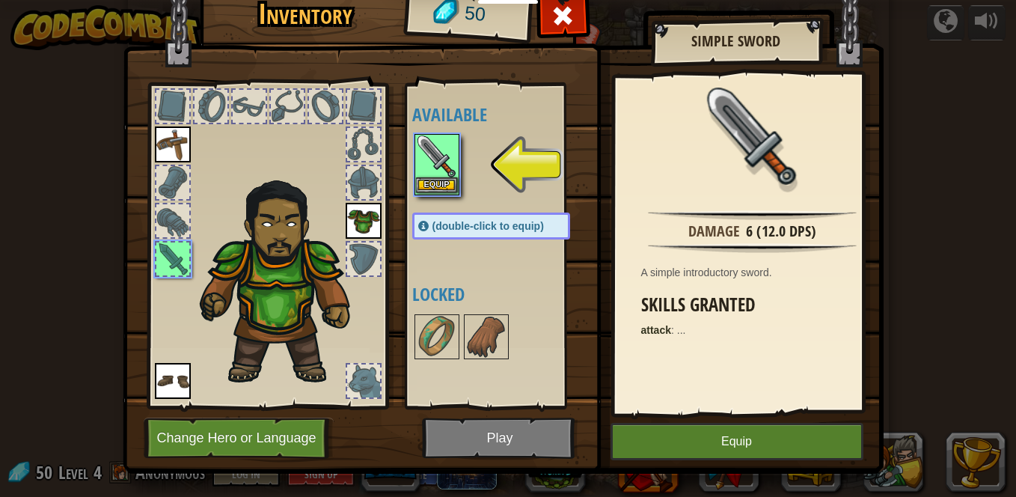
click at [452, 158] on div "Equip" at bounding box center [436, 164] width 45 height 61
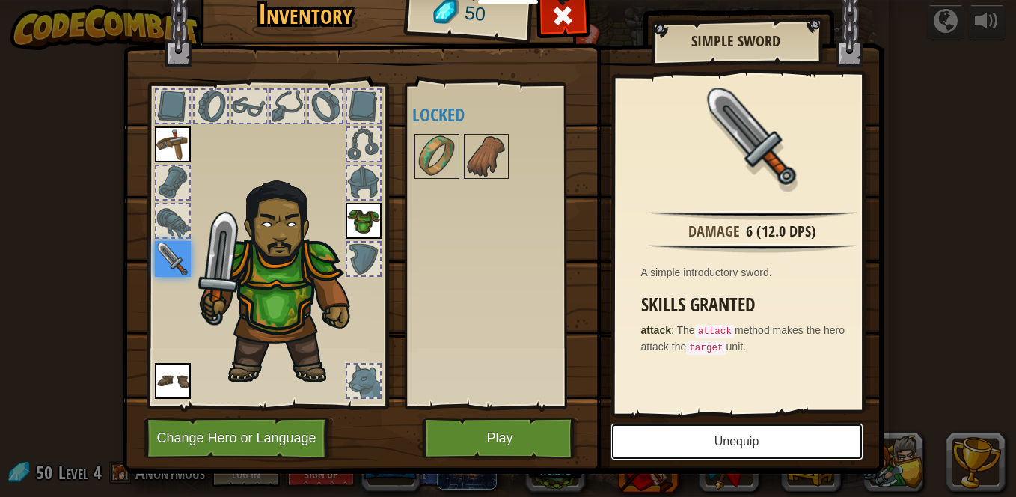
click at [714, 439] on button "Unequip" at bounding box center [736, 441] width 253 height 37
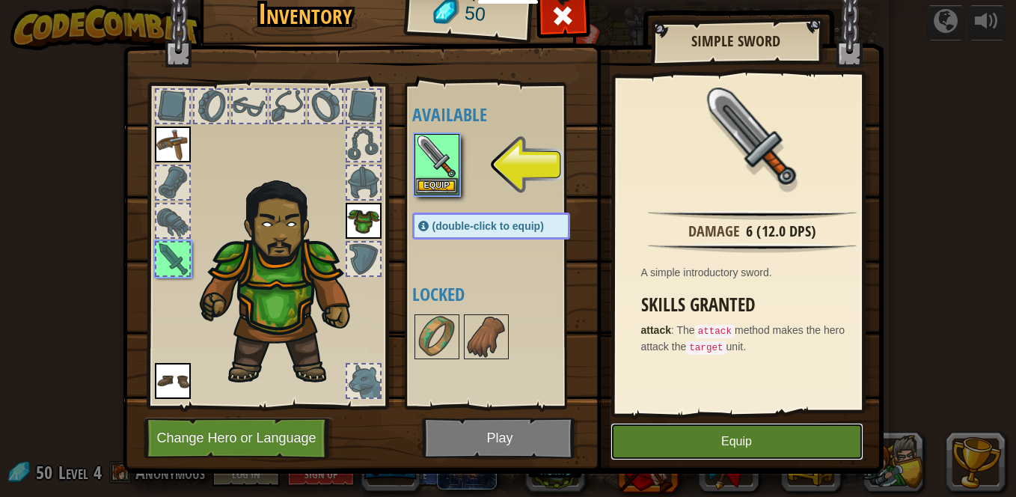
click at [695, 439] on button "Equip" at bounding box center [736, 441] width 253 height 37
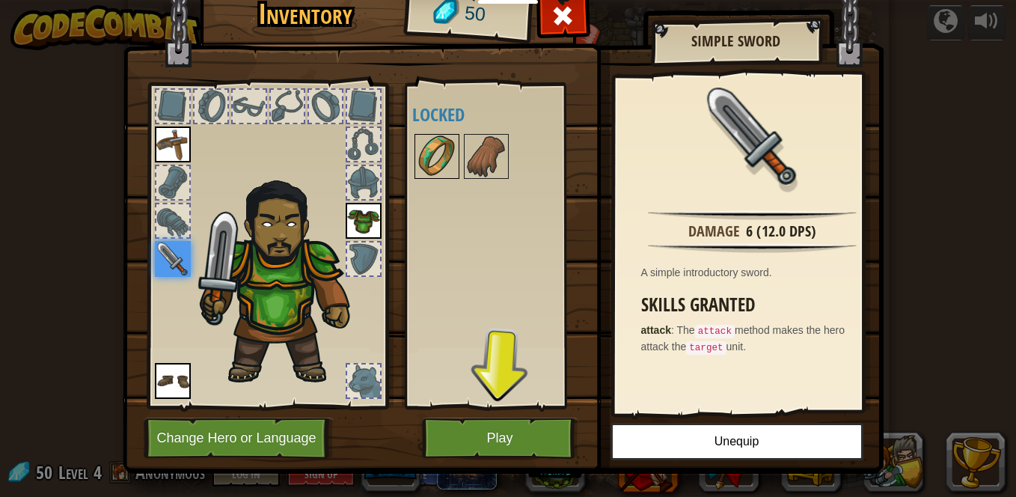
click at [424, 140] on img at bounding box center [437, 156] width 42 height 42
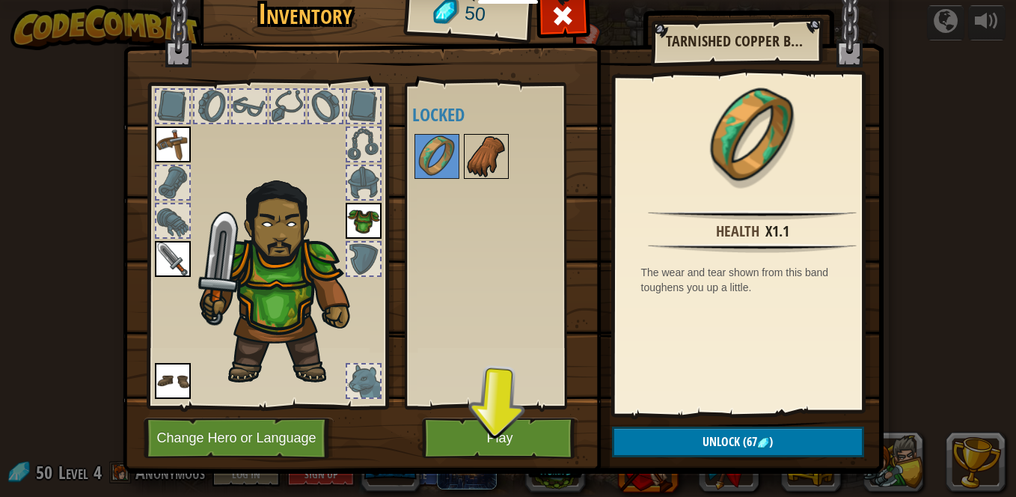
click at [482, 147] on img at bounding box center [486, 156] width 42 height 42
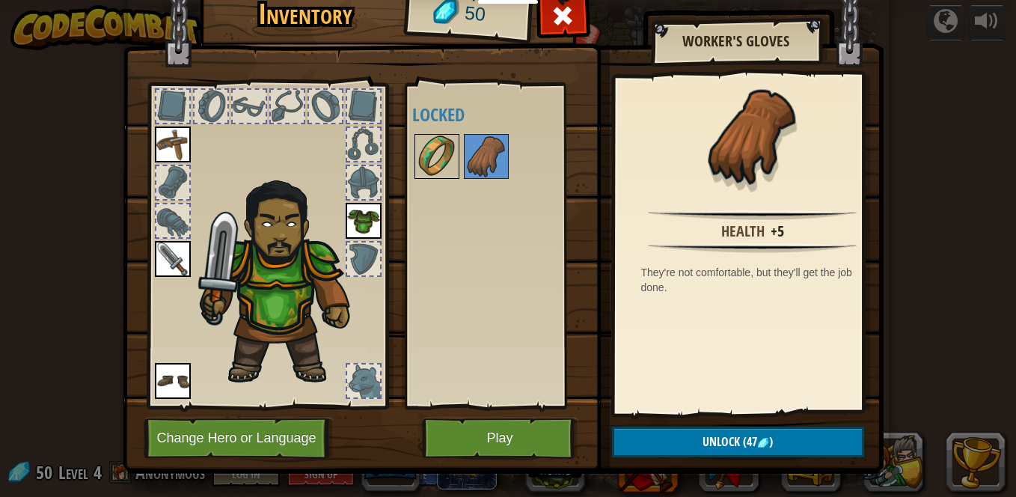
click at [427, 169] on img at bounding box center [437, 156] width 42 height 42
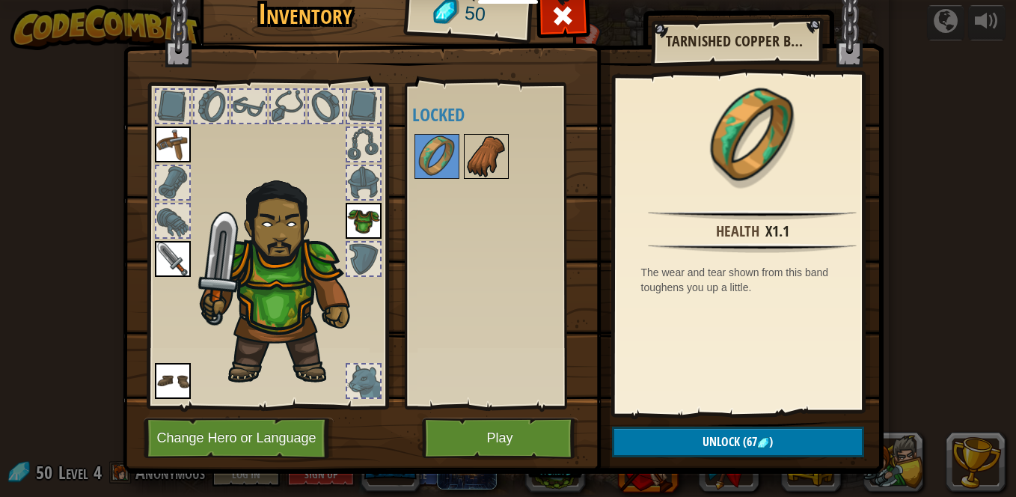
click at [471, 165] on img at bounding box center [486, 156] width 42 height 42
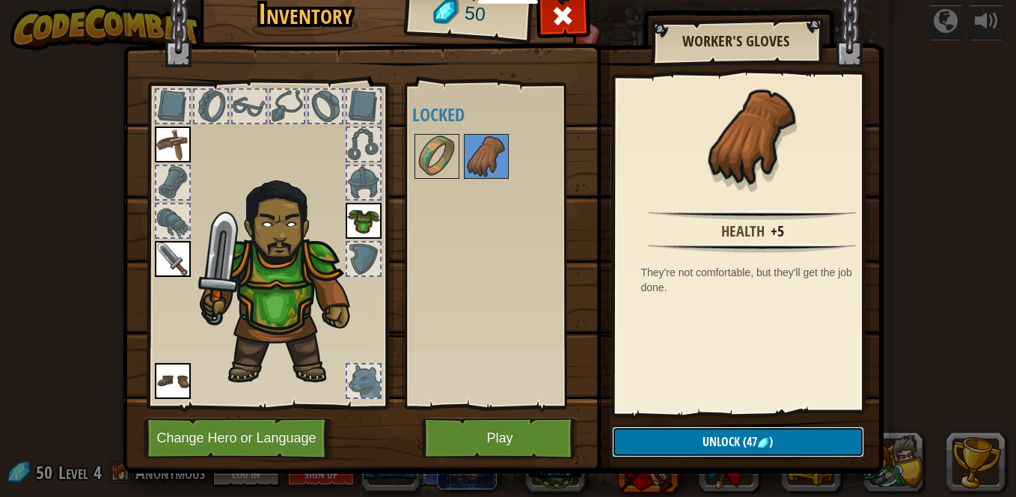
click at [817, 437] on button "Unlock (47 )" at bounding box center [738, 441] width 252 height 31
click at [817, 437] on button "Confirm" at bounding box center [738, 441] width 252 height 31
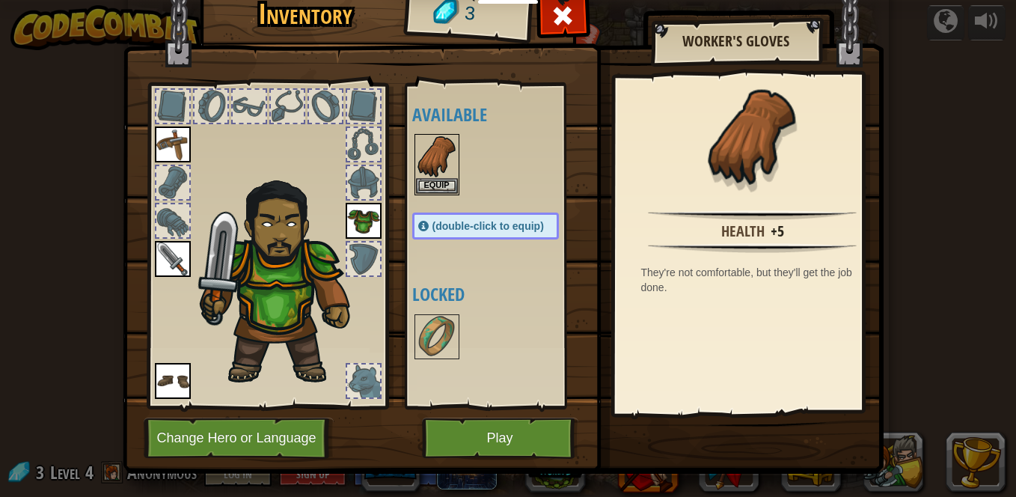
click at [812, 438] on img at bounding box center [503, 201] width 761 height 543
click at [418, 168] on img at bounding box center [437, 156] width 42 height 42
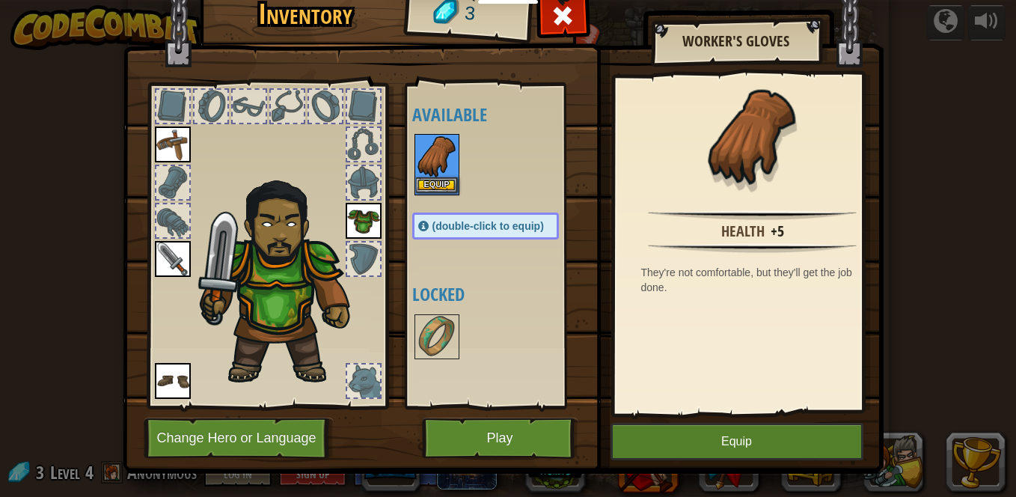
click at [418, 168] on img at bounding box center [437, 156] width 42 height 42
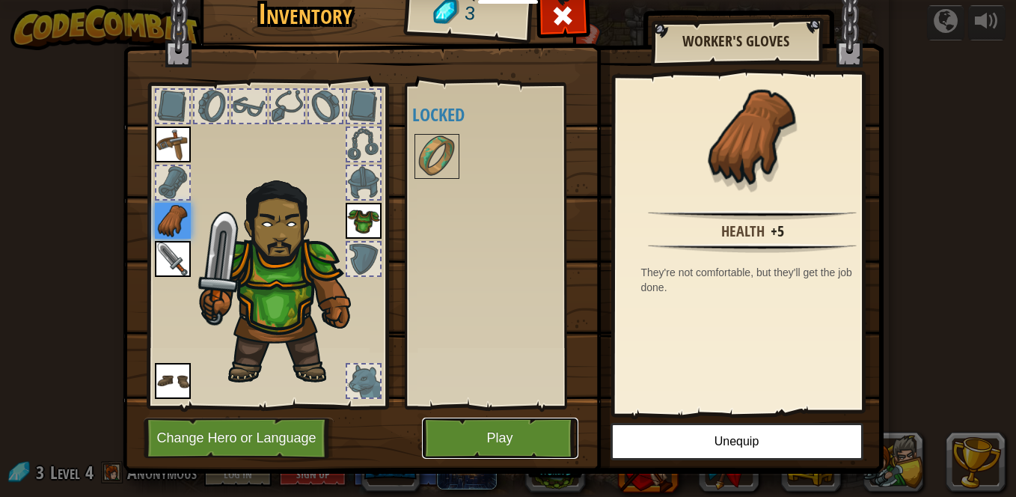
click at [479, 430] on button "Play" at bounding box center [500, 437] width 156 height 41
click at [503, 426] on button "Play" at bounding box center [500, 437] width 156 height 41
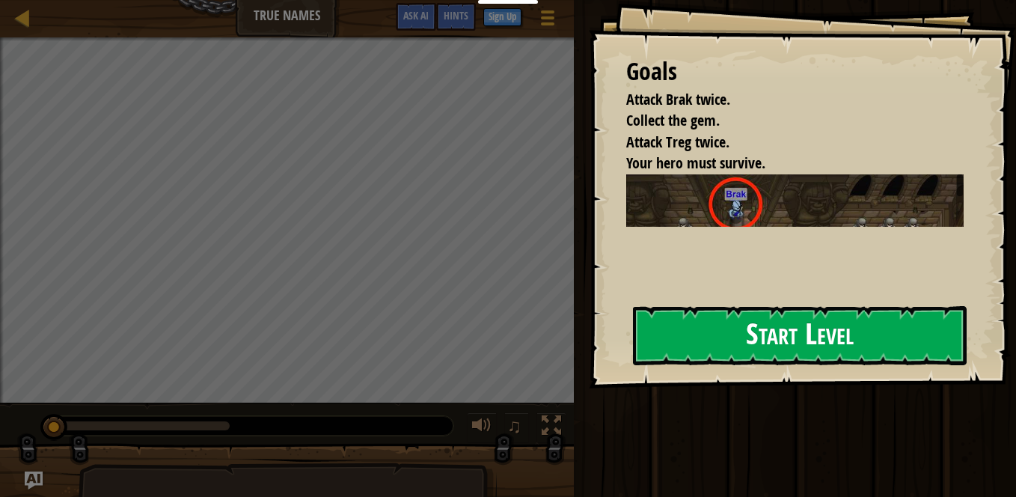
click at [711, 336] on button "Start Level" at bounding box center [800, 335] width 334 height 59
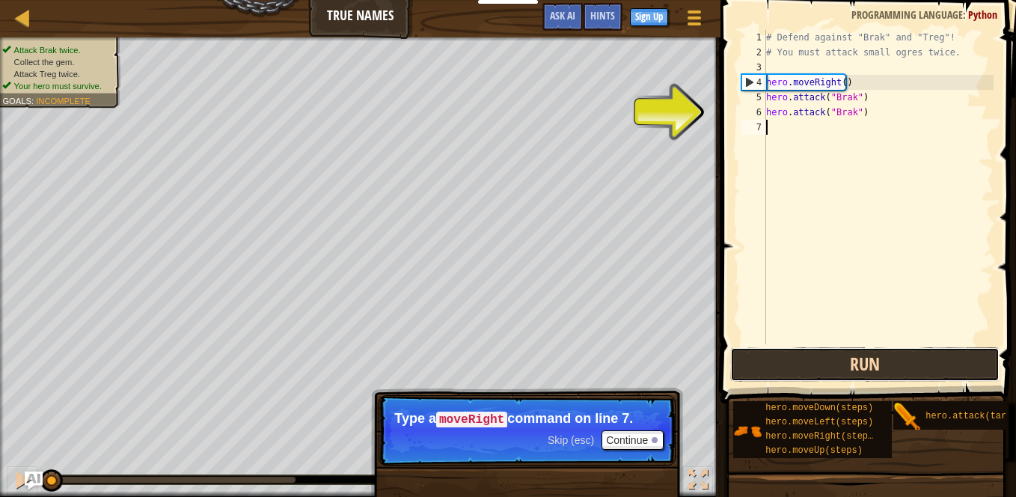
click at [788, 364] on button "Run" at bounding box center [864, 364] width 269 height 34
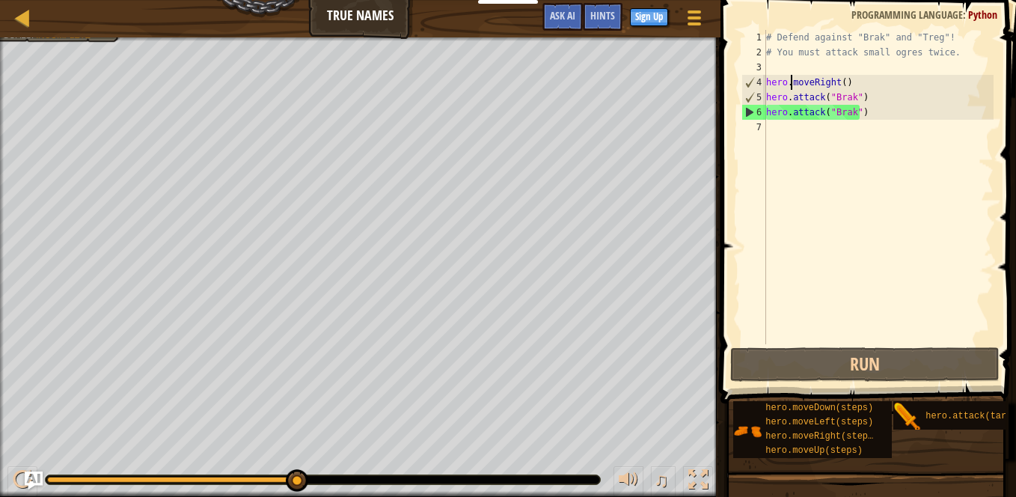
click at [792, 75] on div "# Defend against "Brak" and "Treg"! # You must attack small ogres twice. hero .…" at bounding box center [878, 202] width 230 height 344
type textarea "hero.moveRight()"
click at [806, 133] on div "# Defend against "Brak" and "Treg"! # You must attack small ogres twice. hero .…" at bounding box center [878, 202] width 230 height 344
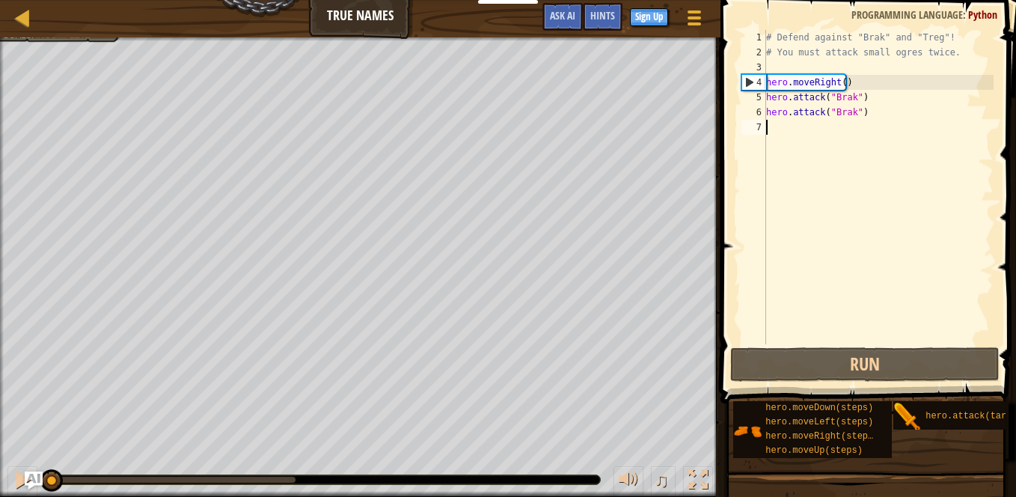
drag, startPoint x: 301, startPoint y: 480, endPoint x: -3, endPoint y: 500, distance: 304.4
click at [0, 0] on html "Educators Create Free Account School & District Solutions Teacher Toolkit Previ…" at bounding box center [508, 0] width 1016 height 0
click at [28, 24] on div at bounding box center [22, 17] width 19 height 19
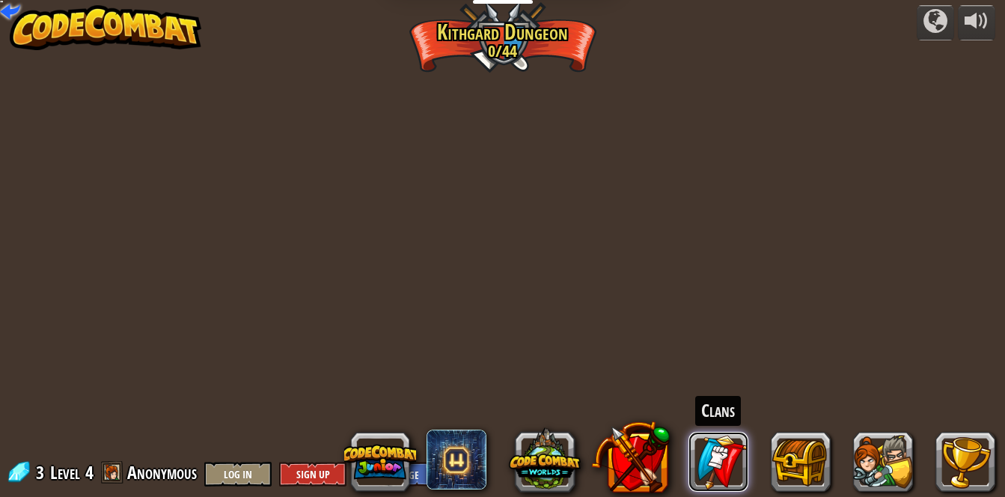
click at [747, 456] on link at bounding box center [718, 462] width 60 height 60
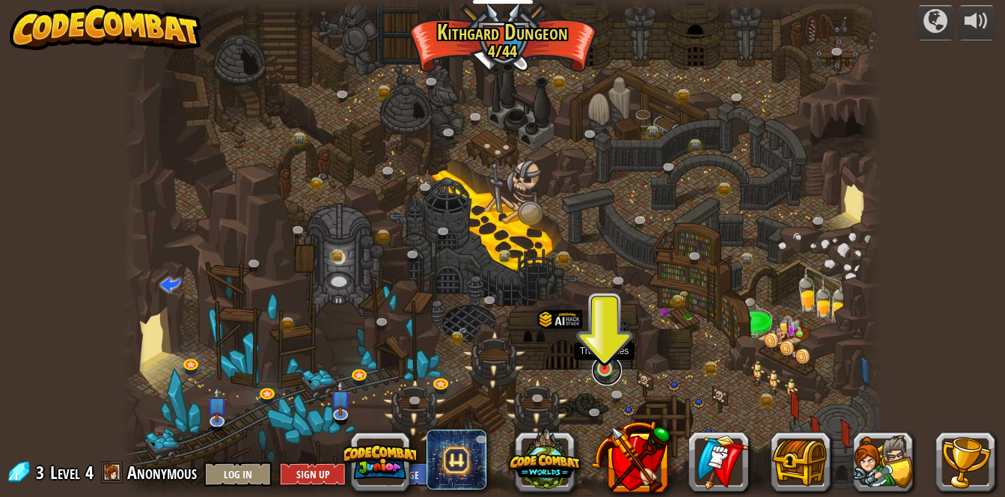
click at [604, 374] on link at bounding box center [607, 370] width 30 height 30
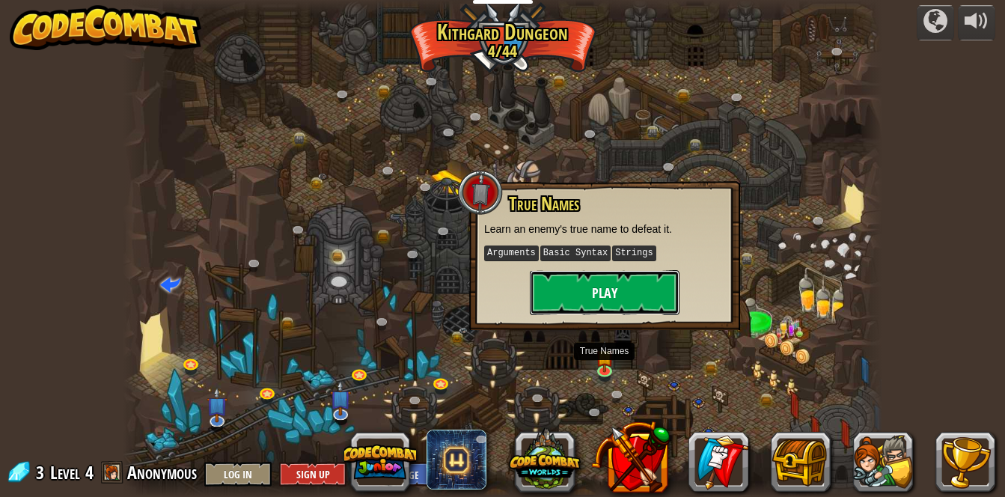
click at [608, 293] on button "Play" at bounding box center [605, 292] width 150 height 45
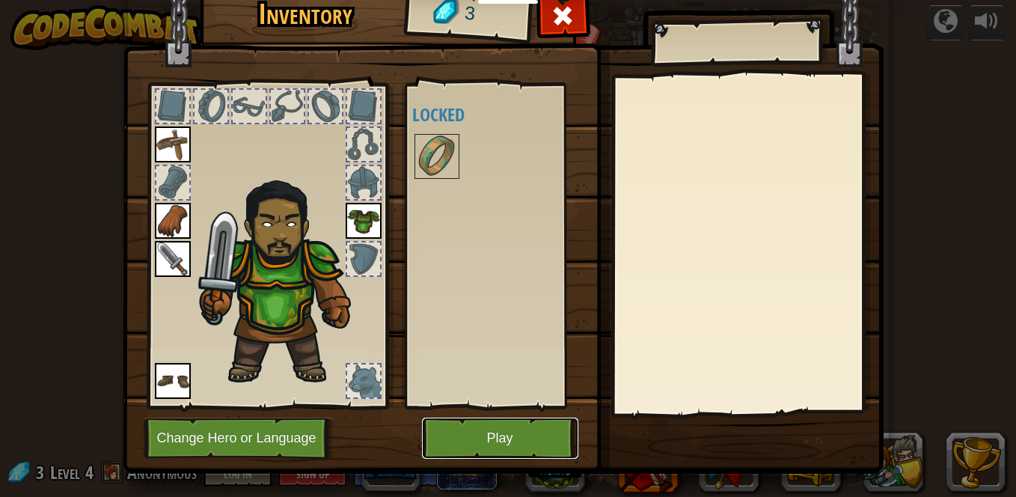
click at [504, 455] on button "Play" at bounding box center [500, 437] width 156 height 41
